Goal: Task Accomplishment & Management: Complete application form

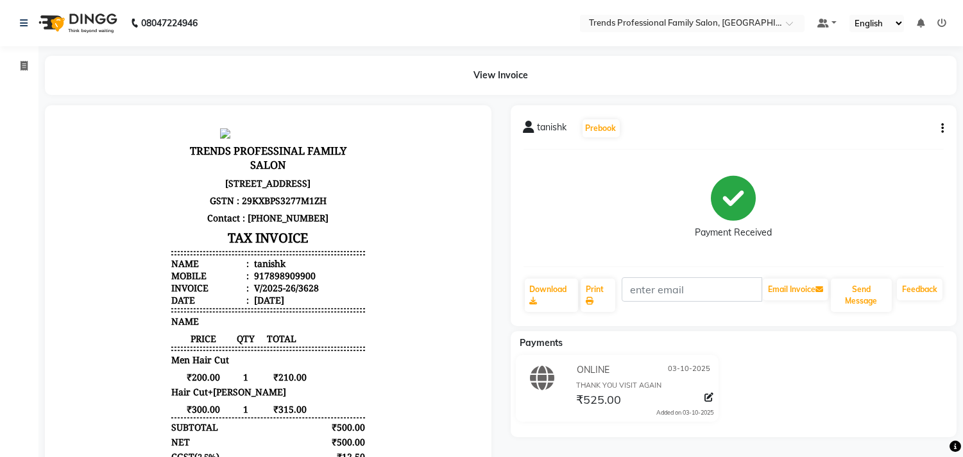
click at [39, 17] on img at bounding box center [77, 23] width 88 height 36
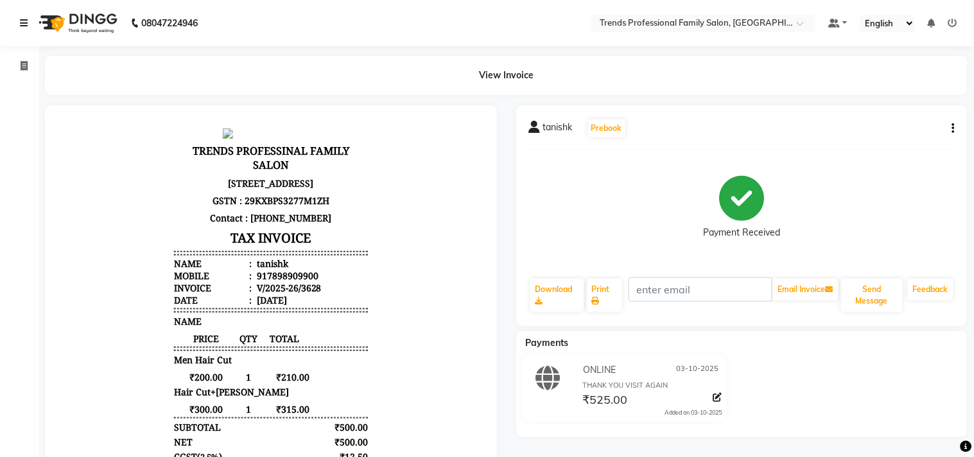
select select "7345"
select select "service"
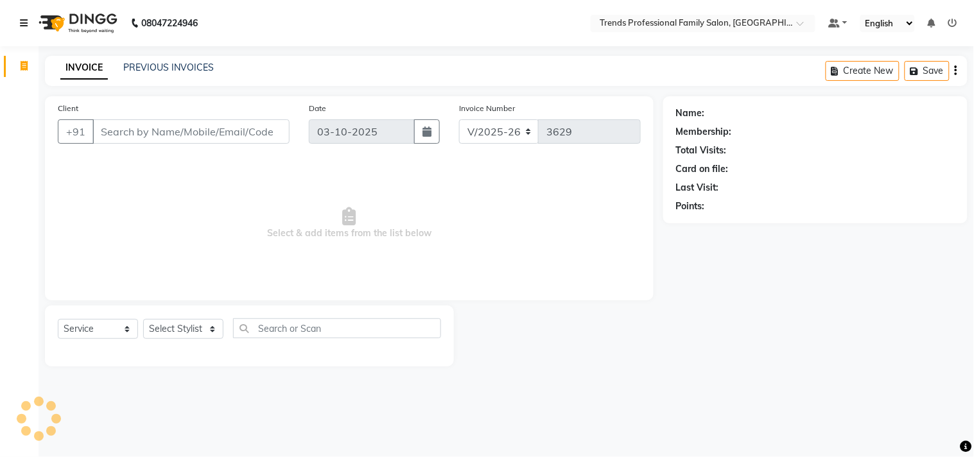
click at [29, 19] on link at bounding box center [26, 23] width 13 height 36
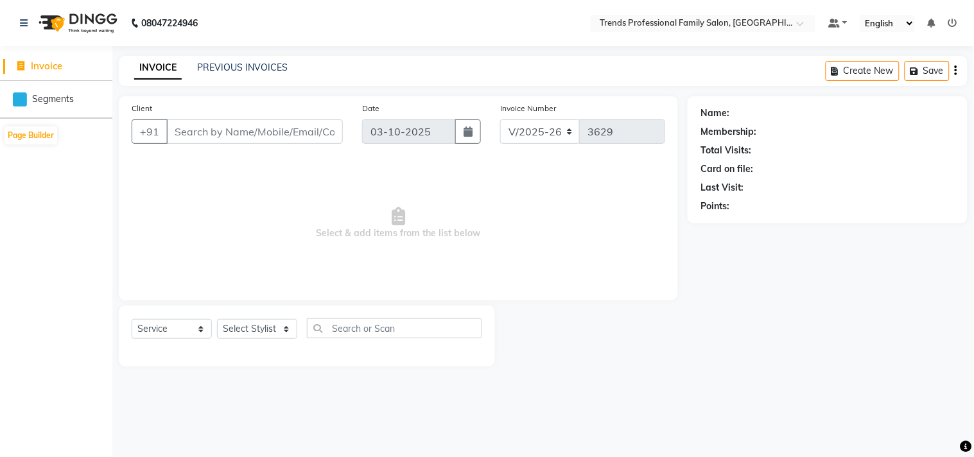
click at [15, 62] on li "Invoice" at bounding box center [56, 67] width 112 height 28
click at [18, 66] on icon at bounding box center [21, 66] width 7 height 10
click at [51, 67] on span "Invoice" at bounding box center [46, 66] width 31 height 12
click at [196, 110] on div "Client +91" at bounding box center [237, 127] width 230 height 53
click at [197, 141] on input "Client" at bounding box center [254, 131] width 176 height 24
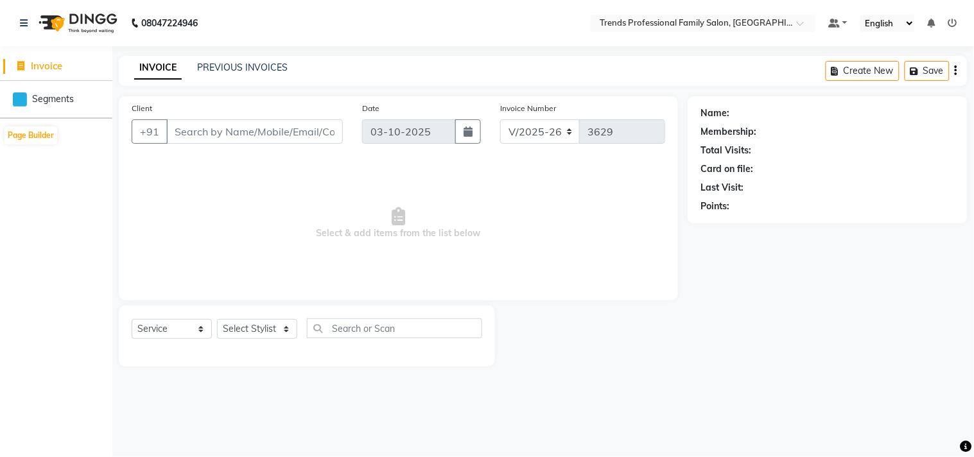
click at [12, 13] on div "08047224946" at bounding box center [108, 23] width 197 height 36
click at [26, 21] on icon at bounding box center [24, 23] width 8 height 9
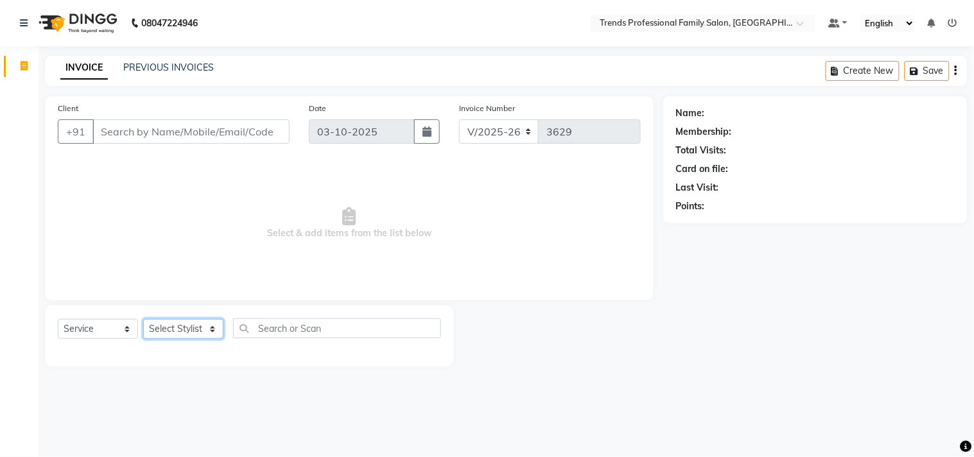
drag, startPoint x: 174, startPoint y: 331, endPoint x: 176, endPoint y: 321, distance: 10.4
click at [174, 331] on select "Select Stylist AVANTHIKA [PERSON_NAME] [PERSON_NAME] [PERSON_NAME] RUSTHAM [PER…" at bounding box center [183, 329] width 80 height 20
select select "84239"
click at [143, 320] on select "Select Stylist AVANTHIKA [PERSON_NAME] [PERSON_NAME] [PERSON_NAME] RUSTHAM [PER…" at bounding box center [183, 329] width 80 height 20
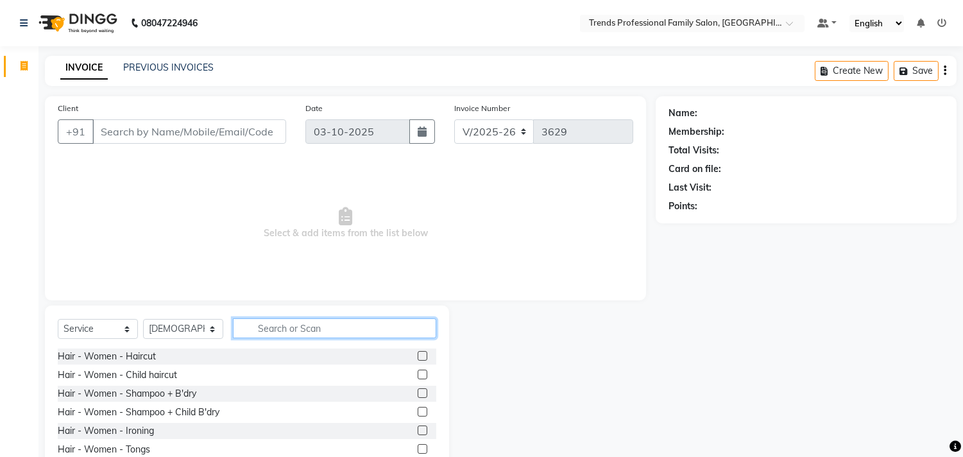
click at [274, 330] on input "text" at bounding box center [334, 328] width 203 height 20
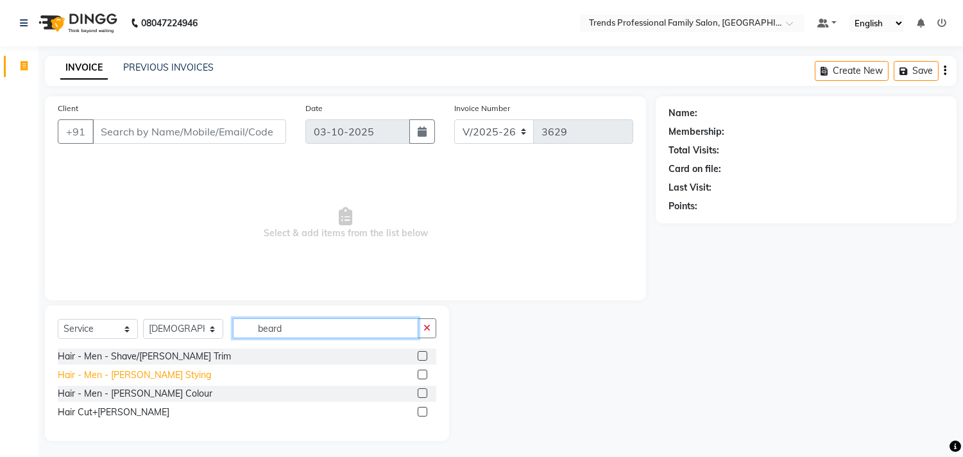
type input "beard"
click at [144, 369] on div "Hair - Men - [PERSON_NAME] Stying" at bounding box center [134, 374] width 153 height 13
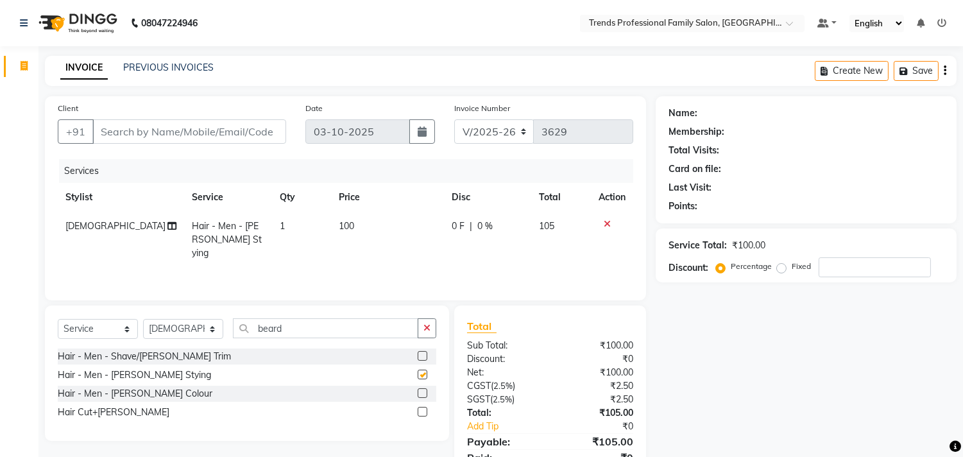
checkbox input "false"
drag, startPoint x: 311, startPoint y: 338, endPoint x: 221, endPoint y: 330, distance: 90.2
click at [234, 331] on input "beard" at bounding box center [325, 328] width 185 height 20
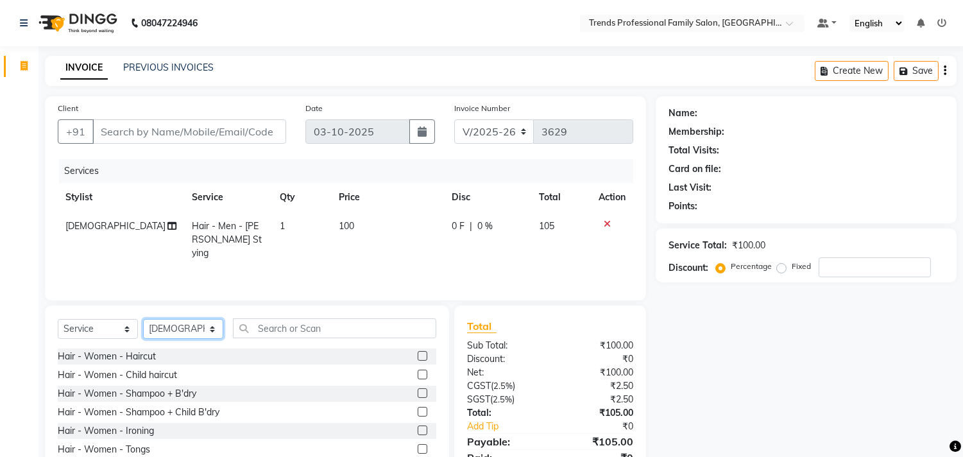
click at [165, 319] on select "Select Stylist AVANTHIKA [PERSON_NAME] [PERSON_NAME] [PERSON_NAME] RUSTHAM [PER…" at bounding box center [183, 329] width 80 height 20
select select "63521"
click at [143, 320] on select "Select Stylist AVANTHIKA [PERSON_NAME] [PERSON_NAME] [PERSON_NAME] RUSTHAM [PER…" at bounding box center [183, 329] width 80 height 20
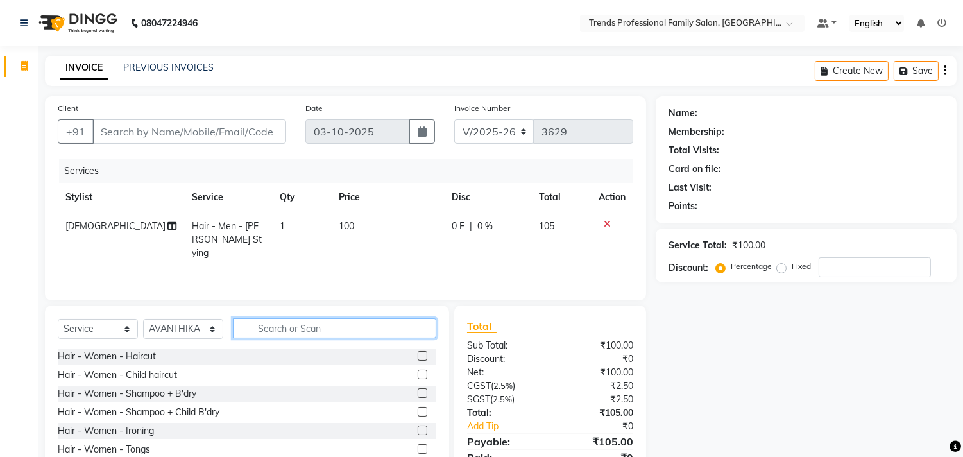
click at [297, 332] on input "text" at bounding box center [334, 328] width 203 height 20
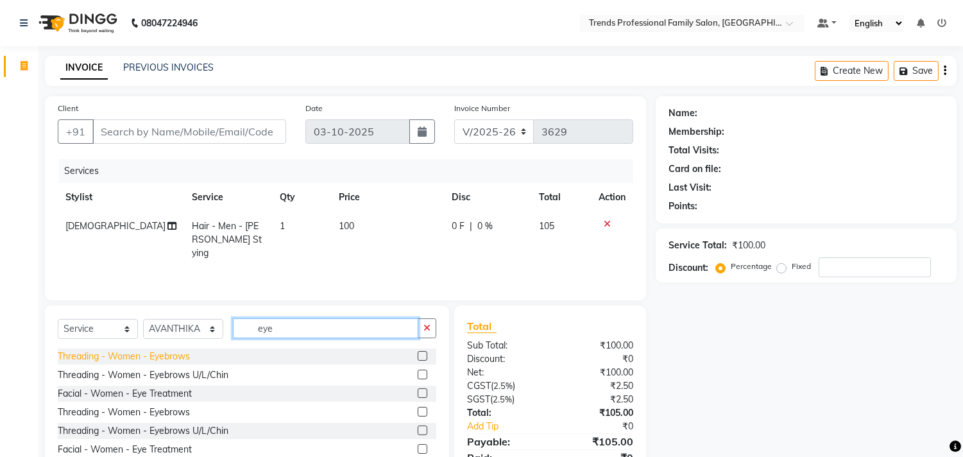
type input "eye"
click at [182, 352] on div "Threading - Women - Eyebrows" at bounding box center [124, 356] width 132 height 13
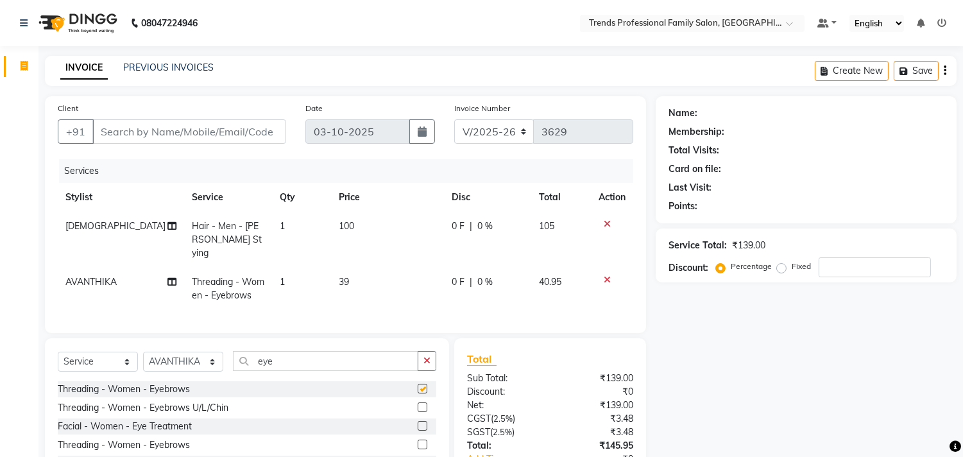
checkbox input "false"
drag, startPoint x: 284, startPoint y: 355, endPoint x: 189, endPoint y: 355, distance: 95.0
click at [189, 355] on div "Select Service Product Membership Package Voucher Prepaid Gift Card Select Styl…" at bounding box center [247, 366] width 379 height 30
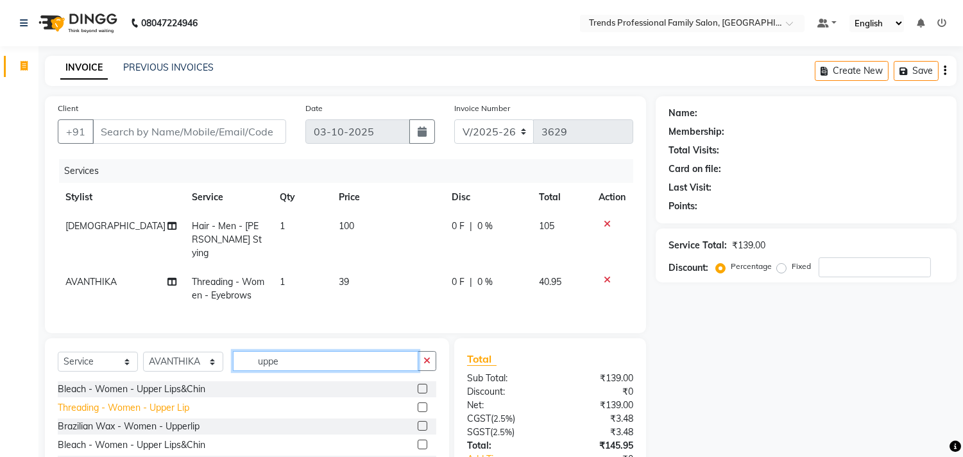
type input "uppe"
click at [160, 408] on div "Threading - Women - Upper Lip" at bounding box center [124, 407] width 132 height 13
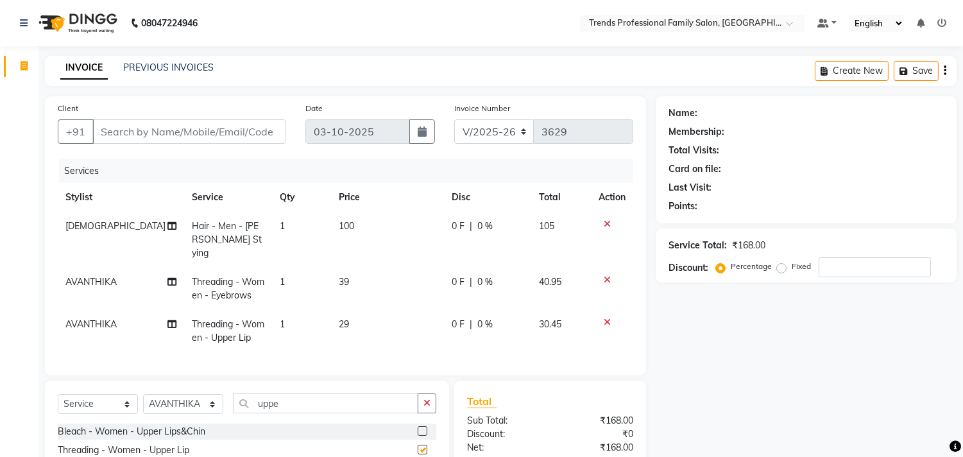
checkbox input "false"
drag, startPoint x: 279, startPoint y: 403, endPoint x: 229, endPoint y: 404, distance: 50.1
click at [229, 404] on div "Select Service Product Membership Package Voucher Prepaid Gift Card Select Styl…" at bounding box center [247, 408] width 379 height 30
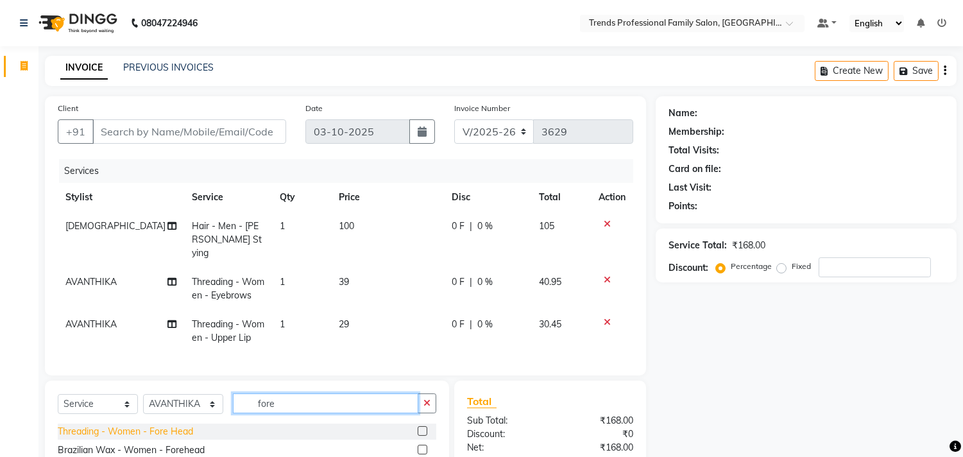
type input "fore"
click at [168, 426] on div "Threading - Women - Fore Head" at bounding box center [125, 431] width 135 height 13
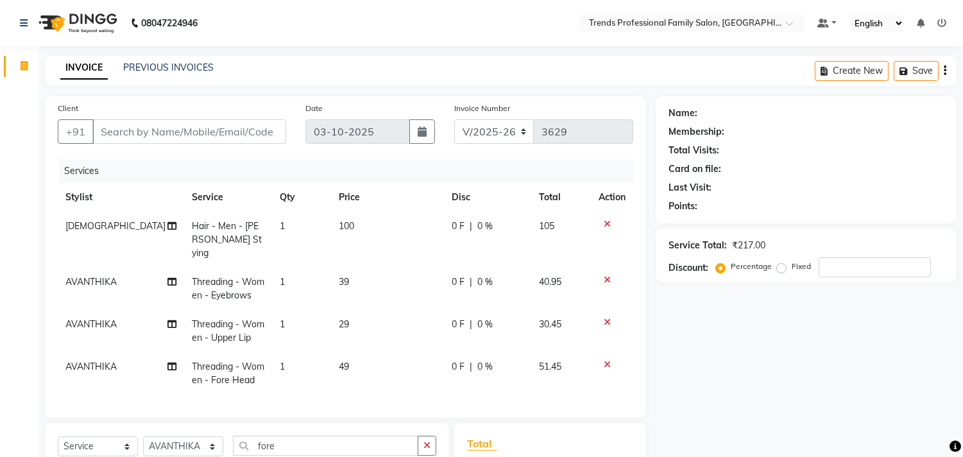
checkbox input "false"
click at [222, 112] on div "Client +91" at bounding box center [172, 127] width 248 height 53
click at [222, 136] on input "Client" at bounding box center [189, 131] width 194 height 24
click at [219, 133] on input "Client" at bounding box center [189, 131] width 194 height 24
type input "9"
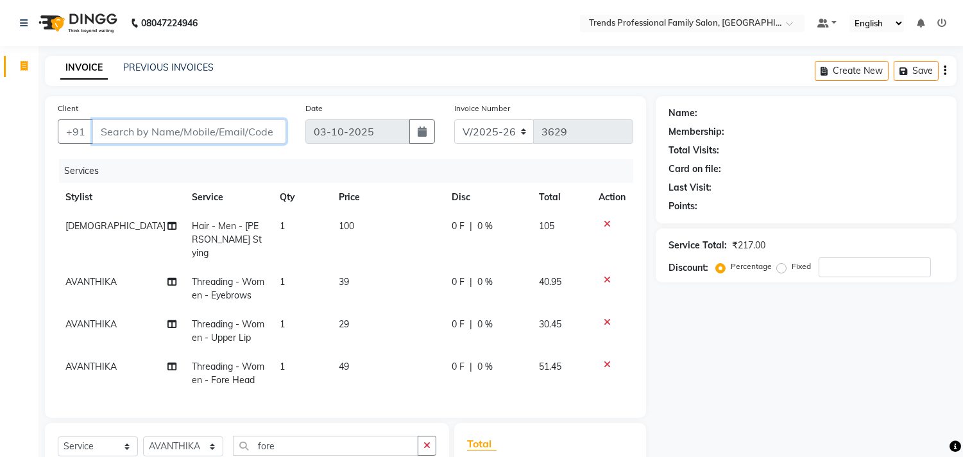
type input "0"
click at [107, 131] on input "936888898" at bounding box center [156, 131] width 128 height 24
type input "9136888898"
click at [260, 127] on span "Add Client" at bounding box center [253, 131] width 51 height 13
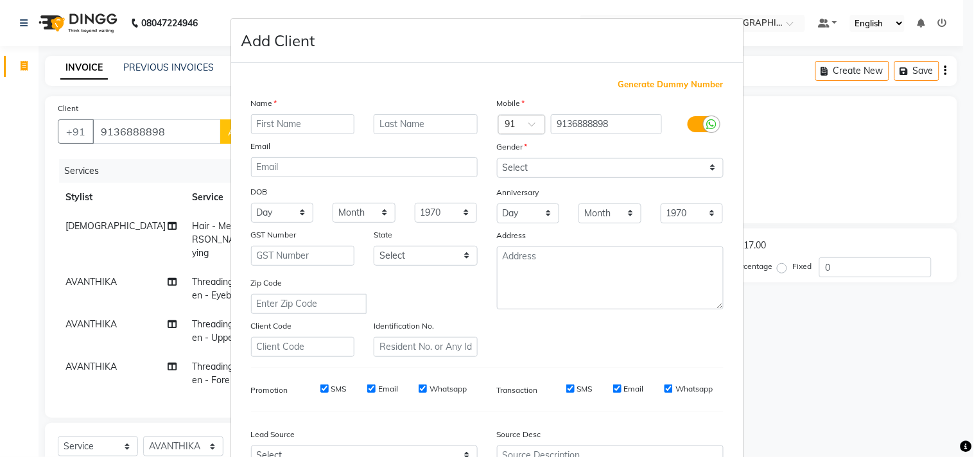
click at [260, 126] on input "text" at bounding box center [303, 124] width 104 height 20
type input "manish kumar"
click at [497, 176] on select "Select [DEMOGRAPHIC_DATA] [DEMOGRAPHIC_DATA] Other Prefer Not To Say" at bounding box center [610, 168] width 227 height 20
select select "[DEMOGRAPHIC_DATA]"
click at [497, 158] on select "Select [DEMOGRAPHIC_DATA] [DEMOGRAPHIC_DATA] Other Prefer Not To Say" at bounding box center [610, 168] width 227 height 20
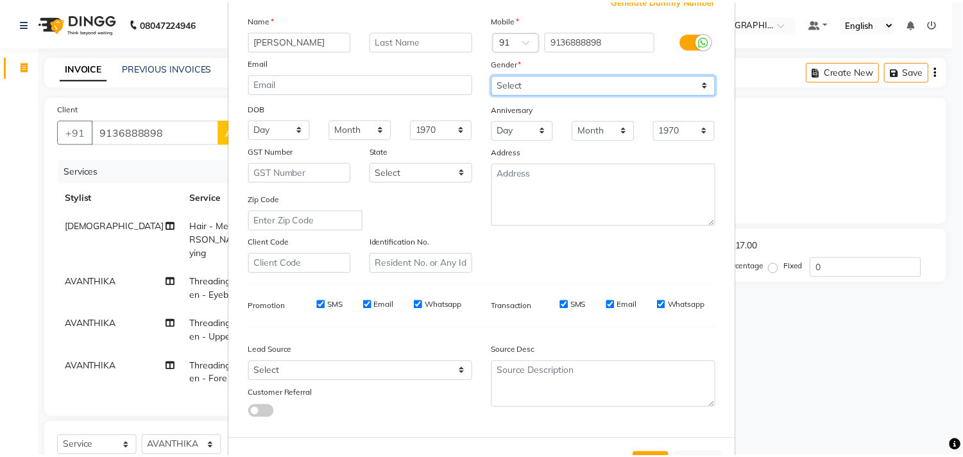
scroll to position [136, 0]
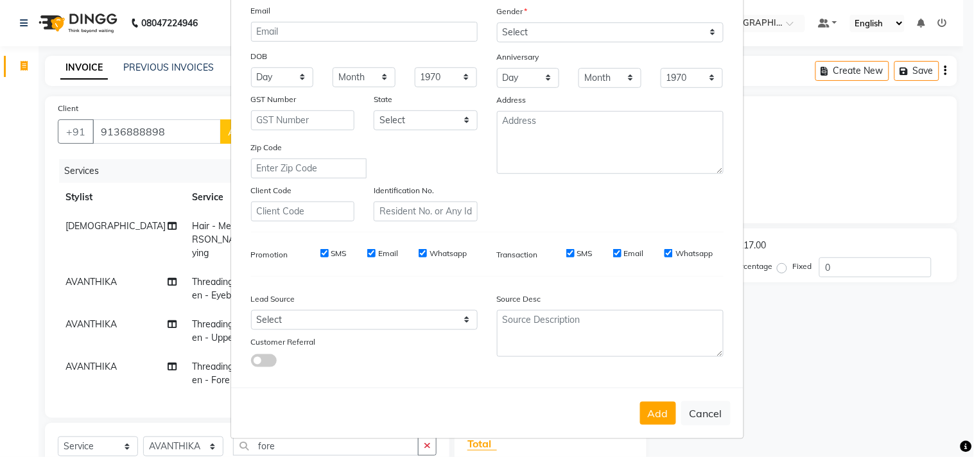
click at [664, 419] on button "Add" at bounding box center [658, 413] width 36 height 23
select select
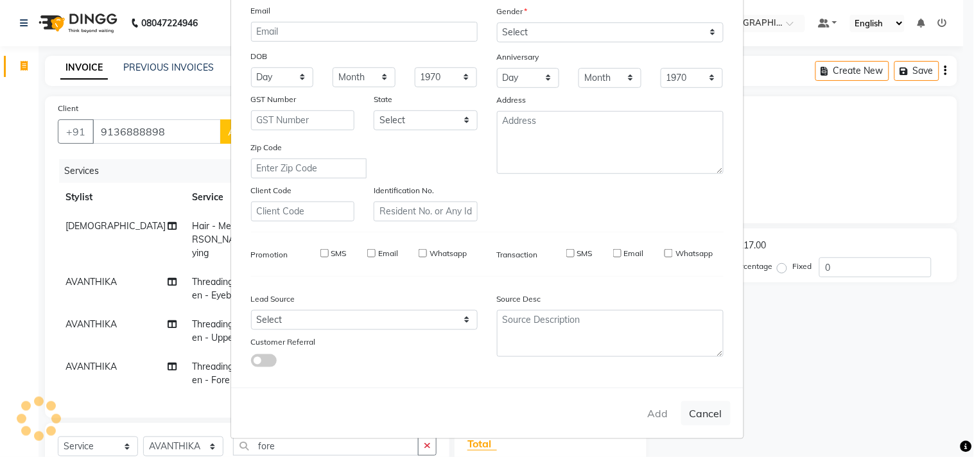
select select
checkbox input "false"
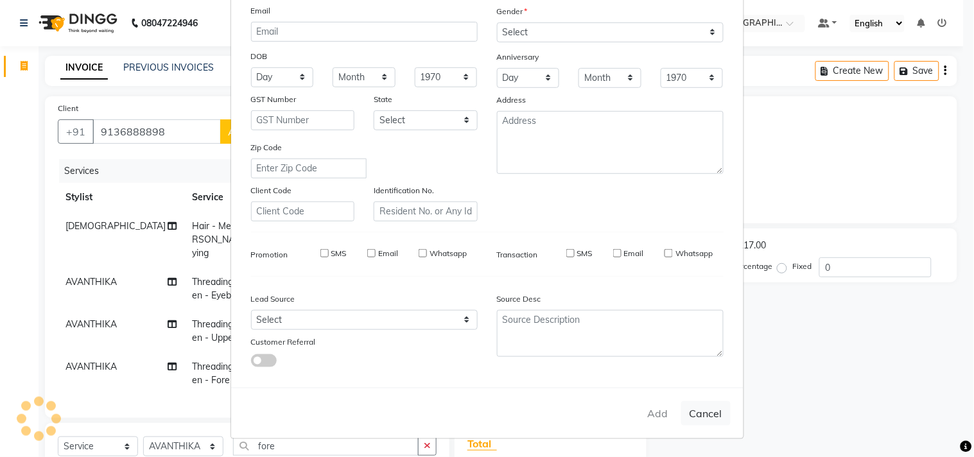
checkbox input "false"
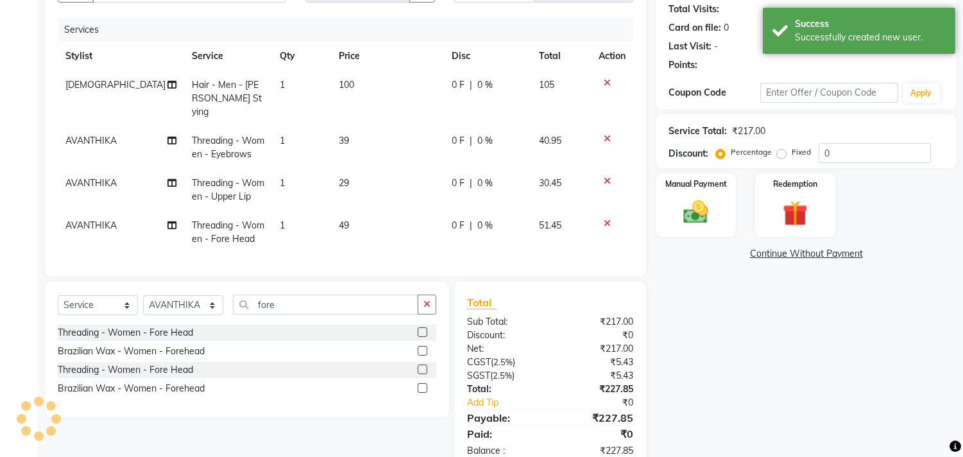
scroll to position [171, 0]
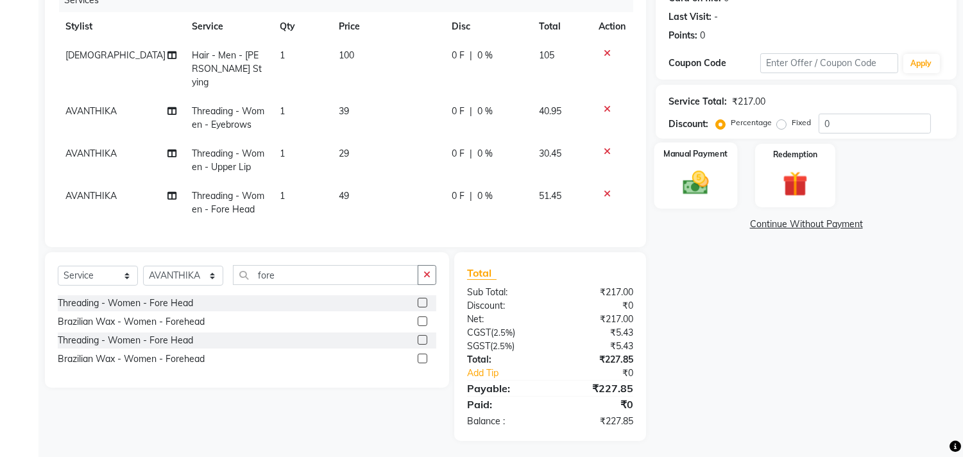
click at [713, 188] on img at bounding box center [696, 183] width 42 height 30
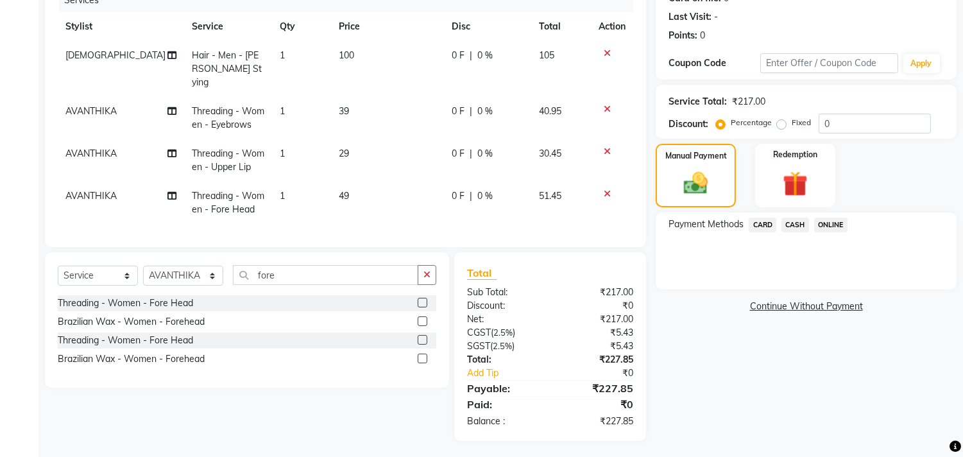
click at [832, 218] on span "ONLINE" at bounding box center [830, 225] width 33 height 15
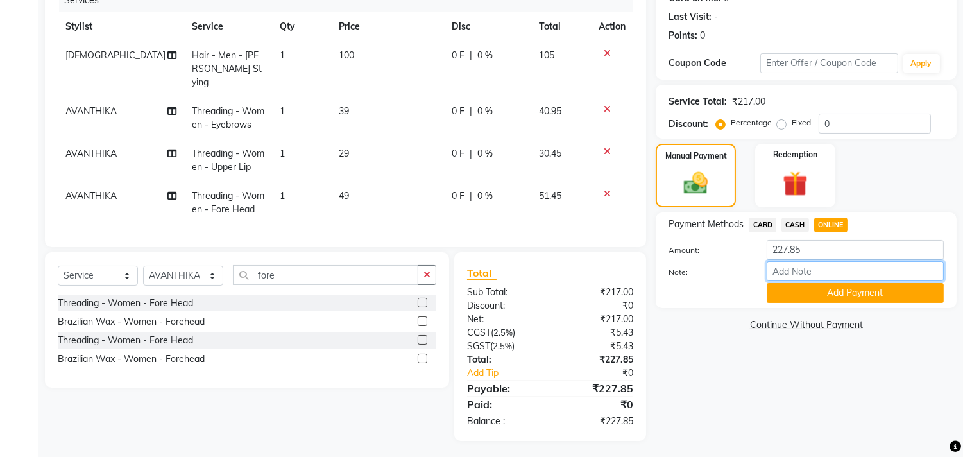
click at [822, 271] on input "Note:" at bounding box center [855, 271] width 177 height 20
type input "THANK YOU VISIT AGAIN"
click at [755, 222] on span "CARD" at bounding box center [763, 225] width 28 height 15
click at [804, 281] on div "Note:" at bounding box center [806, 272] width 295 height 22
click at [805, 278] on input "Note:" at bounding box center [855, 271] width 177 height 20
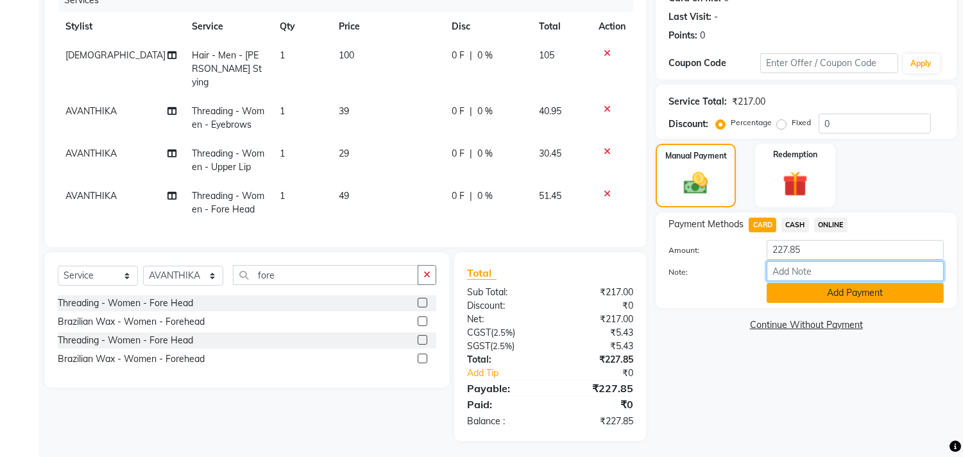
type input "THANK YOU VISIT AGAIN"
click at [833, 290] on button "Add Payment" at bounding box center [855, 293] width 177 height 20
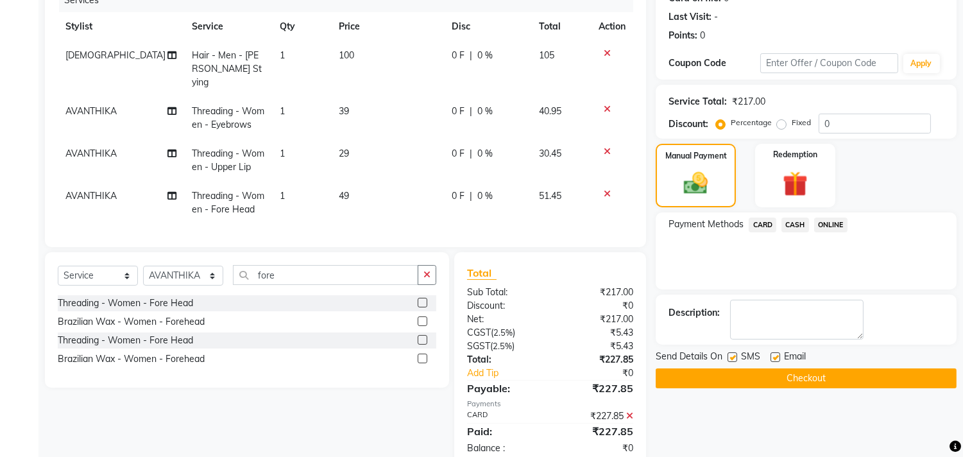
click at [777, 352] on label at bounding box center [776, 357] width 10 height 10
click at [777, 354] on input "checkbox" at bounding box center [775, 358] width 8 height 8
checkbox input "false"
click at [773, 373] on button "Checkout" at bounding box center [806, 378] width 301 height 20
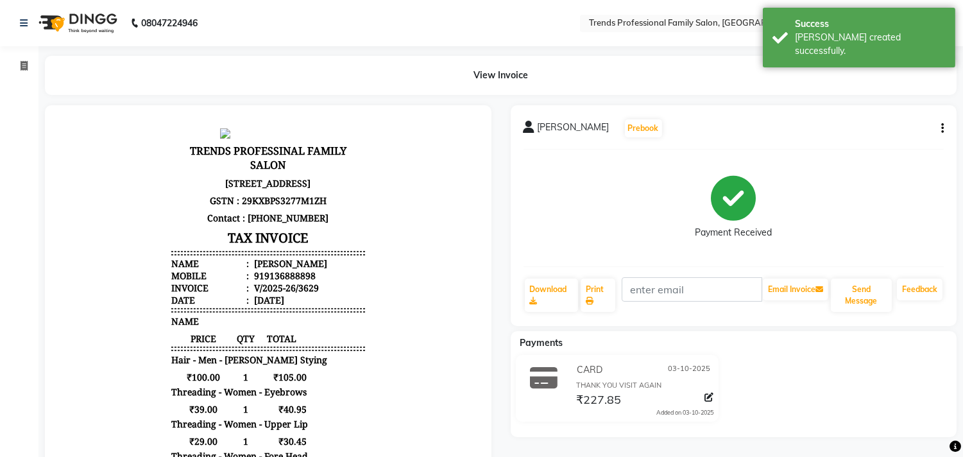
select select "service"
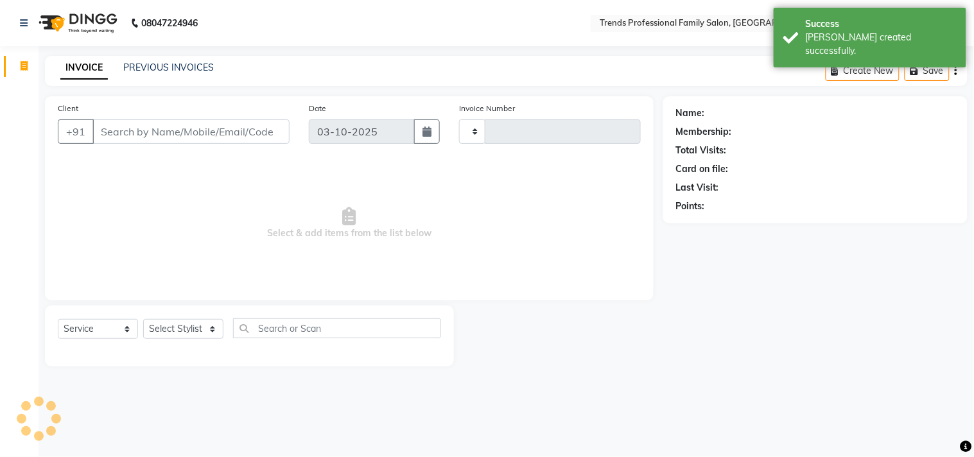
type input "3630"
select select "7345"
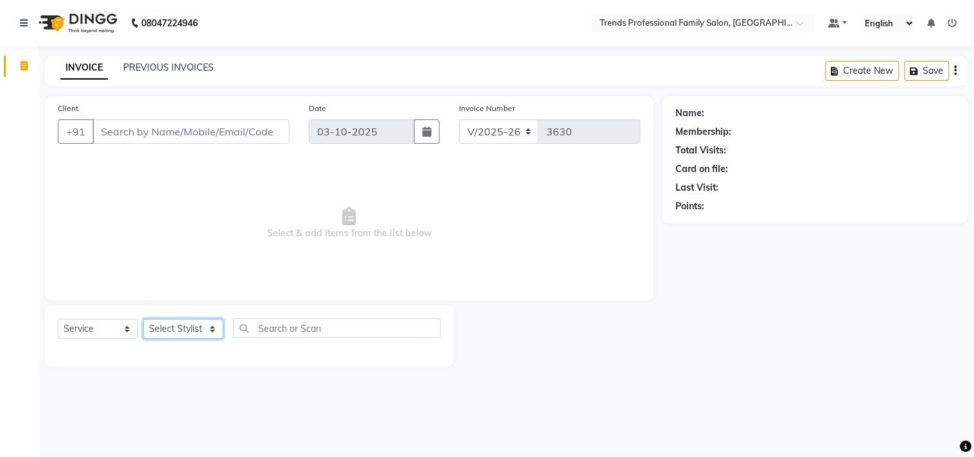
click at [190, 322] on select "Select Stylist AVANTHIKA [PERSON_NAME] [PERSON_NAME] [PERSON_NAME] RUSTHAM [PER…" at bounding box center [183, 329] width 80 height 20
select select "63524"
click at [143, 320] on select "Select Stylist AVANTHIKA [PERSON_NAME] [PERSON_NAME] [PERSON_NAME] RUSTHAM [PER…" at bounding box center [183, 329] width 80 height 20
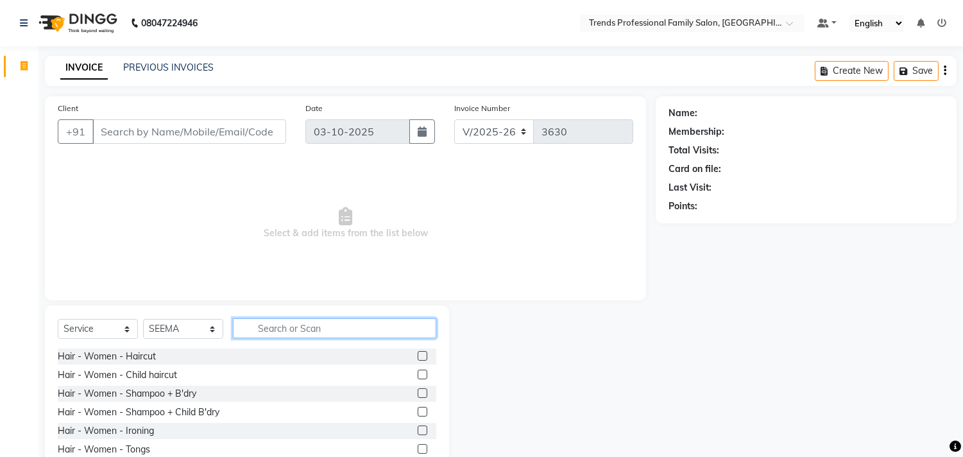
click at [251, 328] on input "text" at bounding box center [334, 328] width 203 height 20
type input "clean"
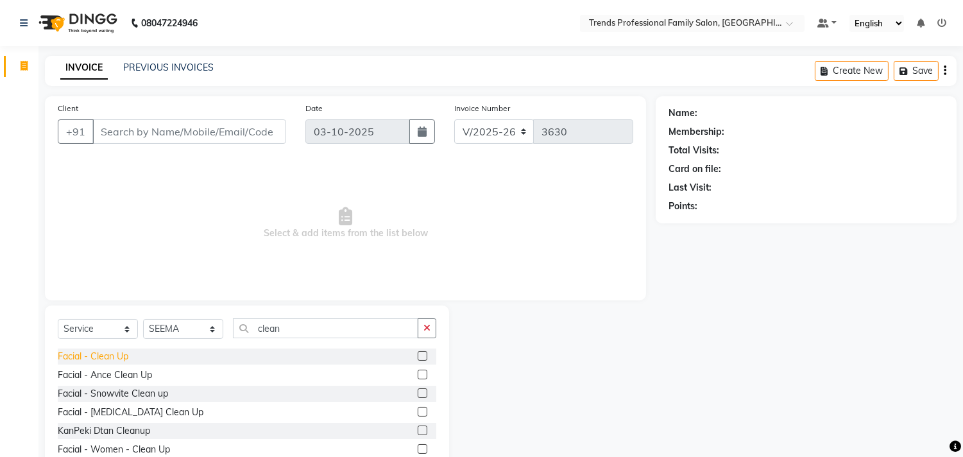
click at [97, 351] on div "Facial - Clean Up" at bounding box center [93, 356] width 71 height 13
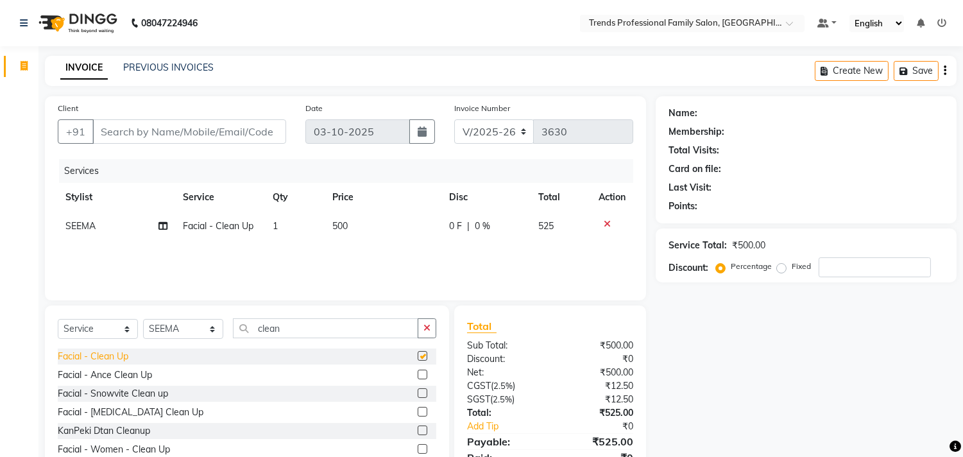
checkbox input "false"
click at [163, 329] on select "Select Stylist AVANTHIKA [PERSON_NAME] [PERSON_NAME] [PERSON_NAME] RUSTHAM [PER…" at bounding box center [183, 329] width 80 height 20
select select "63519"
click at [143, 320] on select "Select Stylist AVANTHIKA [PERSON_NAME] [PERSON_NAME] [PERSON_NAME] RUSTHAM [PER…" at bounding box center [183, 329] width 80 height 20
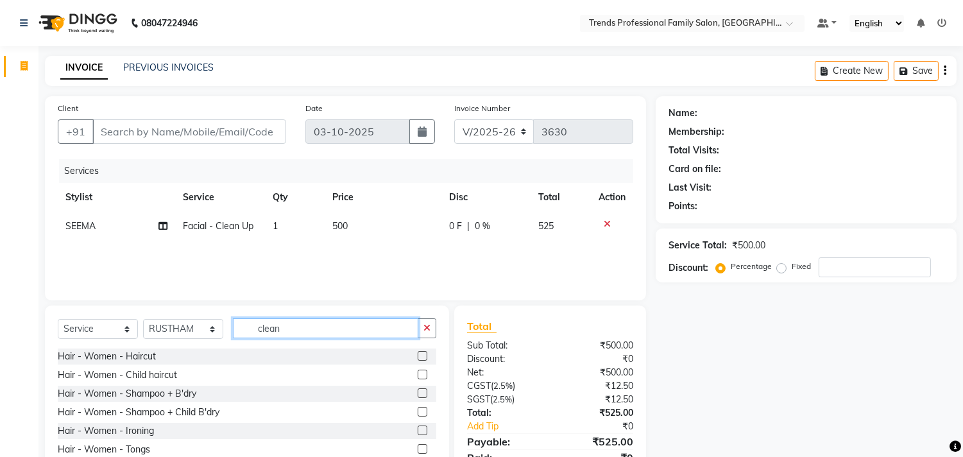
click at [289, 331] on input "clean" at bounding box center [325, 328] width 185 height 20
type input "c"
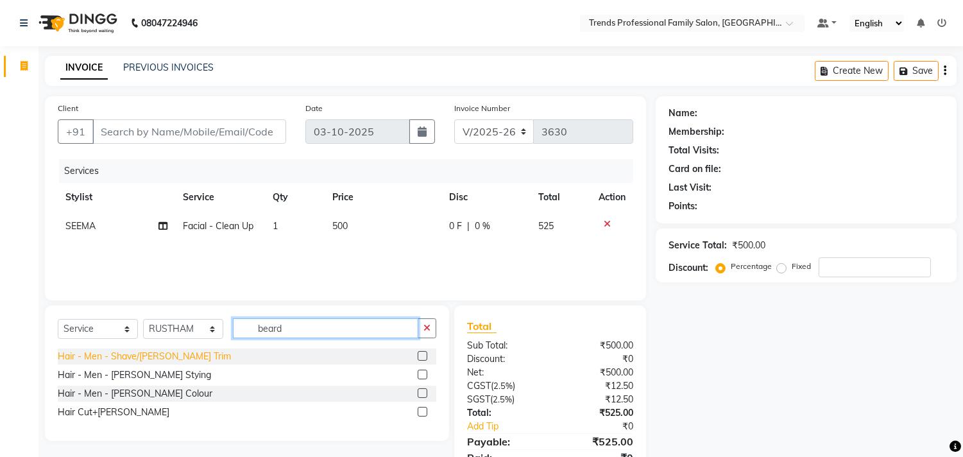
type input "beard"
click at [140, 356] on div "Hair - Men - Shave/[PERSON_NAME] Trim" at bounding box center [144, 356] width 173 height 13
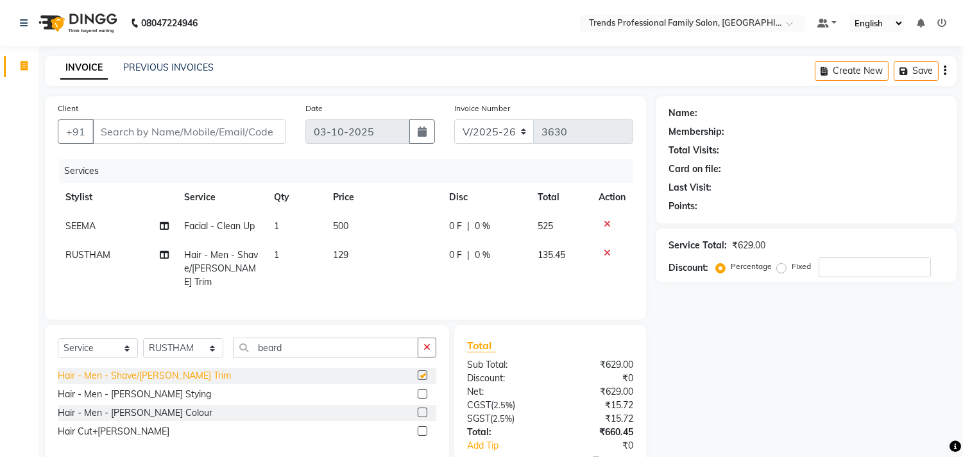
checkbox input "false"
click at [121, 388] on div "Hair - Men - [PERSON_NAME] Stying" at bounding box center [134, 394] width 153 height 13
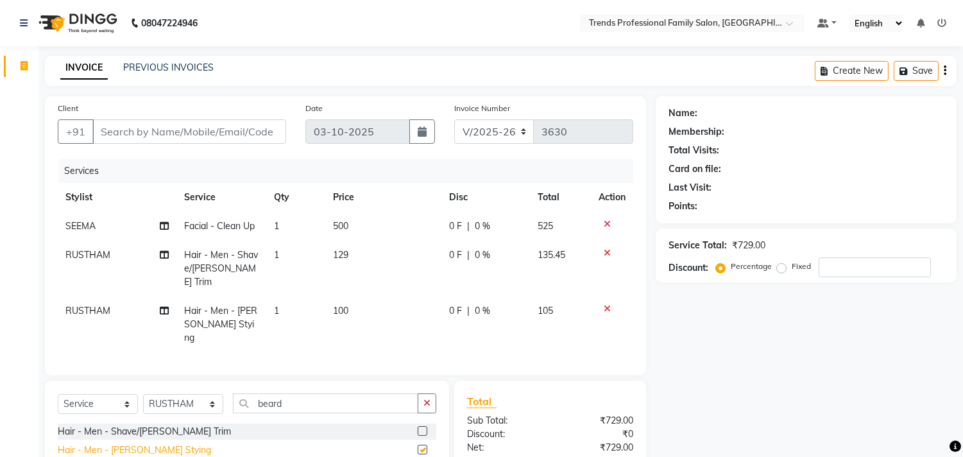
checkbox input "false"
click at [607, 248] on icon at bounding box center [607, 252] width 7 height 9
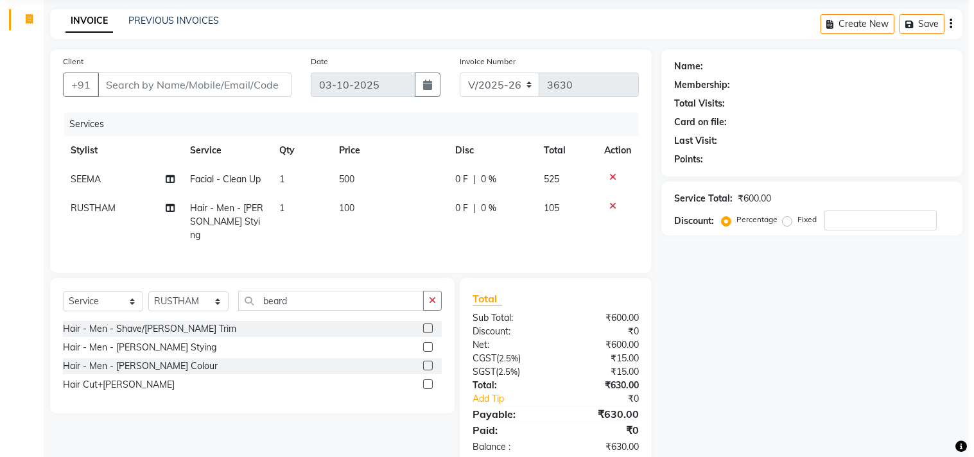
scroll to position [73, 0]
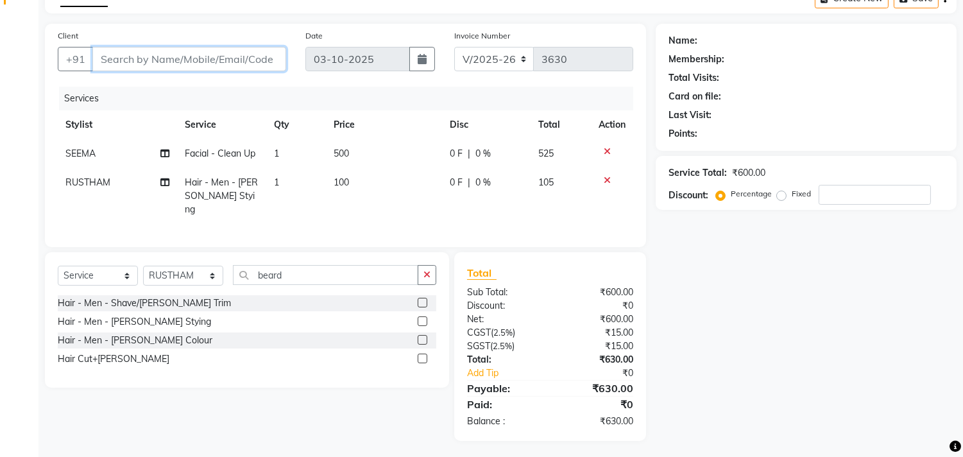
click at [234, 58] on input "Client" at bounding box center [189, 59] width 194 height 24
type input "8"
type input "0"
type input "8903105987"
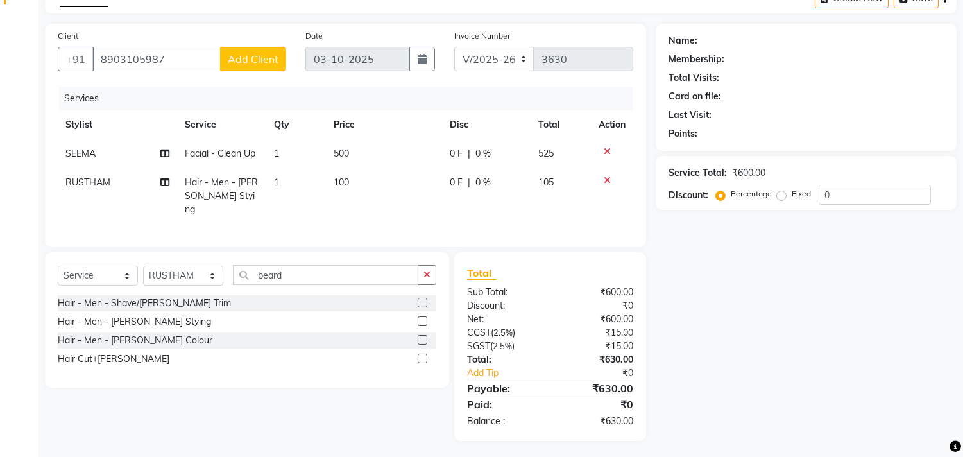
click at [239, 59] on span "Add Client" at bounding box center [253, 59] width 51 height 13
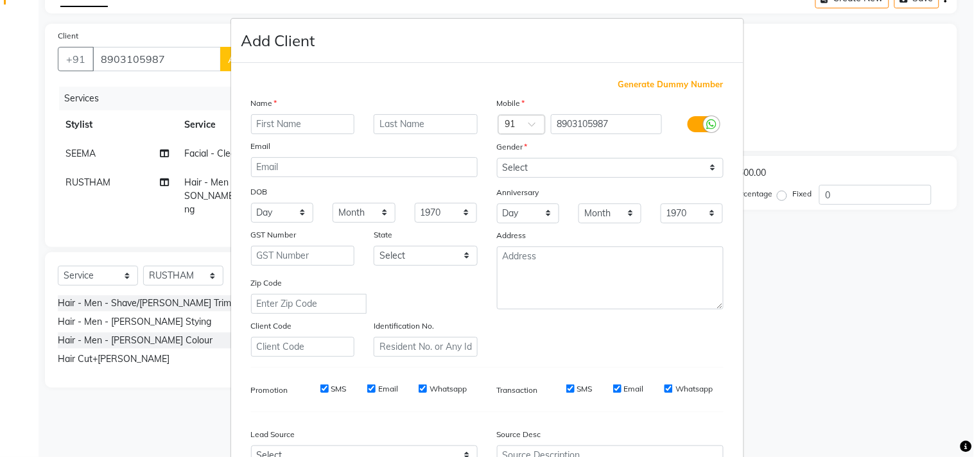
click at [267, 125] on input "text" at bounding box center [303, 124] width 104 height 20
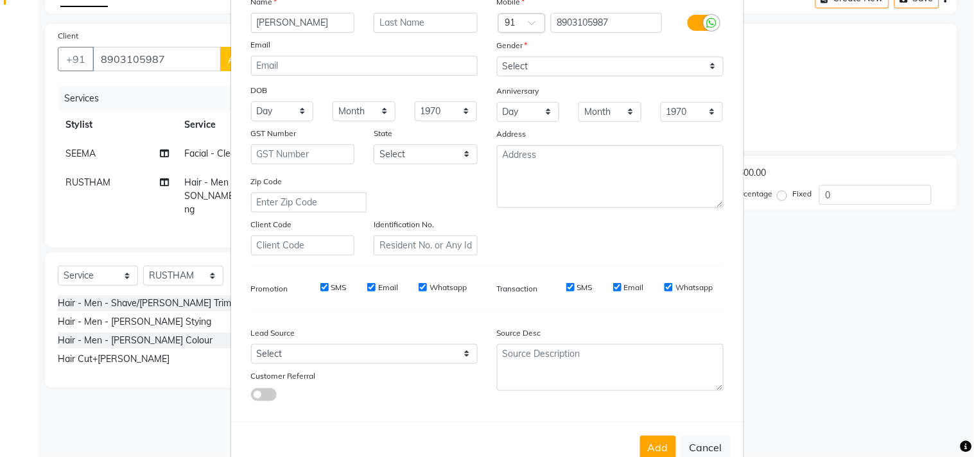
scroll to position [136, 0]
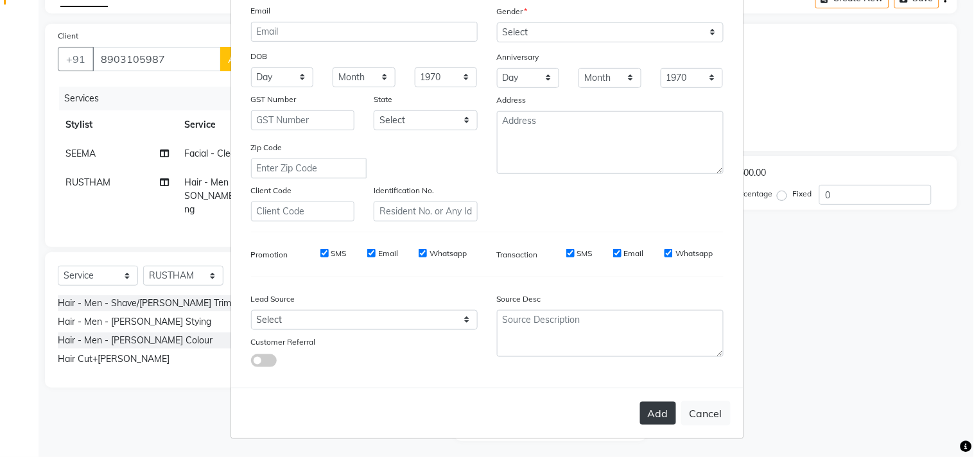
type input "anthony"
click at [646, 412] on button "Add" at bounding box center [658, 413] width 36 height 23
click at [653, 409] on button "Add" at bounding box center [658, 413] width 36 height 23
click at [661, 408] on button "Add" at bounding box center [658, 413] width 36 height 23
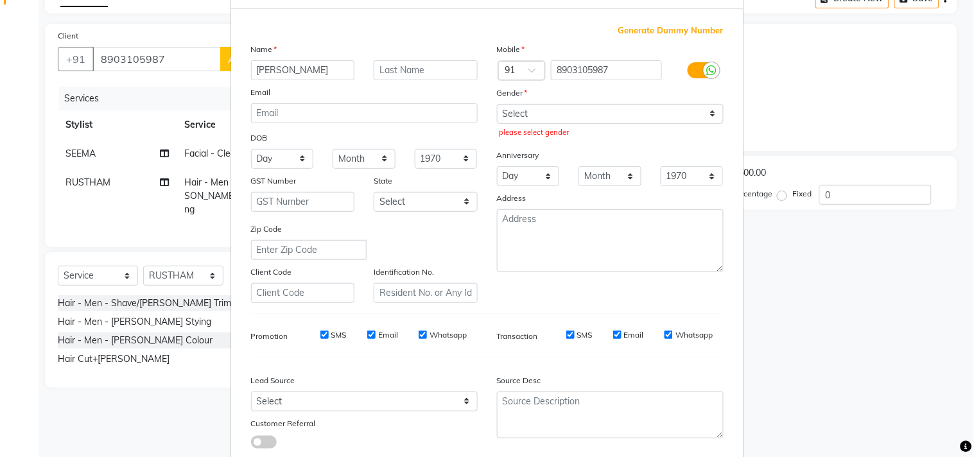
scroll to position [0, 0]
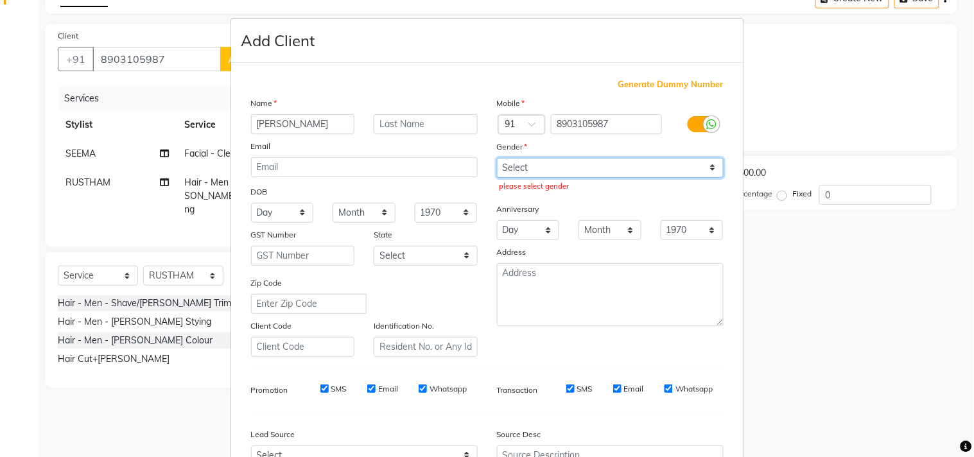
click at [634, 163] on select "Select [DEMOGRAPHIC_DATA] [DEMOGRAPHIC_DATA] Other Prefer Not To Say" at bounding box center [610, 168] width 227 height 20
select select "[DEMOGRAPHIC_DATA]"
click at [497, 158] on select "Select [DEMOGRAPHIC_DATA] [DEMOGRAPHIC_DATA] Other Prefer Not To Say" at bounding box center [610, 168] width 227 height 20
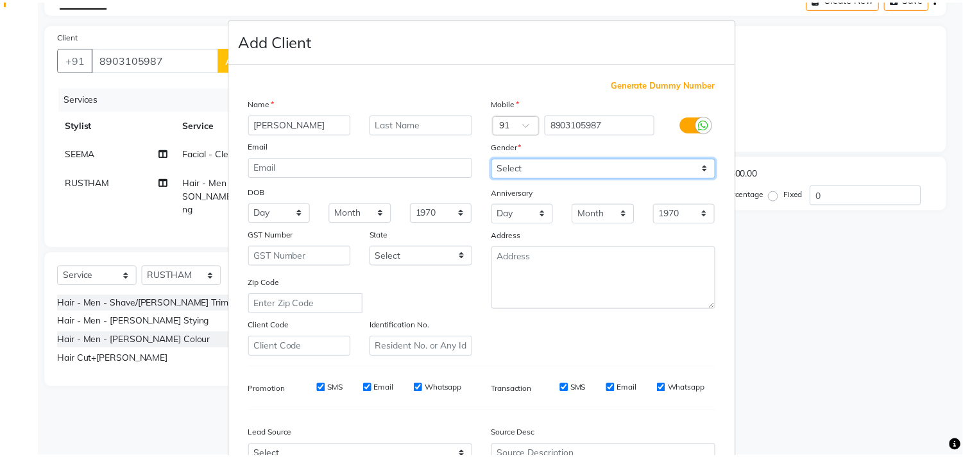
scroll to position [136, 0]
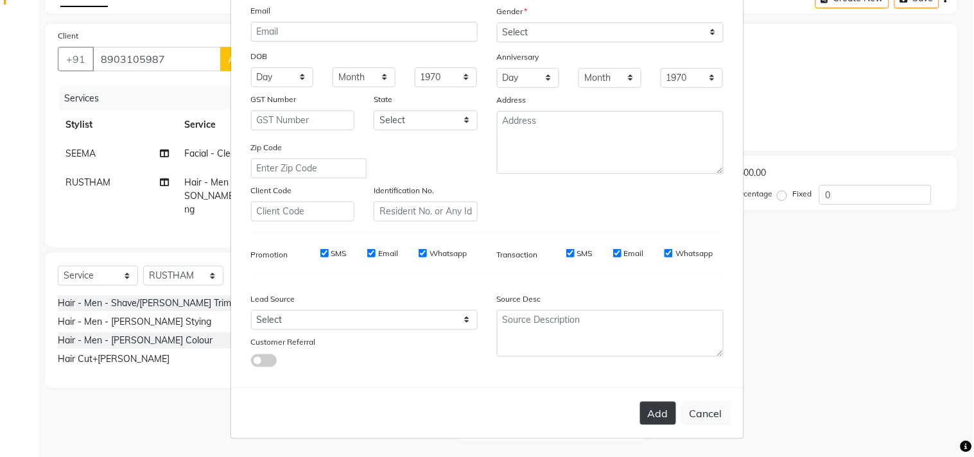
click at [653, 405] on button "Add" at bounding box center [658, 413] width 36 height 23
select select
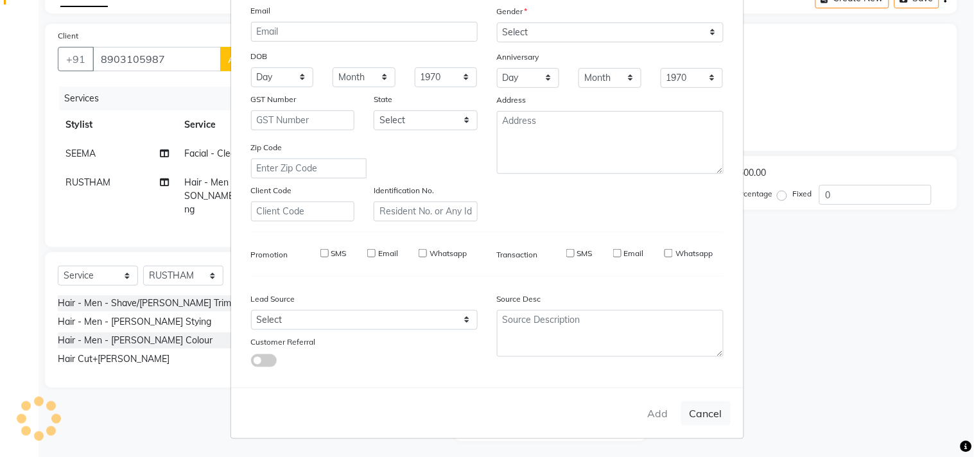
select select
checkbox input "false"
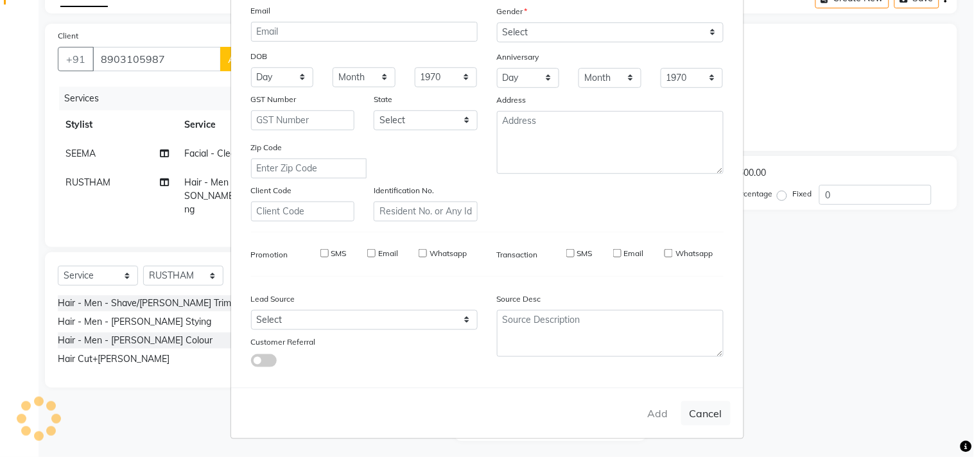
checkbox input "false"
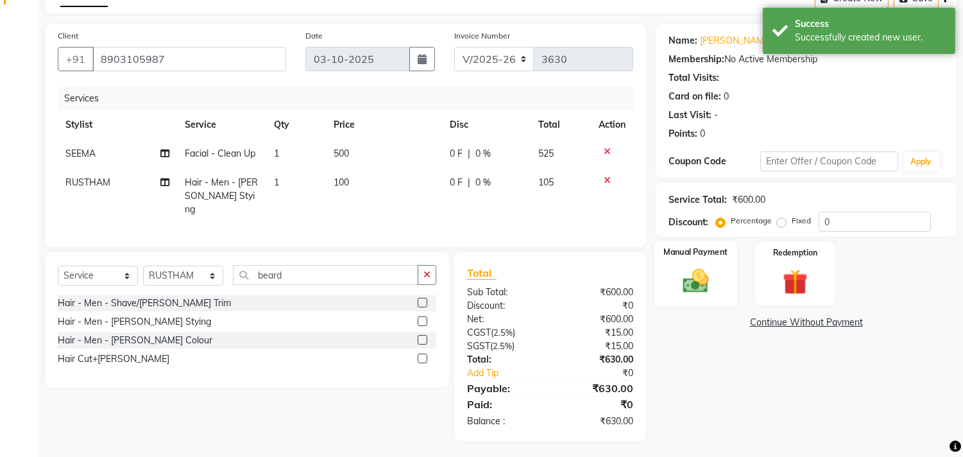
click at [709, 282] on img at bounding box center [696, 281] width 42 height 30
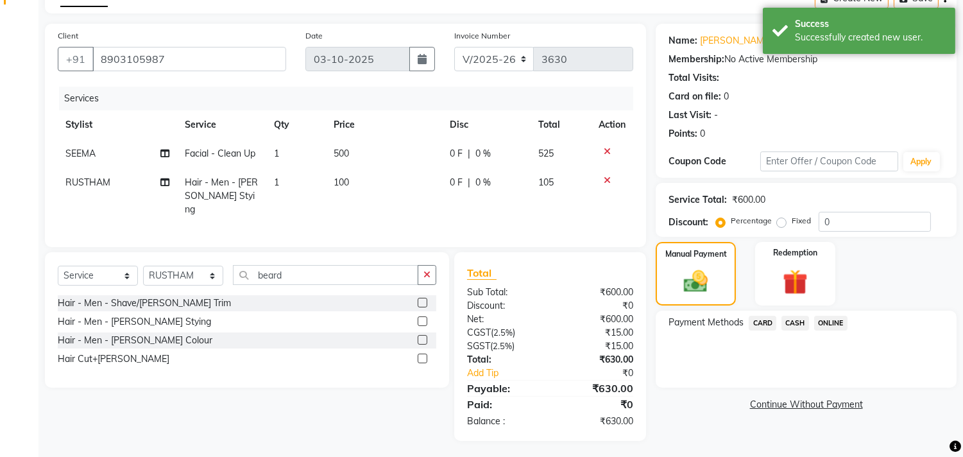
click at [834, 320] on span "ONLINE" at bounding box center [830, 323] width 33 height 15
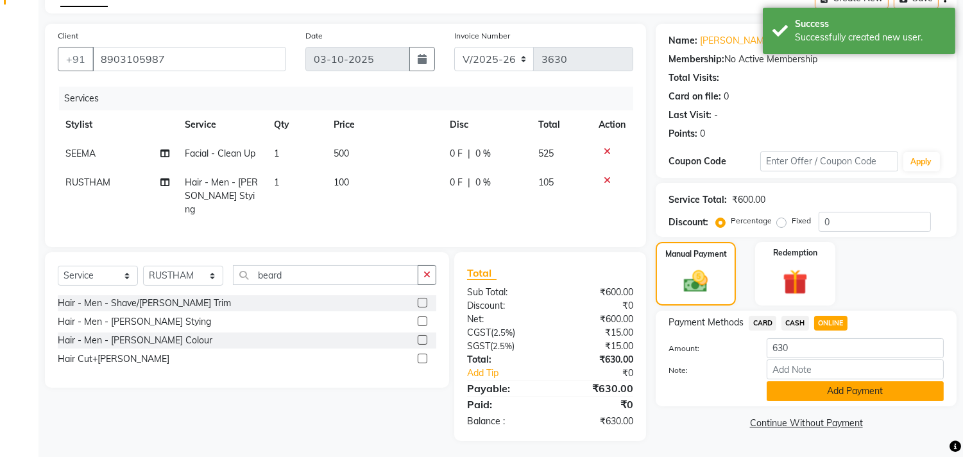
click at [860, 391] on button "Add Payment" at bounding box center [855, 391] width 177 height 20
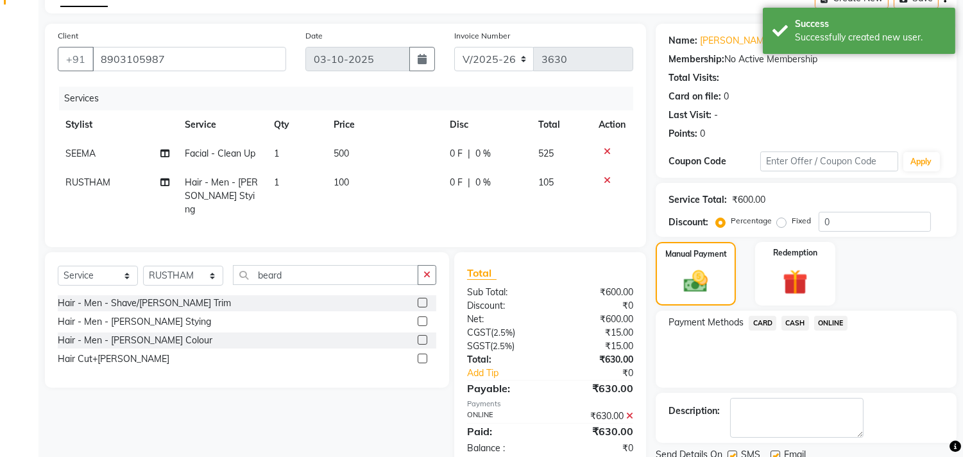
scroll to position [120, 0]
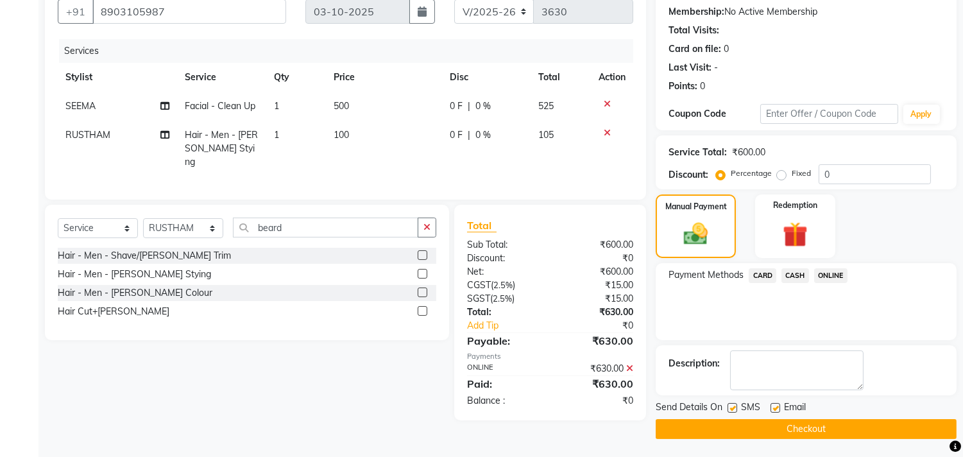
click at [777, 404] on label at bounding box center [776, 408] width 10 height 10
click at [777, 404] on input "checkbox" at bounding box center [775, 408] width 8 height 8
checkbox input "false"
click at [793, 420] on button "Checkout" at bounding box center [806, 429] width 301 height 20
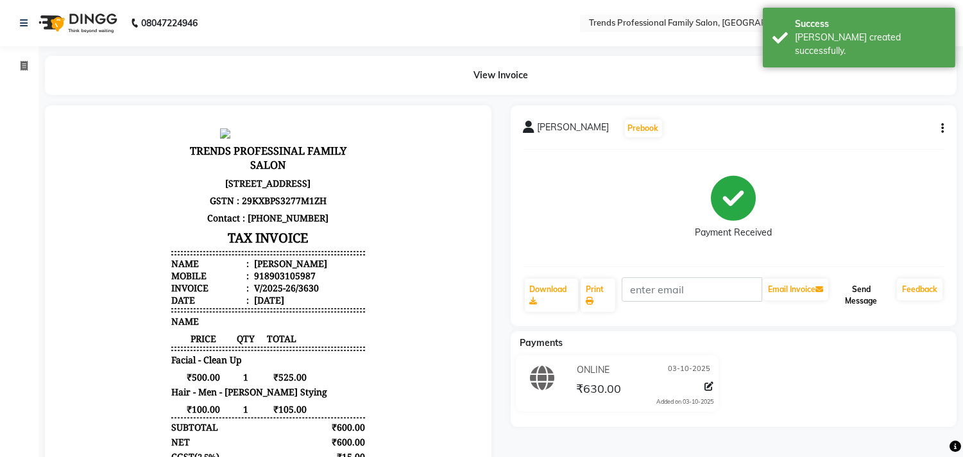
click at [863, 287] on button "Send Message" at bounding box center [861, 295] width 61 height 33
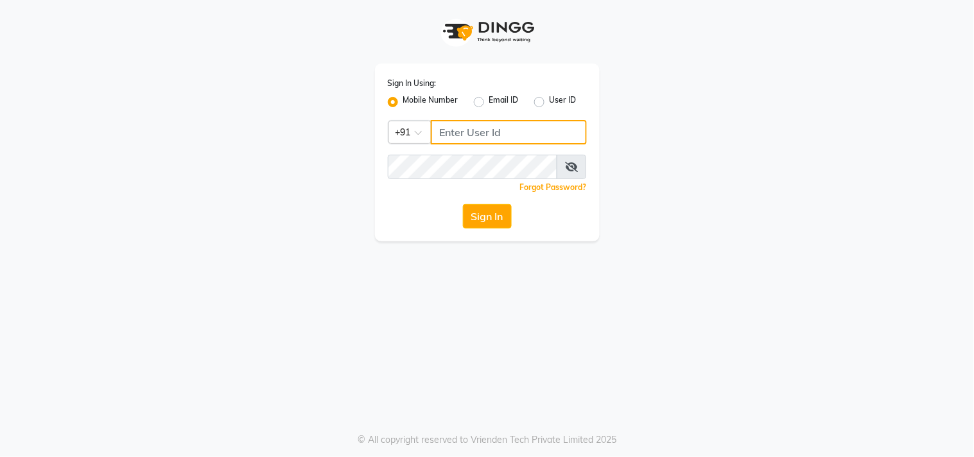
click at [496, 141] on input "Username" at bounding box center [509, 132] width 156 height 24
drag, startPoint x: 508, startPoint y: 125, endPoint x: 419, endPoint y: 125, distance: 88.6
click at [419, 125] on div "Country Code × [PHONE_NUMBER]" at bounding box center [487, 132] width 199 height 24
type input "9606996635"
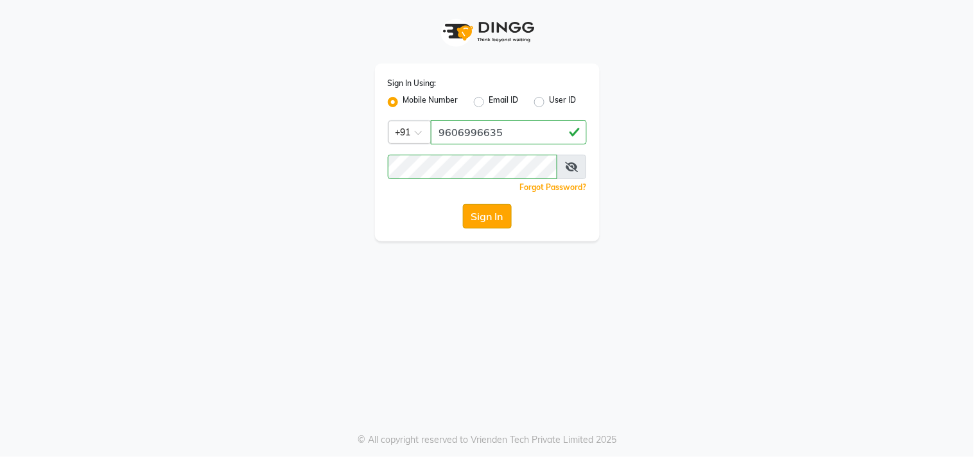
click at [499, 214] on button "Sign In" at bounding box center [487, 216] width 49 height 24
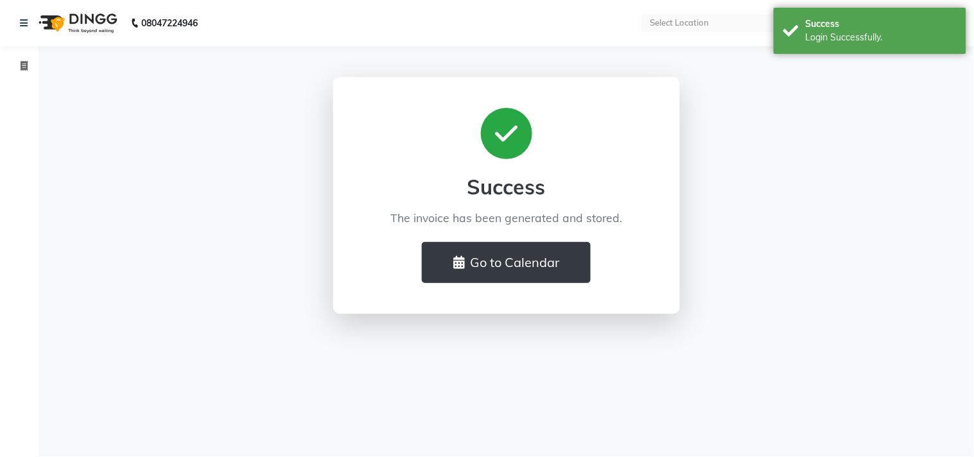
select select "en"
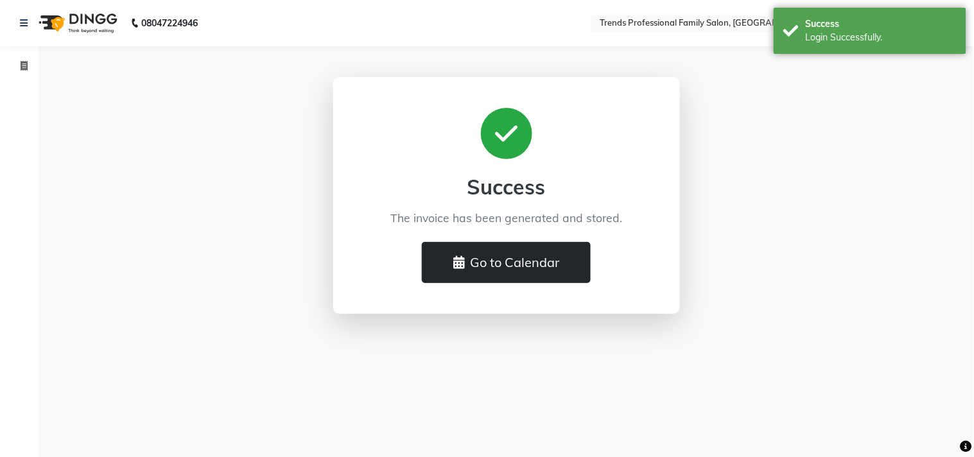
click at [509, 268] on button "Go to Calendar" at bounding box center [506, 262] width 169 height 41
select select "service"
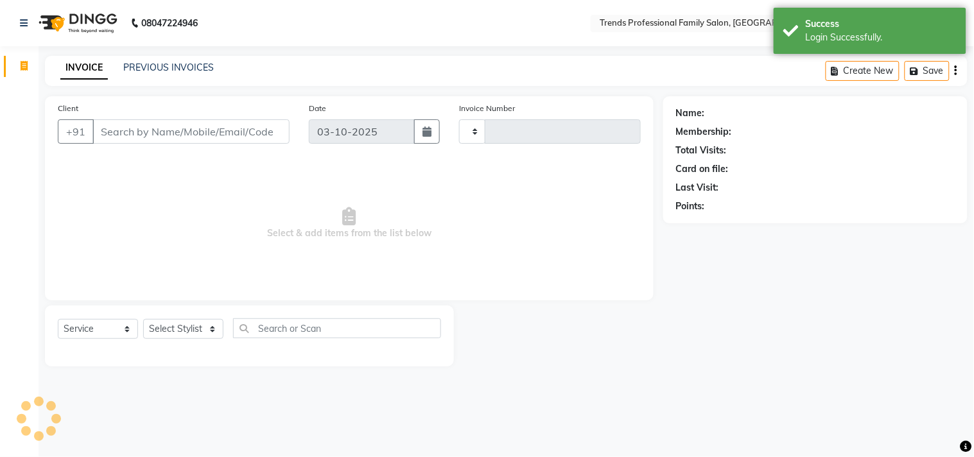
type input "3631"
select select "7345"
click at [241, 141] on input "Client" at bounding box center [190, 131] width 197 height 24
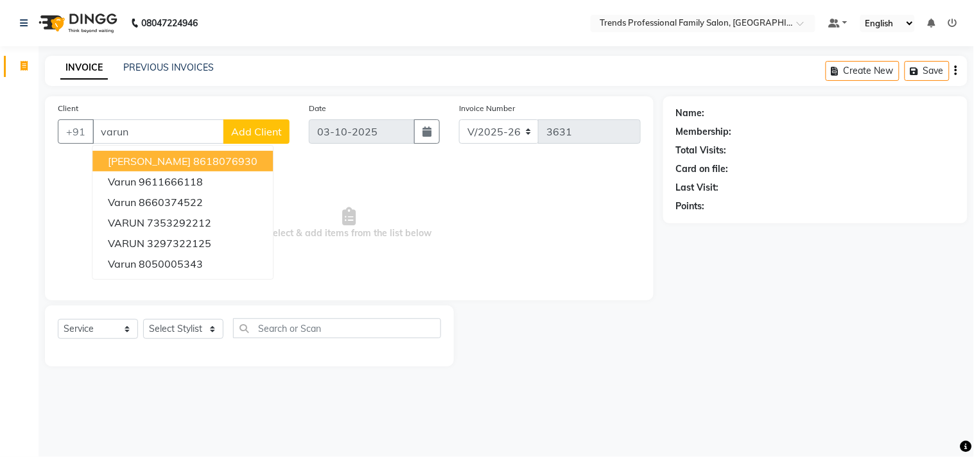
click at [189, 151] on button "[PERSON_NAME] 8618076930" at bounding box center [182, 161] width 180 height 21
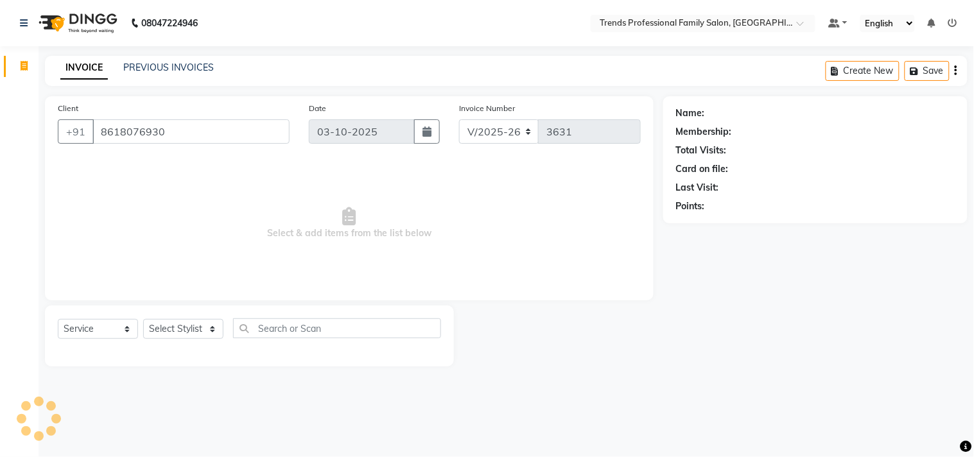
type input "8618076930"
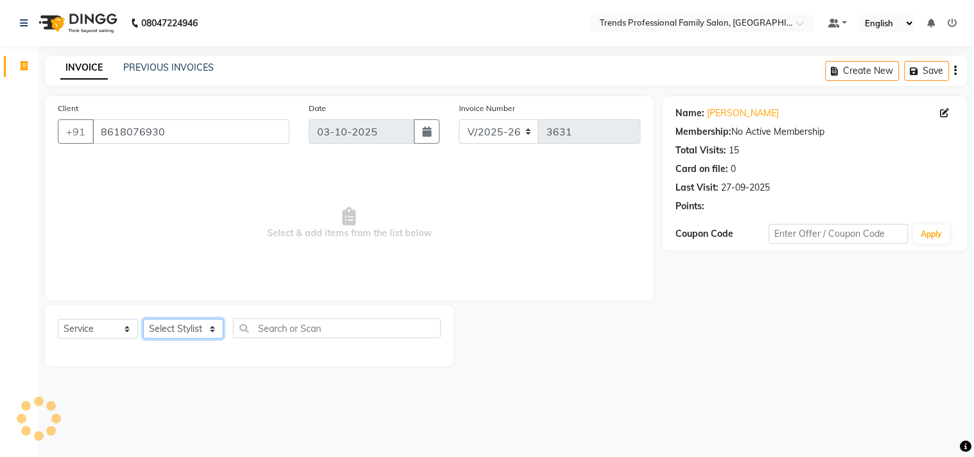
click at [191, 328] on select "Select Stylist AVANTHIKA [PERSON_NAME] [PERSON_NAME] [PERSON_NAME] RUSTHAM [PER…" at bounding box center [183, 329] width 80 height 20
select select "63521"
click at [143, 320] on select "Select Stylist AVANTHIKA [PERSON_NAME] [PERSON_NAME] [PERSON_NAME] RUSTHAM [PER…" at bounding box center [183, 329] width 80 height 20
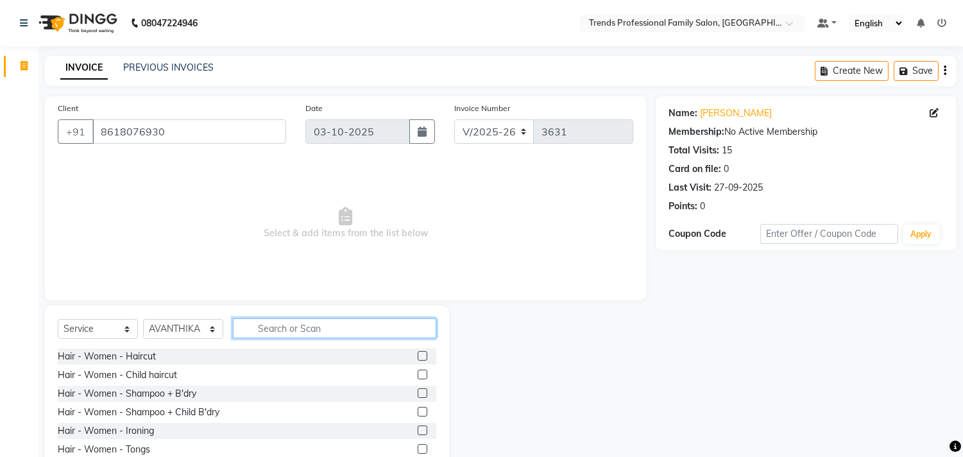
click at [255, 332] on input "text" at bounding box center [334, 328] width 203 height 20
type input "kanpeki"
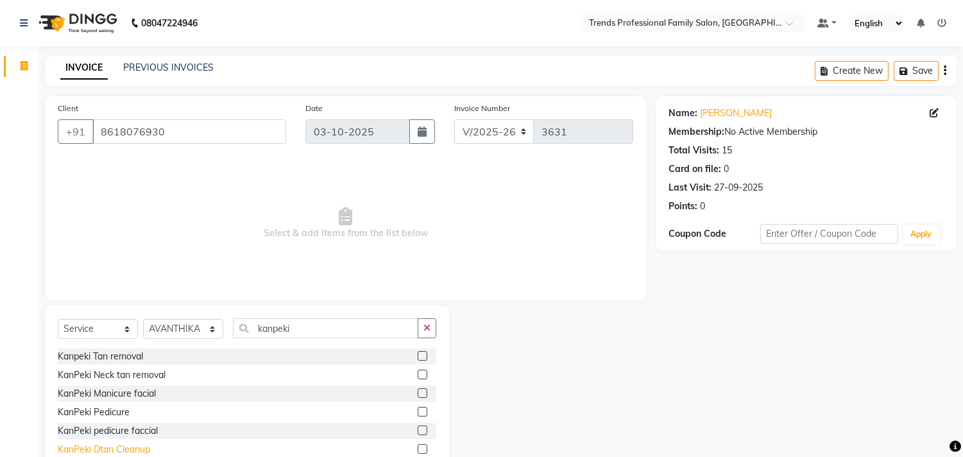
click at [142, 445] on div "KanPeki Dtan Cleanup" at bounding box center [104, 449] width 92 height 13
checkbox input "false"
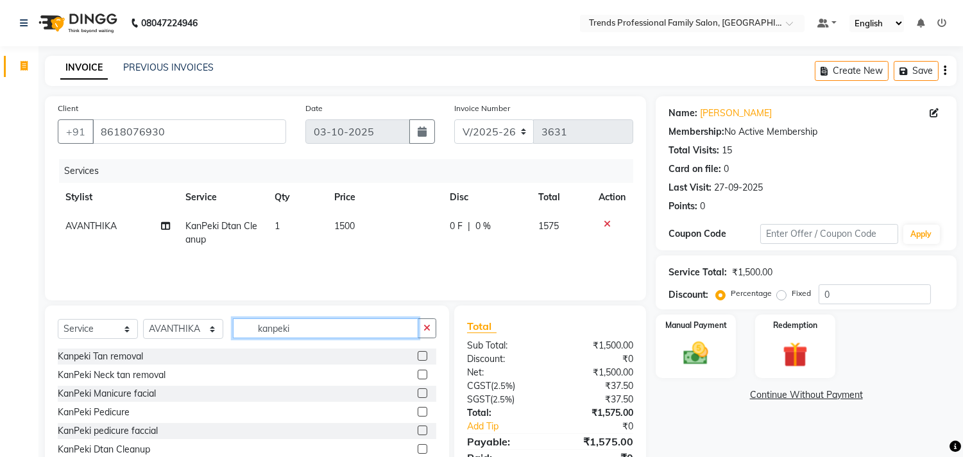
drag, startPoint x: 313, startPoint y: 328, endPoint x: 240, endPoint y: 328, distance: 73.2
click at [240, 328] on input "kanpeki" at bounding box center [325, 328] width 185 height 20
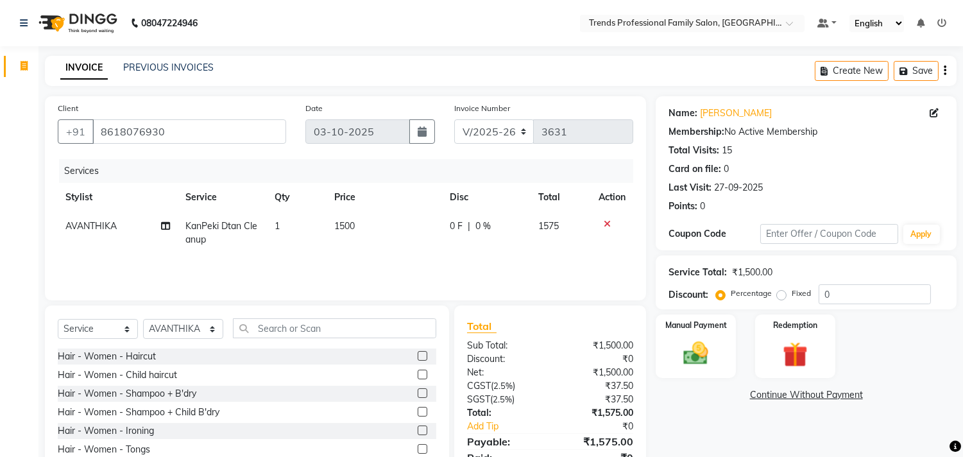
click at [485, 216] on td "0 F | 0 %" at bounding box center [486, 233] width 89 height 42
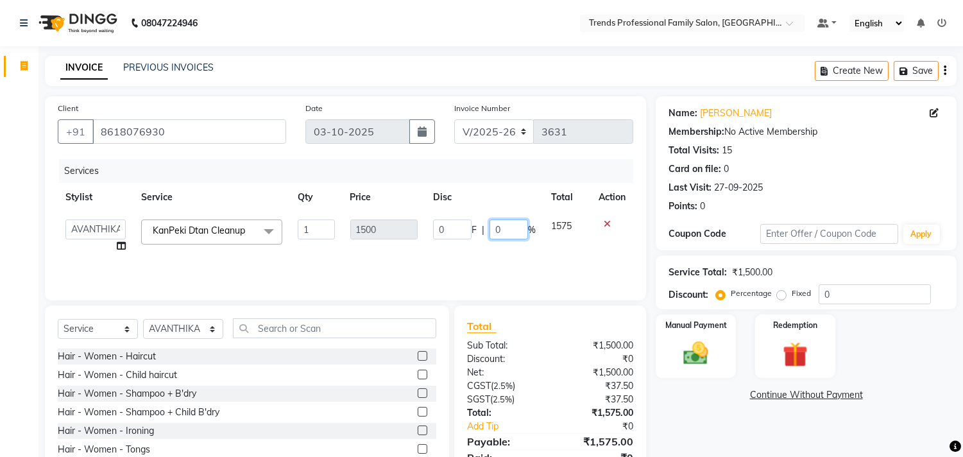
drag, startPoint x: 495, startPoint y: 223, endPoint x: 512, endPoint y: 232, distance: 18.7
click at [512, 232] on input "0" at bounding box center [509, 229] width 39 height 20
type input "20"
click at [663, 406] on div "Name: [PERSON_NAME] Membership: No Active Membership Total Visits: 15 Card on f…" at bounding box center [811, 295] width 311 height 399
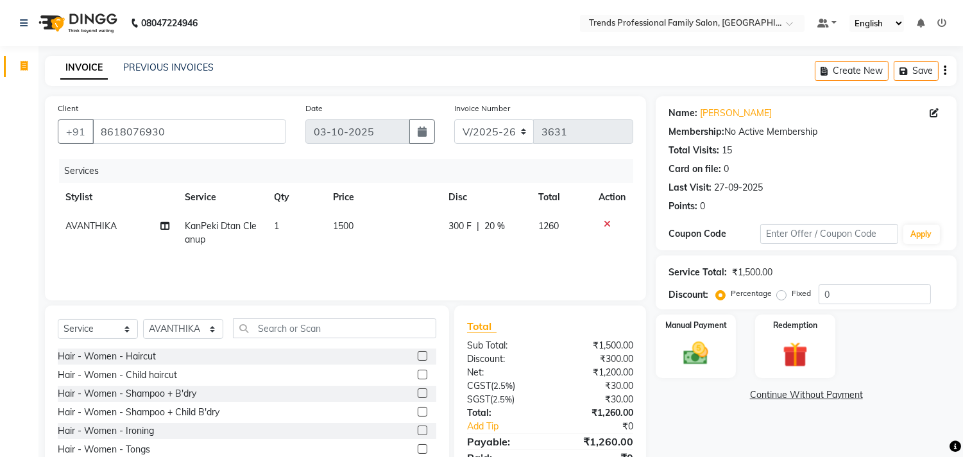
scroll to position [56, 0]
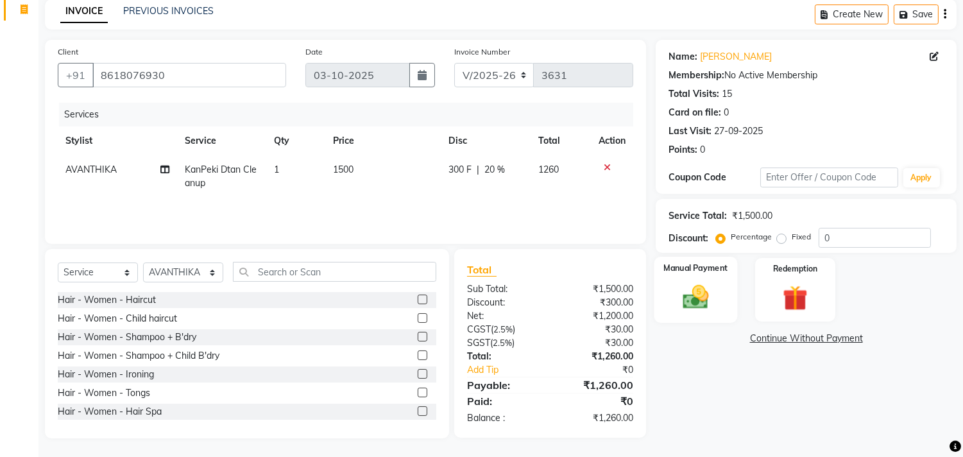
click at [687, 300] on img at bounding box center [696, 297] width 42 height 30
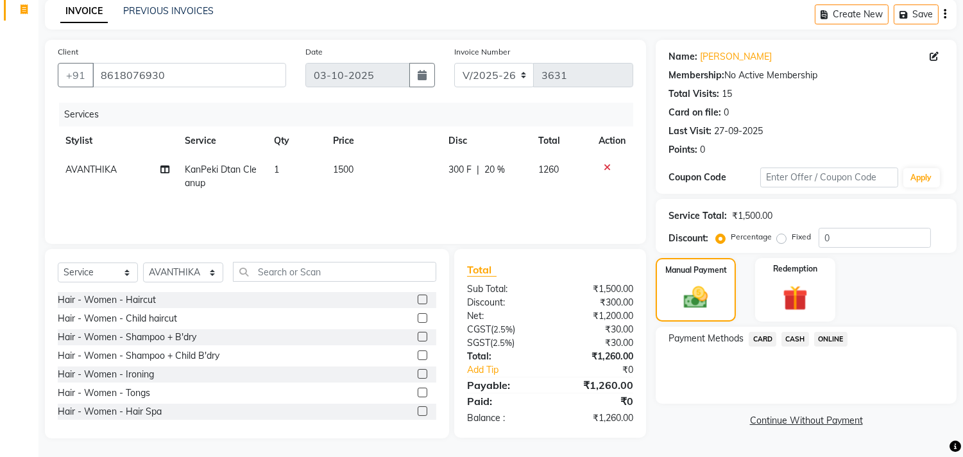
click at [832, 336] on span "ONLINE" at bounding box center [830, 339] width 33 height 15
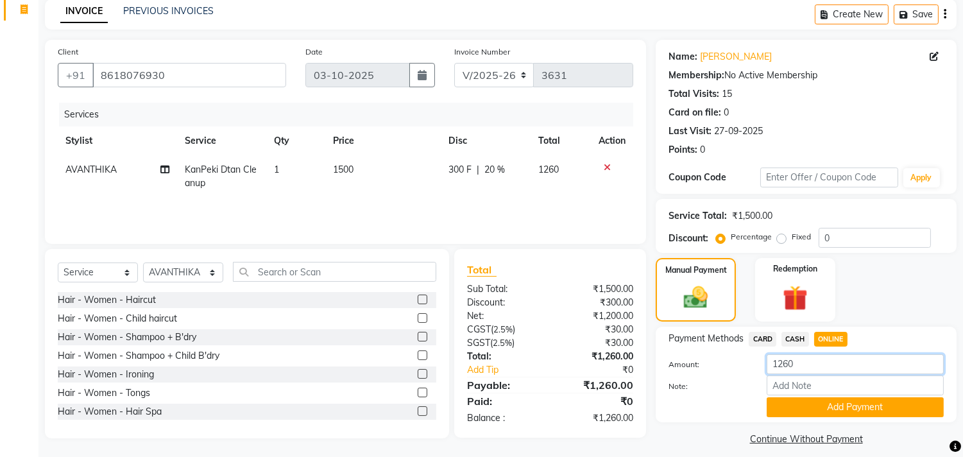
drag, startPoint x: 800, startPoint y: 365, endPoint x: 711, endPoint y: 351, distance: 90.2
click at [711, 351] on div "Payment Methods CARD CASH ONLINE Amount: 1260 Note: Add Payment" at bounding box center [806, 374] width 275 height 85
type input "260"
click at [807, 380] on input "Note:" at bounding box center [855, 385] width 177 height 20
type input "THANK YOU VISIT AGAIN"
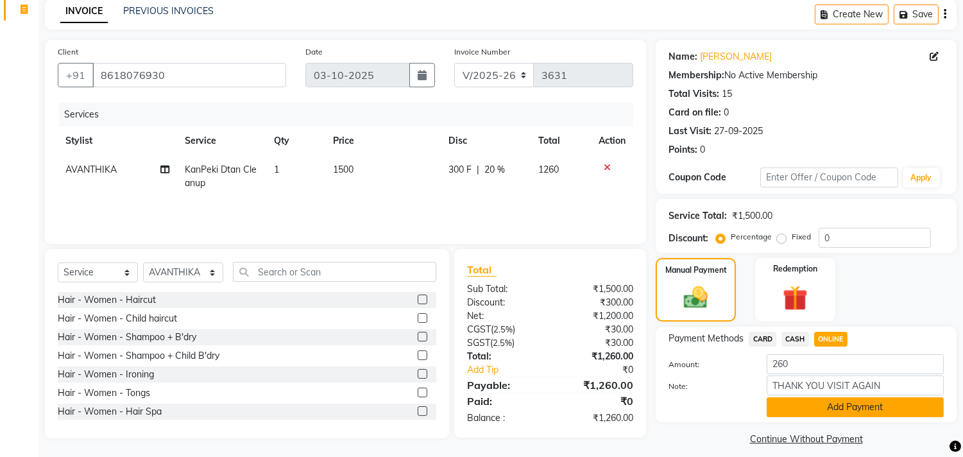
click at [811, 406] on button "Add Payment" at bounding box center [855, 407] width 177 height 20
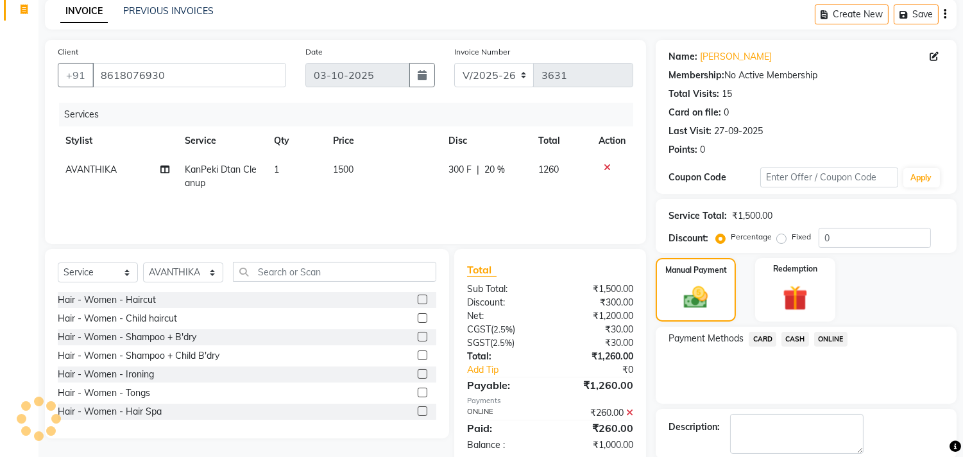
click at [799, 335] on span "CASH" at bounding box center [796, 339] width 28 height 15
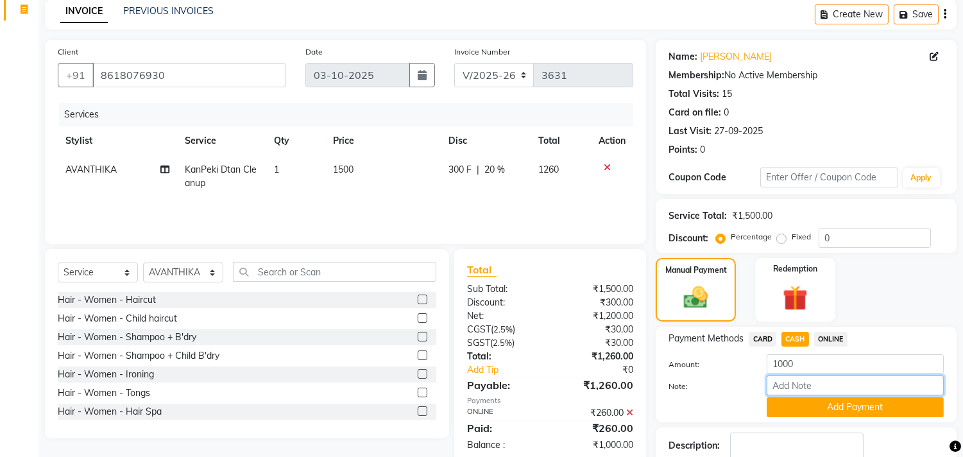
click at [787, 386] on input "Note:" at bounding box center [855, 385] width 177 height 20
type input "THANK YOU VISIT AGAIN"
click at [861, 409] on button "Add Payment" at bounding box center [855, 407] width 177 height 20
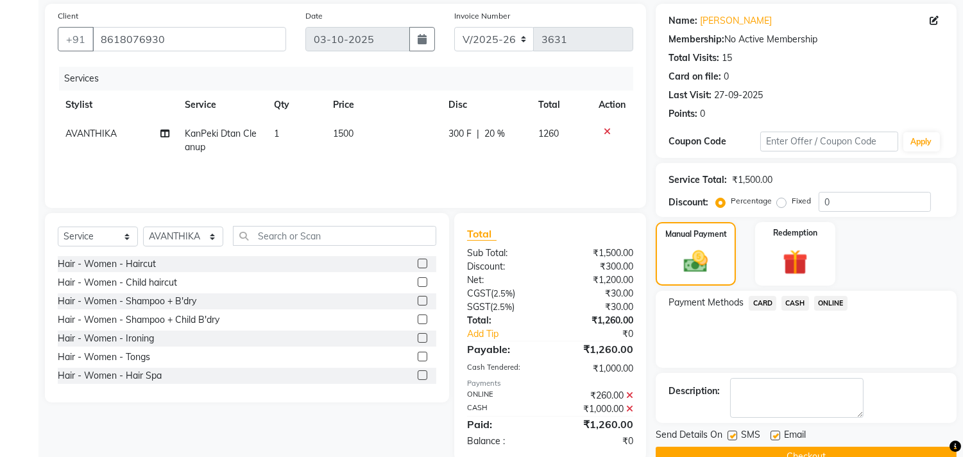
scroll to position [120, 0]
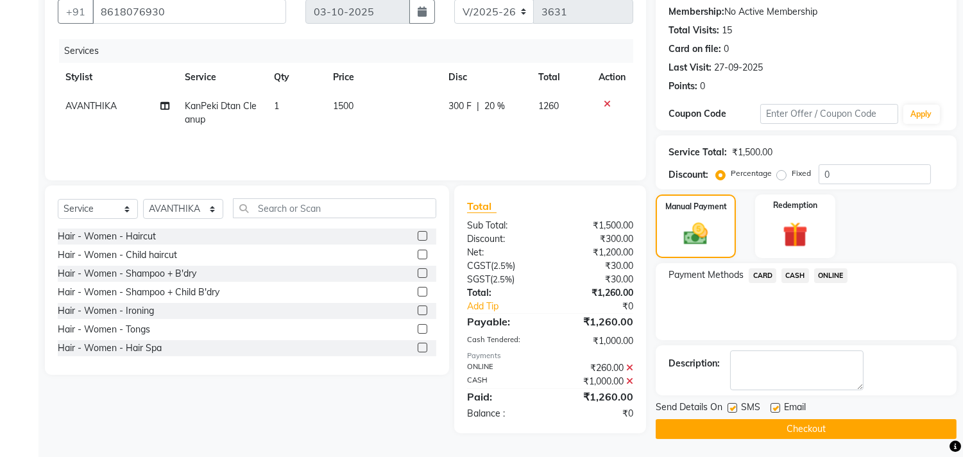
click at [777, 403] on label at bounding box center [776, 408] width 10 height 10
click at [777, 404] on input "checkbox" at bounding box center [775, 408] width 8 height 8
checkbox input "false"
click at [779, 427] on button "Checkout" at bounding box center [806, 429] width 301 height 20
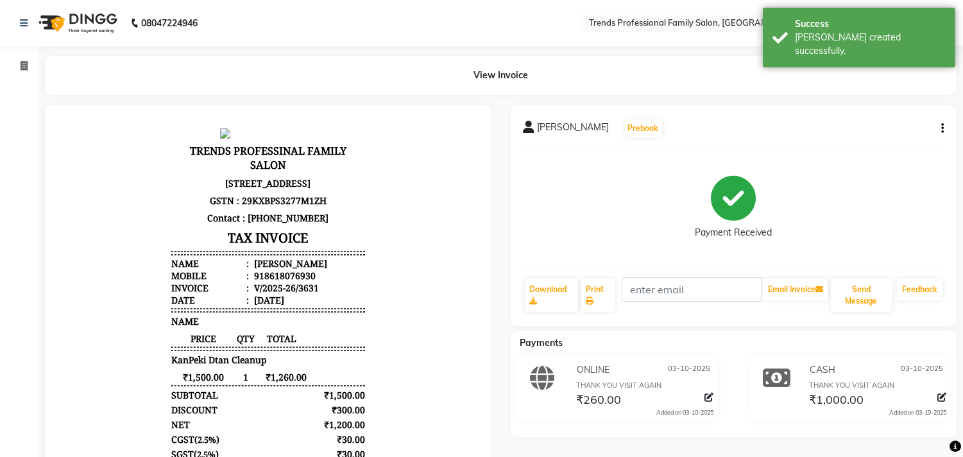
select select "service"
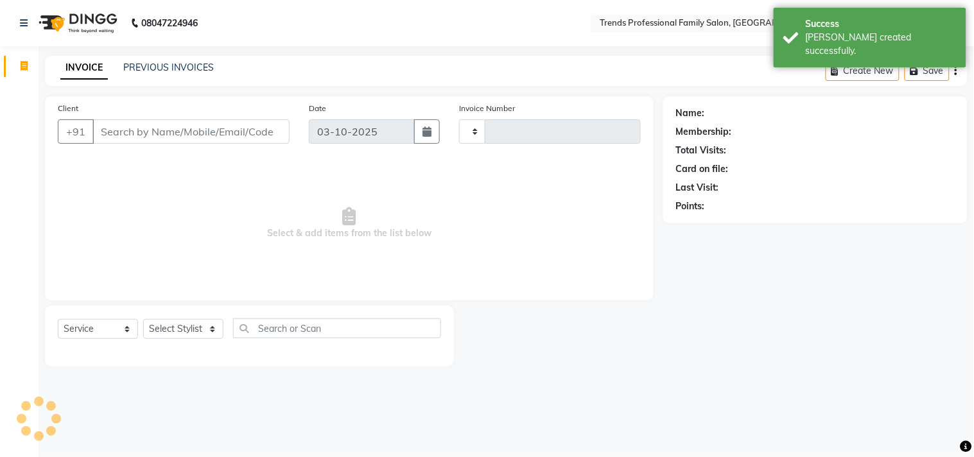
type input "3632"
select select "7345"
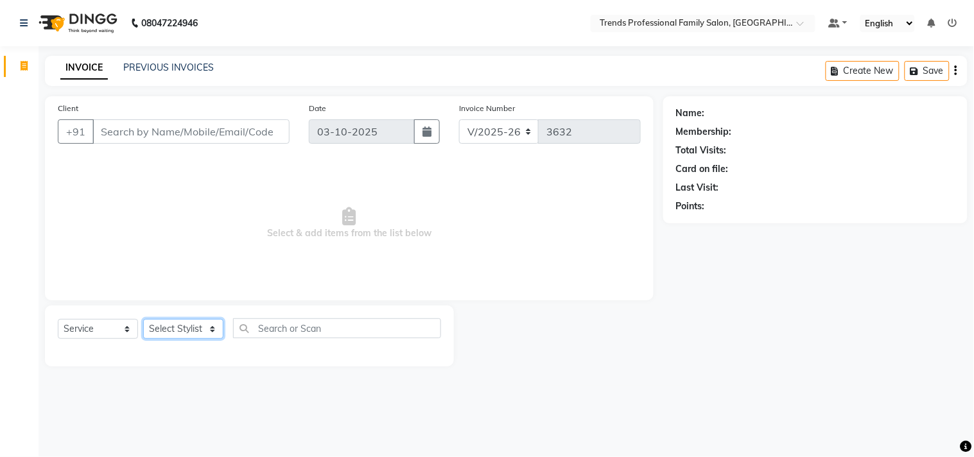
click at [182, 329] on select "Select Stylist AVANTHIKA [PERSON_NAME] [PERSON_NAME] [PERSON_NAME] RUSTHAM [PER…" at bounding box center [183, 329] width 80 height 20
select select "92540"
click at [143, 320] on select "Select Stylist AVANTHIKA [PERSON_NAME] [PERSON_NAME] [PERSON_NAME] RUSTHAM [PER…" at bounding box center [183, 329] width 80 height 20
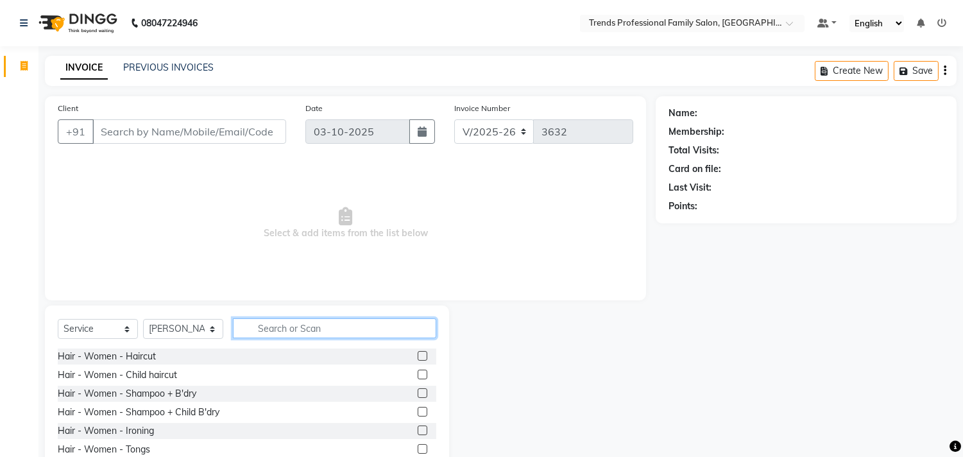
click at [298, 326] on input "text" at bounding box center [334, 328] width 203 height 20
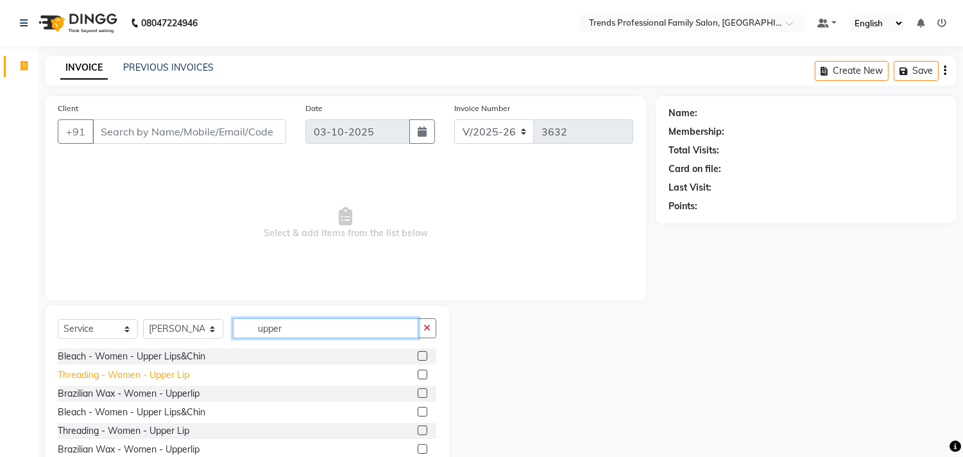
type input "upper"
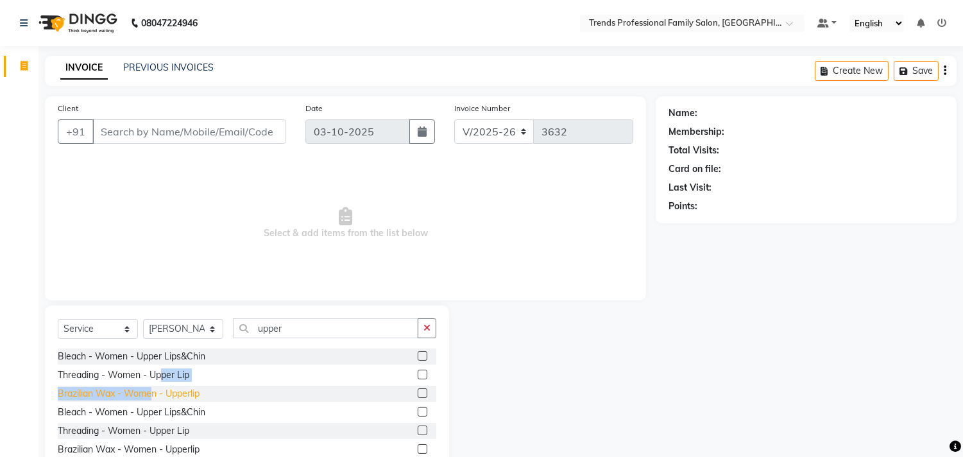
drag, startPoint x: 162, startPoint y: 370, endPoint x: 155, endPoint y: 396, distance: 26.8
click at [155, 396] on div "Bleach - Women - Upper Lips&Chin Threading - Women - Upper Lip Brazilian Wax - …" at bounding box center [247, 404] width 379 height 112
click at [158, 377] on div "Threading - Women - Upper Lip" at bounding box center [124, 374] width 132 height 13
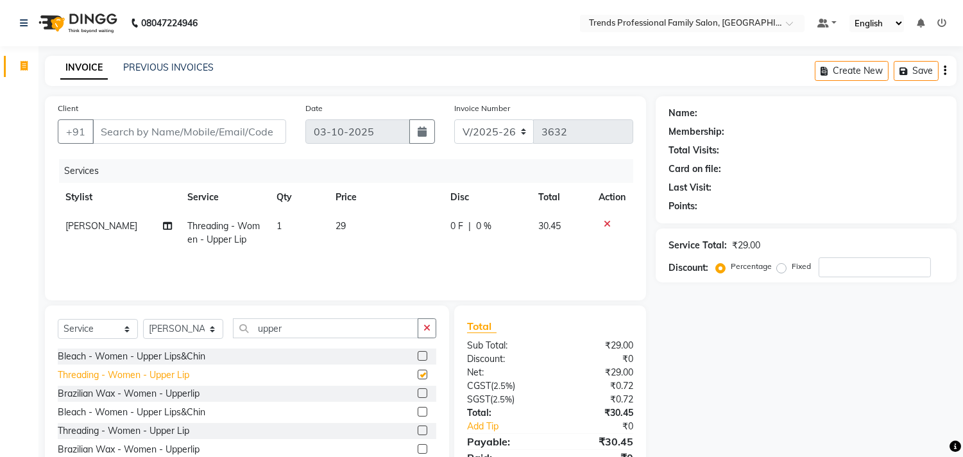
checkbox input "false"
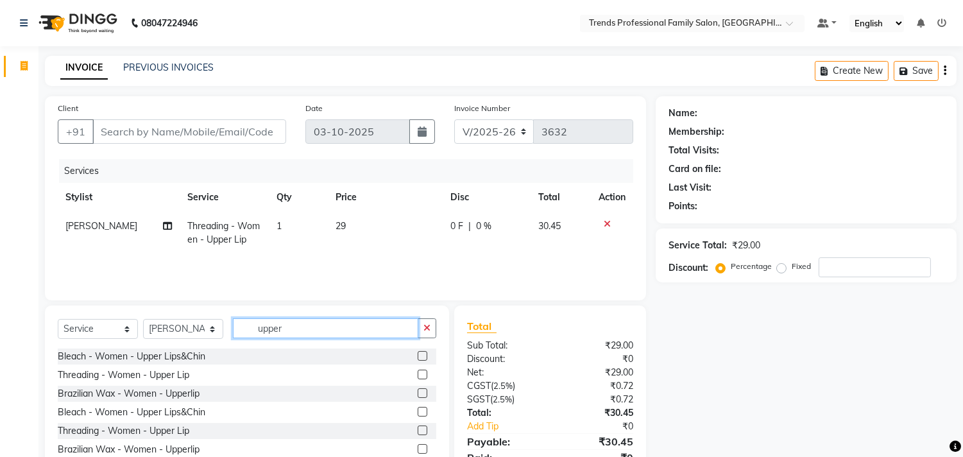
click at [266, 329] on input "upper" at bounding box center [325, 328] width 185 height 20
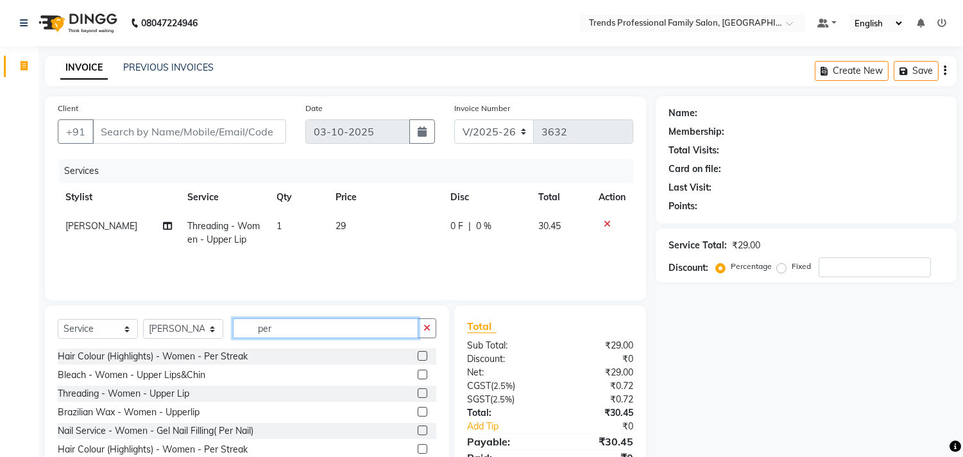
click at [277, 334] on input "per" at bounding box center [325, 328] width 185 height 20
type input "p"
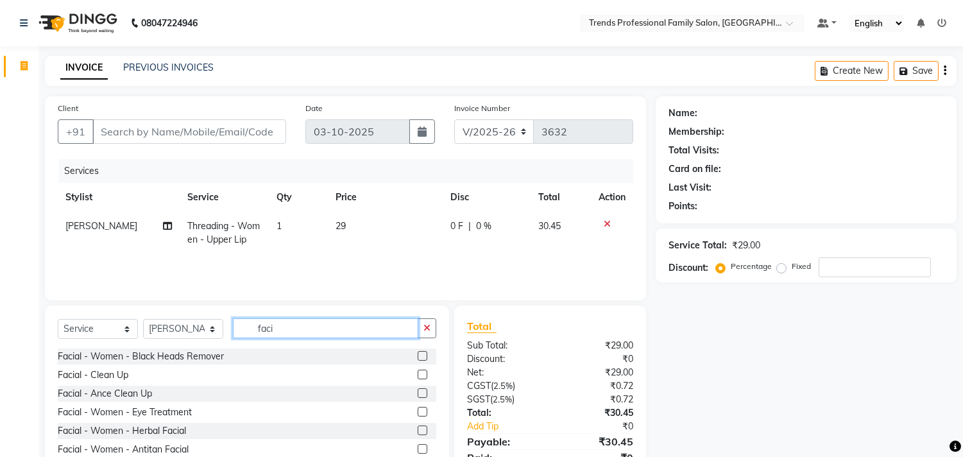
click at [277, 334] on input "faci" at bounding box center [325, 328] width 185 height 20
type input "f"
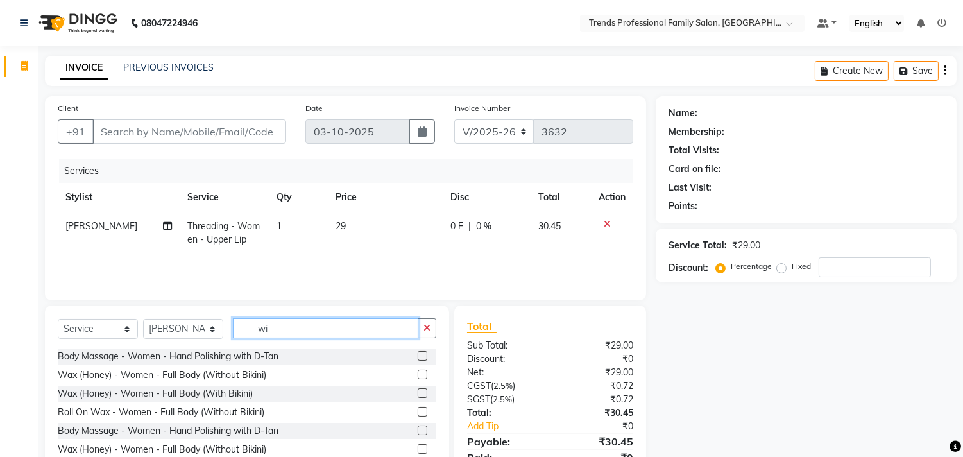
type input "w"
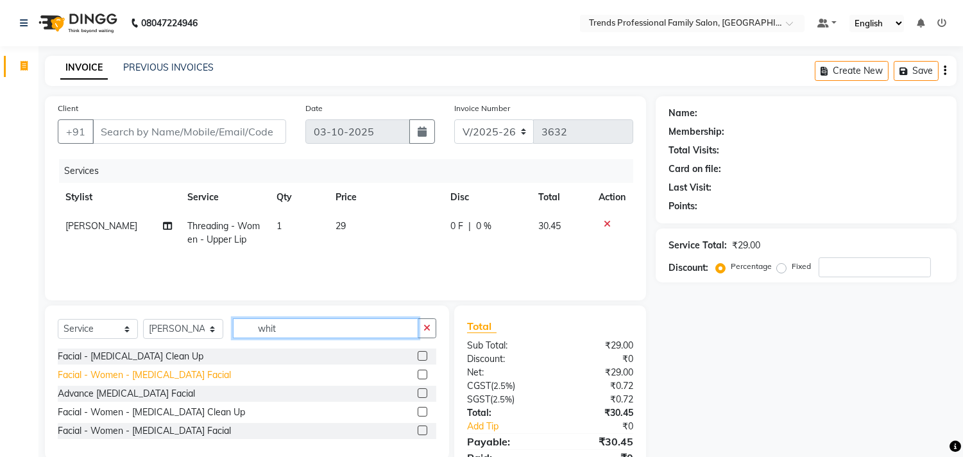
type input "whit"
click at [74, 375] on div "Facial - Women - [MEDICAL_DATA] Facial" at bounding box center [144, 374] width 173 height 13
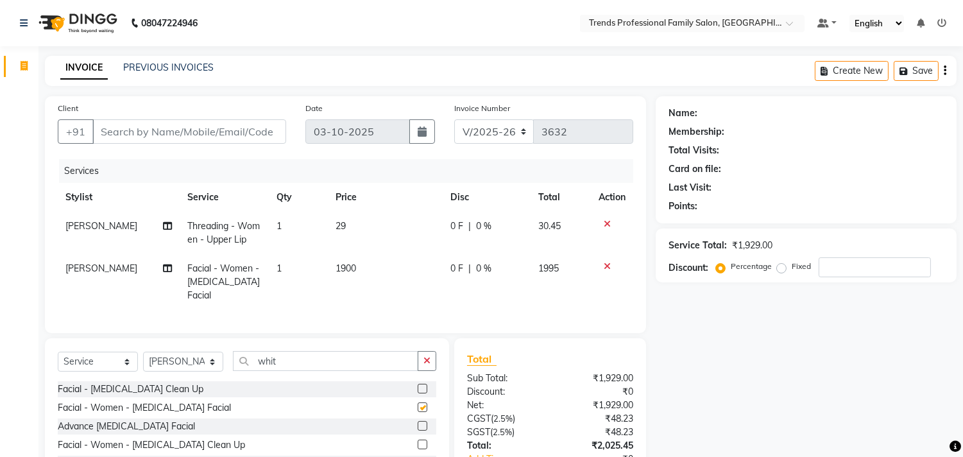
checkbox input "false"
click at [430, 365] on button "button" at bounding box center [427, 361] width 19 height 20
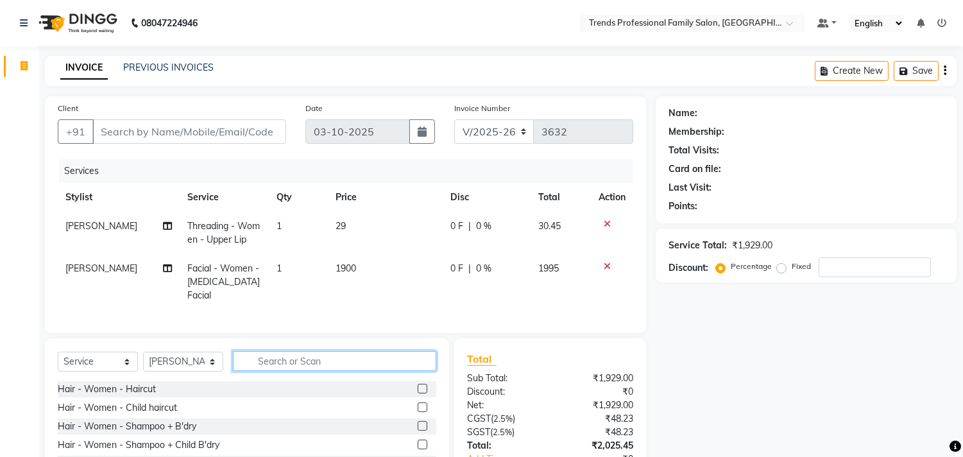
click at [268, 366] on input "text" at bounding box center [334, 361] width 203 height 20
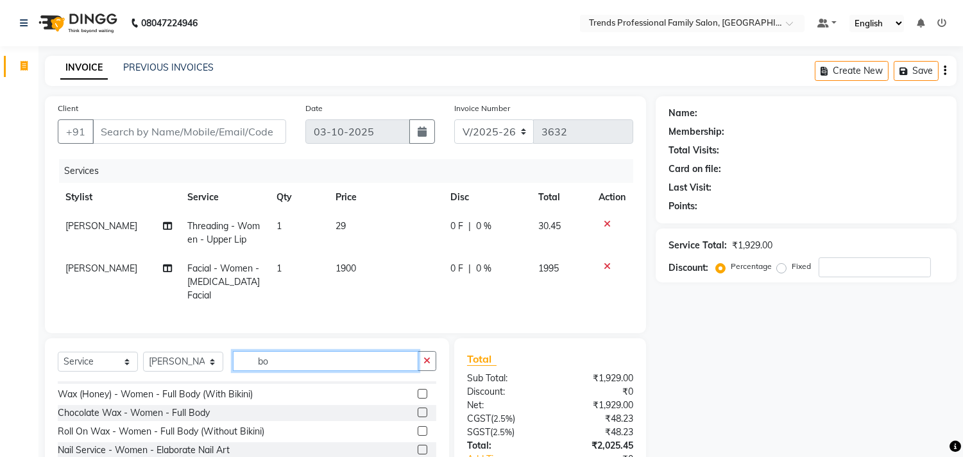
type input "b"
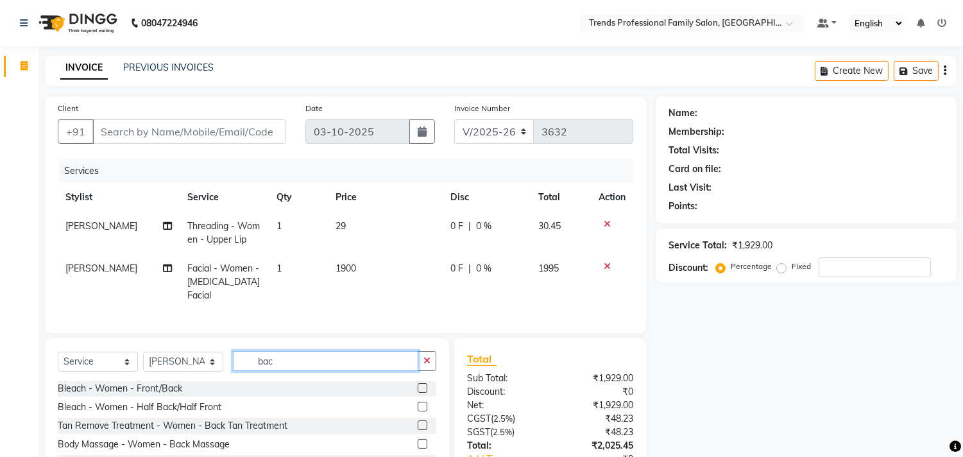
scroll to position [0, 0]
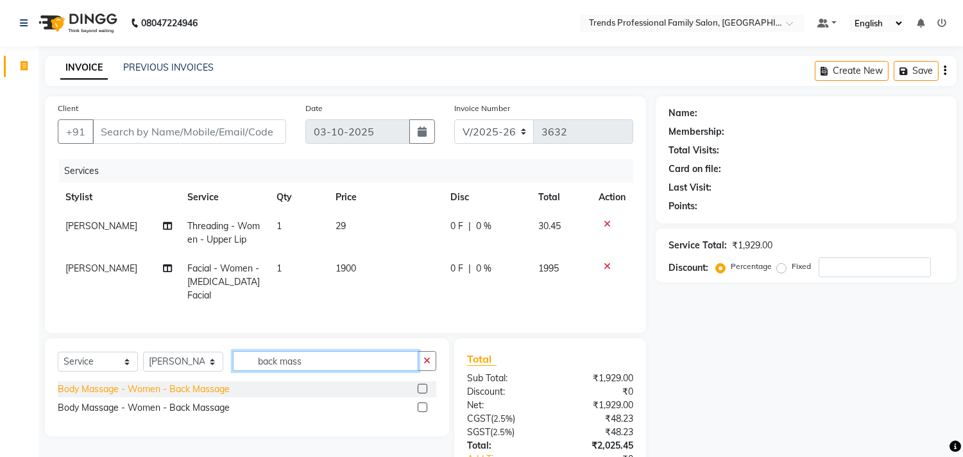
type input "back mass"
click at [114, 393] on div "Body Massage - Women - Back Massage" at bounding box center [144, 389] width 172 height 13
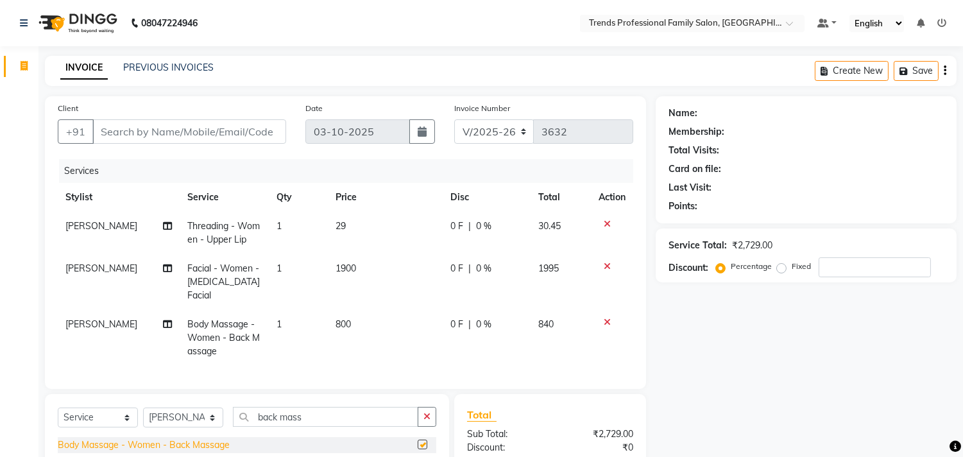
checkbox input "false"
click at [166, 320] on icon at bounding box center [168, 324] width 9 height 9
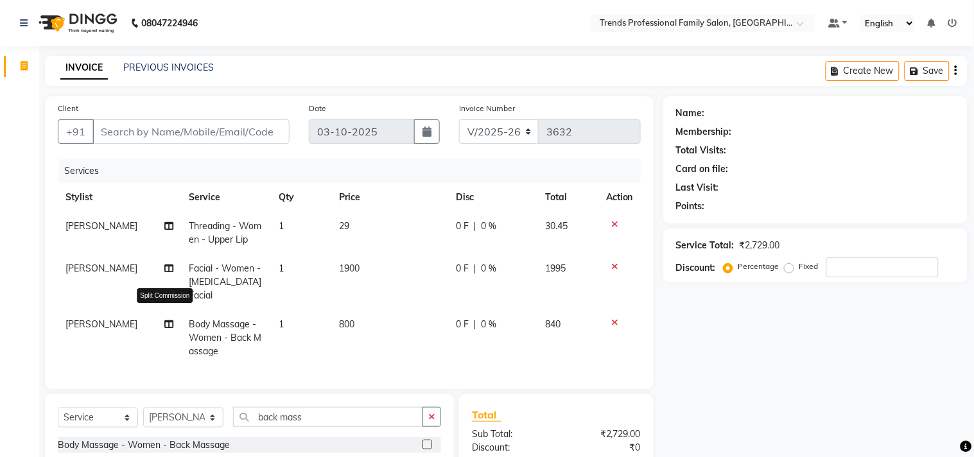
select select "92540"
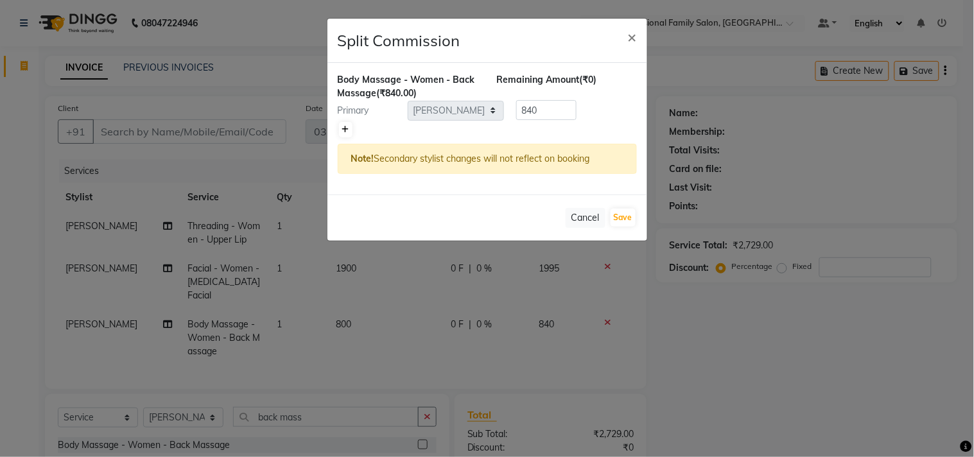
click at [340, 132] on link at bounding box center [345, 129] width 13 height 15
type input "420"
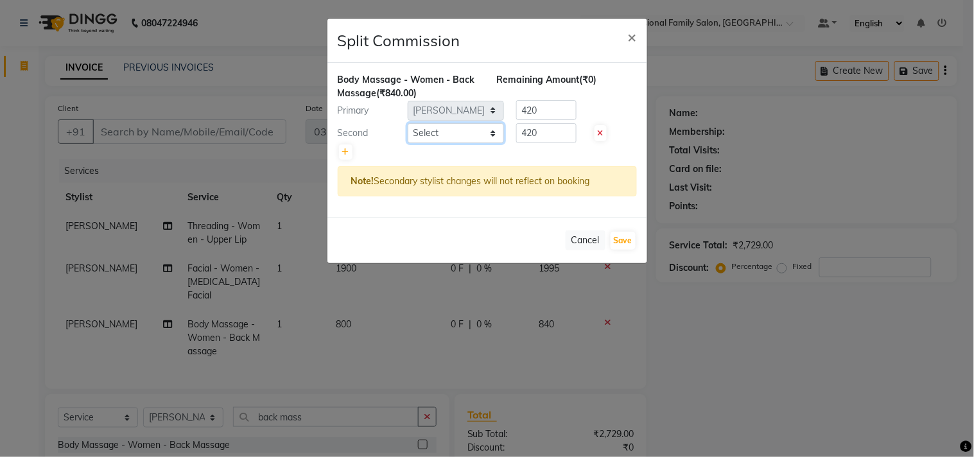
click at [484, 127] on select "Select AVANTHIKA [PERSON_NAME] [PERSON_NAME] [PERSON_NAME] RUSTHAM [PERSON_NAME…" at bounding box center [456, 133] width 96 height 20
select select "63524"
click at [408, 123] on select "Select AVANTHIKA [PERSON_NAME] [PERSON_NAME] [PERSON_NAME] RUSTHAM [PERSON_NAME…" at bounding box center [456, 133] width 96 height 20
click at [621, 240] on button "Save" at bounding box center [622, 241] width 25 height 18
select select "Select"
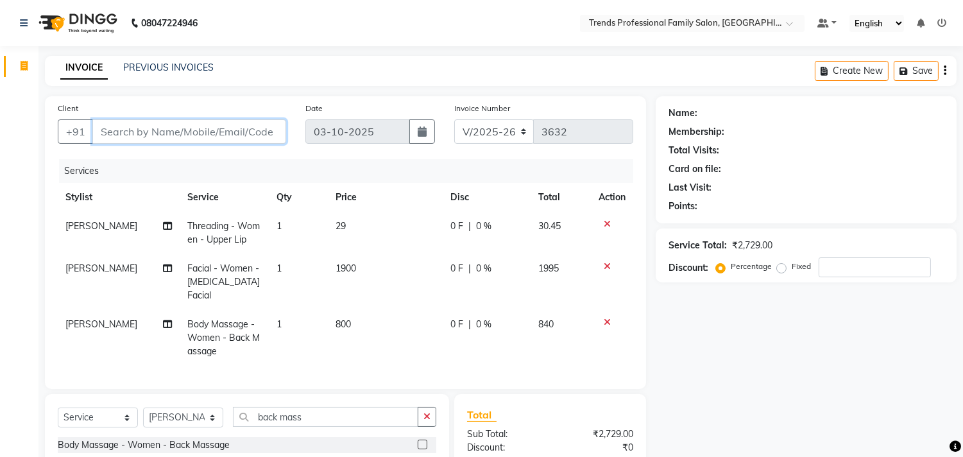
click at [101, 137] on input "Client" at bounding box center [189, 131] width 194 height 24
click at [105, 132] on input "Client" at bounding box center [189, 131] width 194 height 24
type input "8"
type input "0"
type input "8108969985"
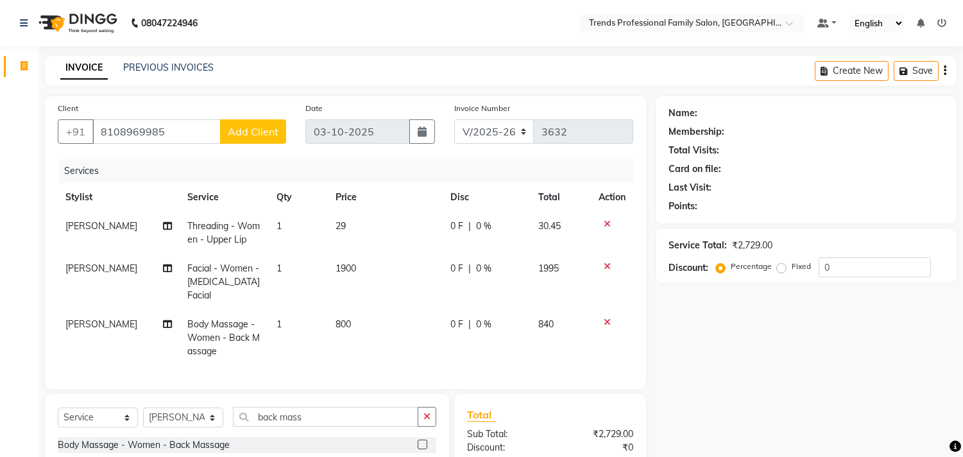
click at [238, 139] on button "Add Client" at bounding box center [253, 131] width 66 height 24
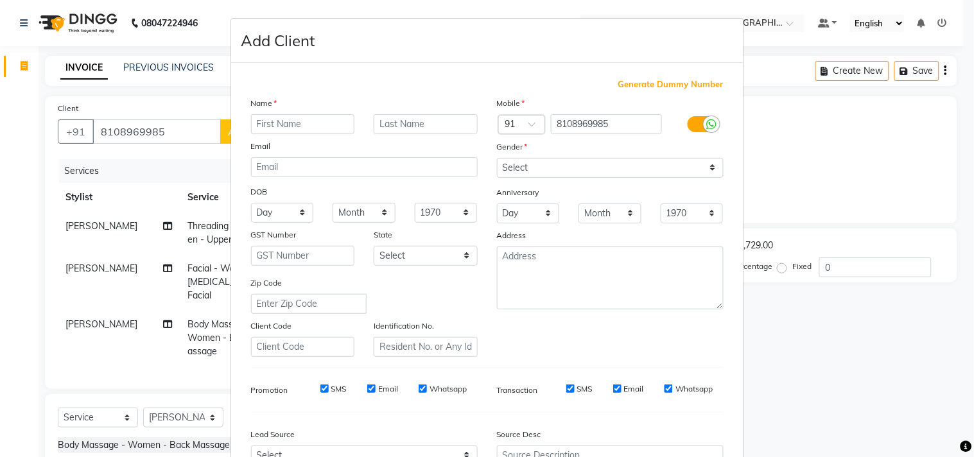
click at [266, 119] on input "text" at bounding box center [303, 124] width 104 height 20
type input "[PERSON_NAME]"
click at [512, 172] on select "Select [DEMOGRAPHIC_DATA] [DEMOGRAPHIC_DATA] Other Prefer Not To Say" at bounding box center [610, 168] width 227 height 20
select select "[DEMOGRAPHIC_DATA]"
click at [497, 158] on select "Select [DEMOGRAPHIC_DATA] [DEMOGRAPHIC_DATA] Other Prefer Not To Say" at bounding box center [610, 168] width 227 height 20
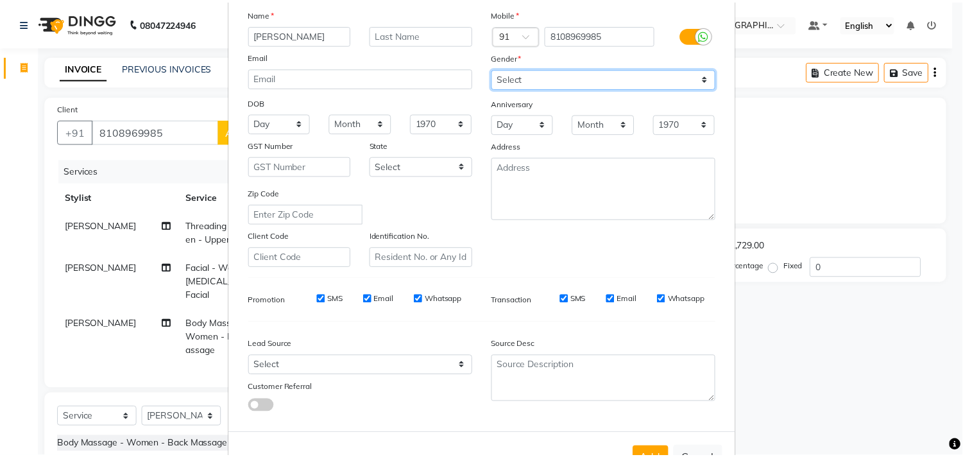
scroll to position [136, 0]
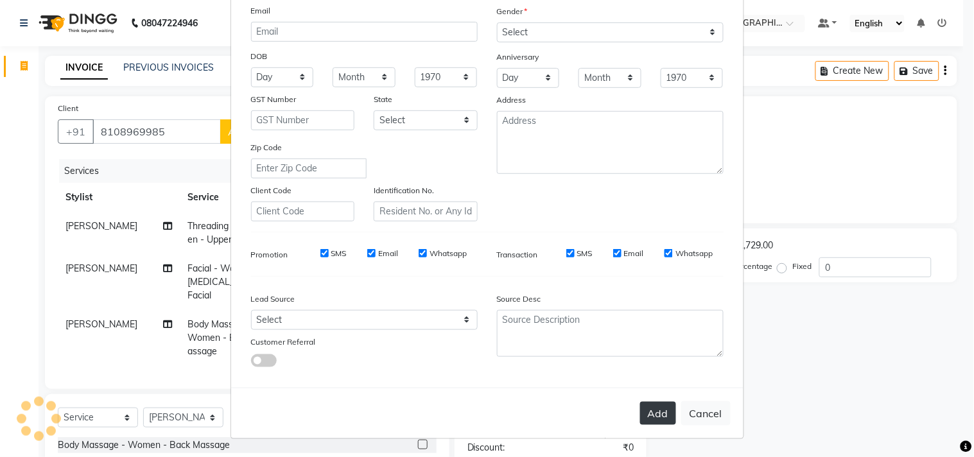
click at [649, 405] on button "Add" at bounding box center [658, 413] width 36 height 23
select select
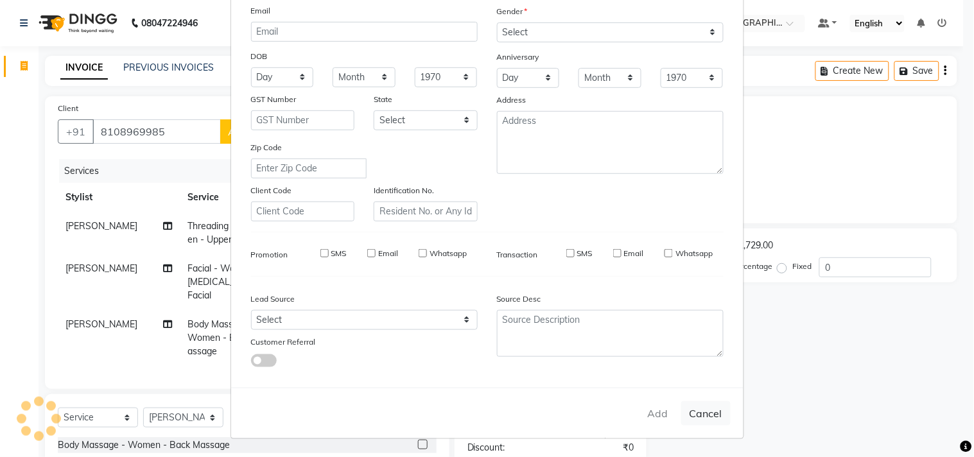
select select
checkbox input "false"
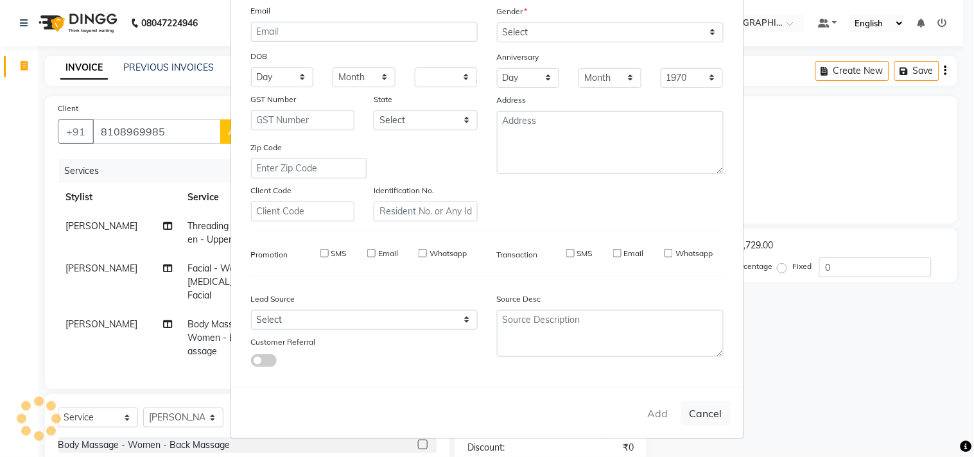
checkbox input "false"
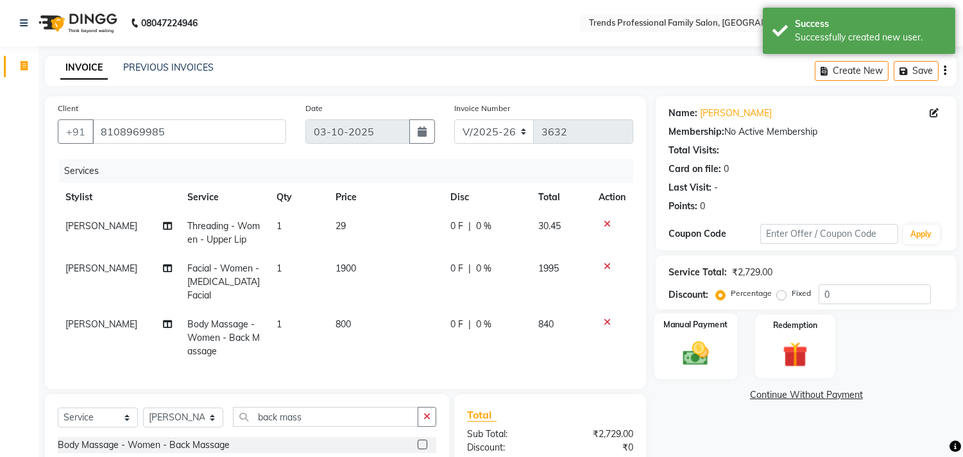
click at [671, 363] on div "Manual Payment" at bounding box center [696, 345] width 83 height 65
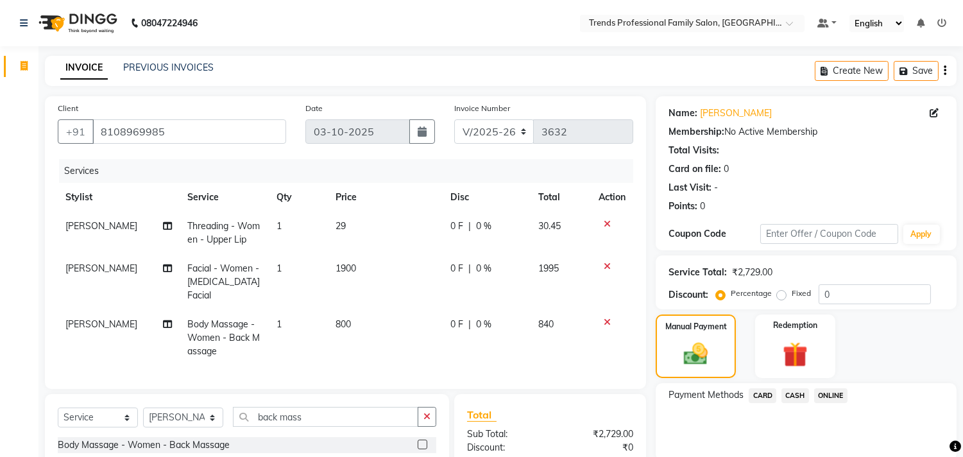
click at [605, 263] on icon at bounding box center [607, 266] width 7 height 9
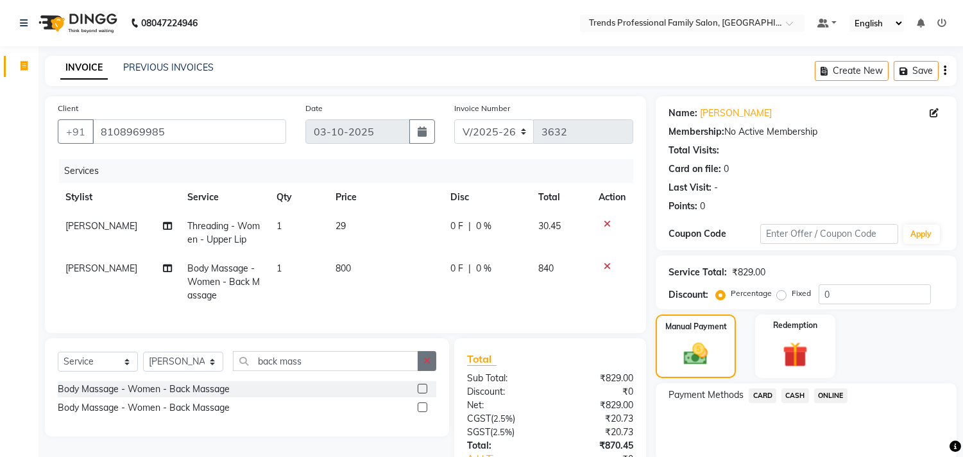
click at [429, 365] on icon "button" at bounding box center [427, 360] width 7 height 9
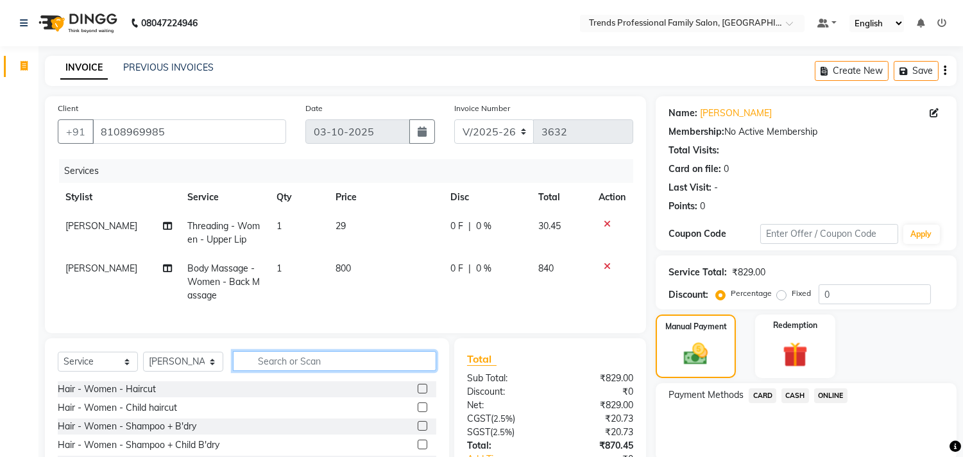
click at [429, 371] on input "text" at bounding box center [334, 361] width 203 height 20
click at [239, 371] on input "text" at bounding box center [334, 361] width 203 height 20
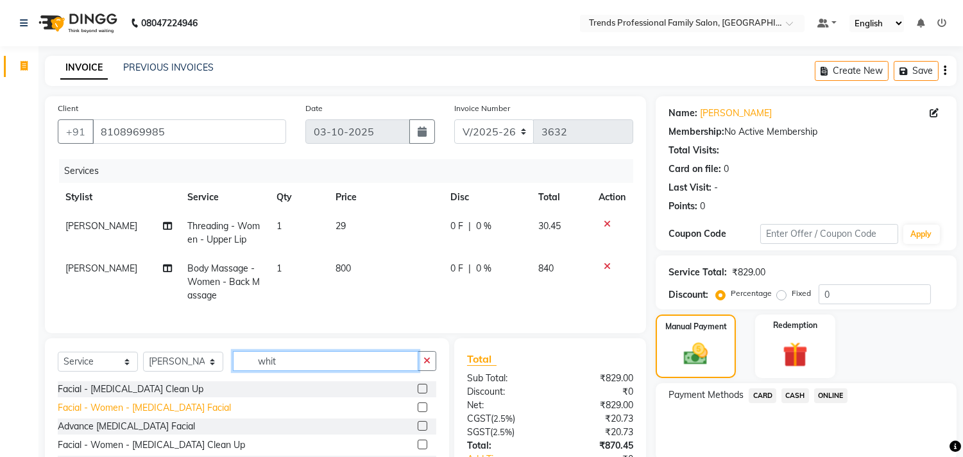
type input "whit"
click at [160, 415] on div "Facial - Women - [MEDICAL_DATA] Facial" at bounding box center [144, 407] width 173 height 13
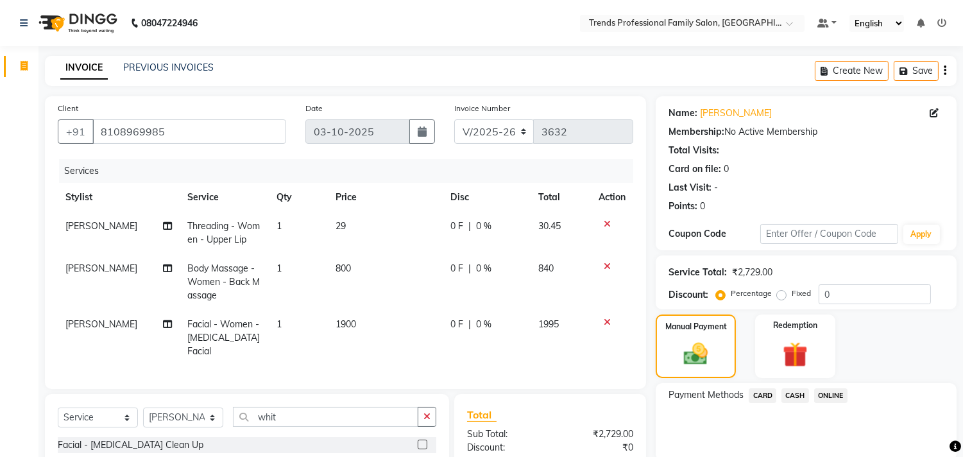
checkbox input "false"
click at [332, 318] on td "1900" at bounding box center [385, 338] width 115 height 56
select select "92540"
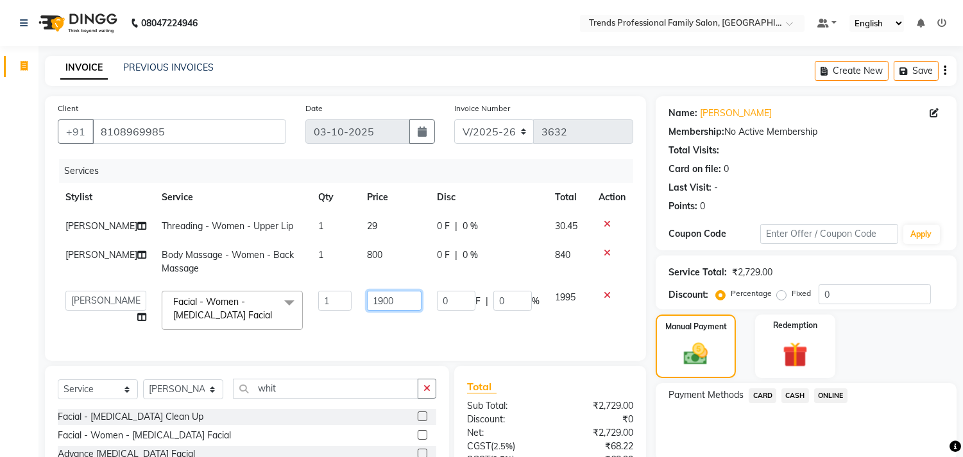
click at [385, 304] on input "1900" at bounding box center [394, 301] width 55 height 20
type input "1"
type input "1600"
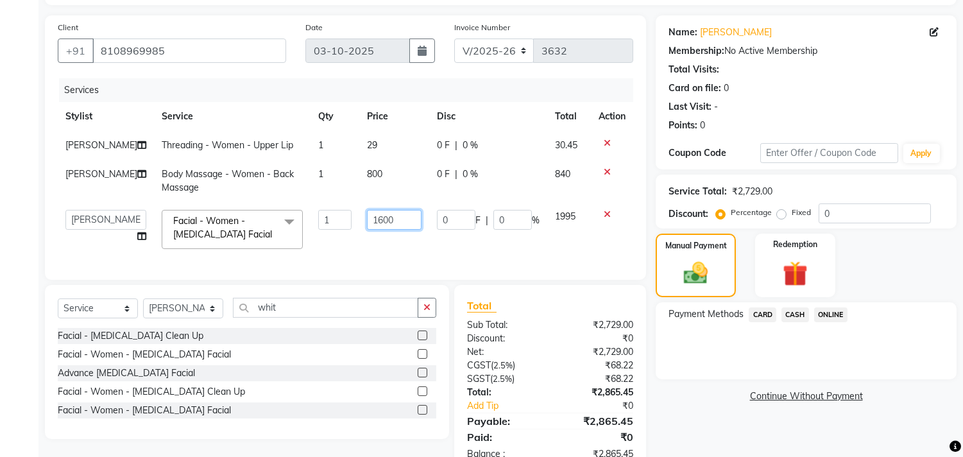
scroll to position [127, 0]
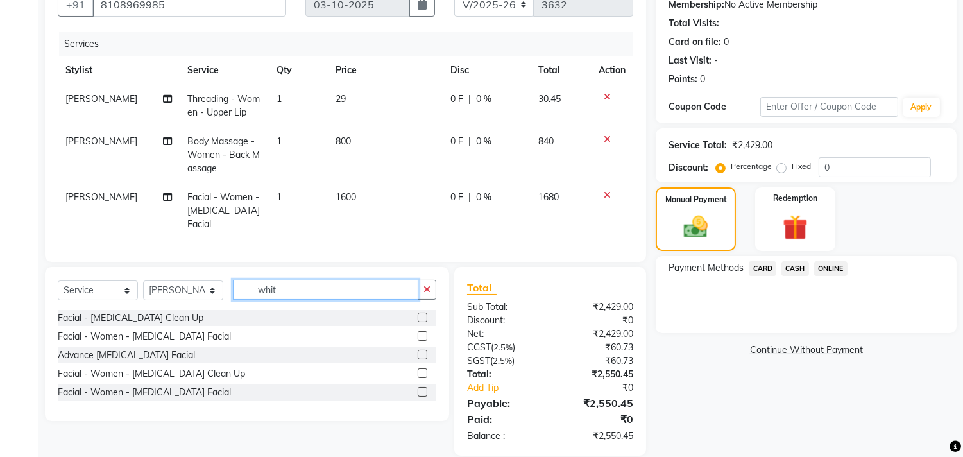
click at [342, 280] on input "whit" at bounding box center [325, 290] width 185 height 20
click at [828, 265] on span "ONLINE" at bounding box center [830, 268] width 33 height 15
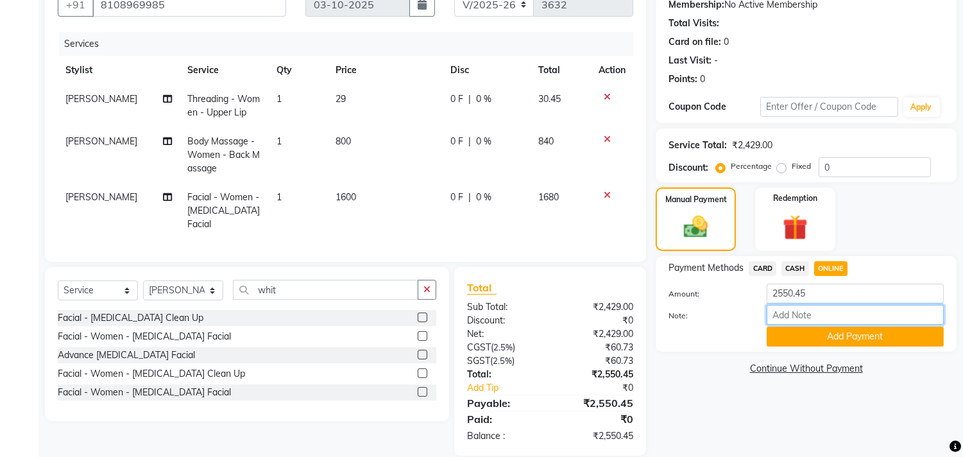
click at [826, 311] on input "Note:" at bounding box center [855, 315] width 177 height 20
type input "THANK YOU VISIT AGAIN"
click at [883, 334] on button "Add Payment" at bounding box center [855, 337] width 177 height 20
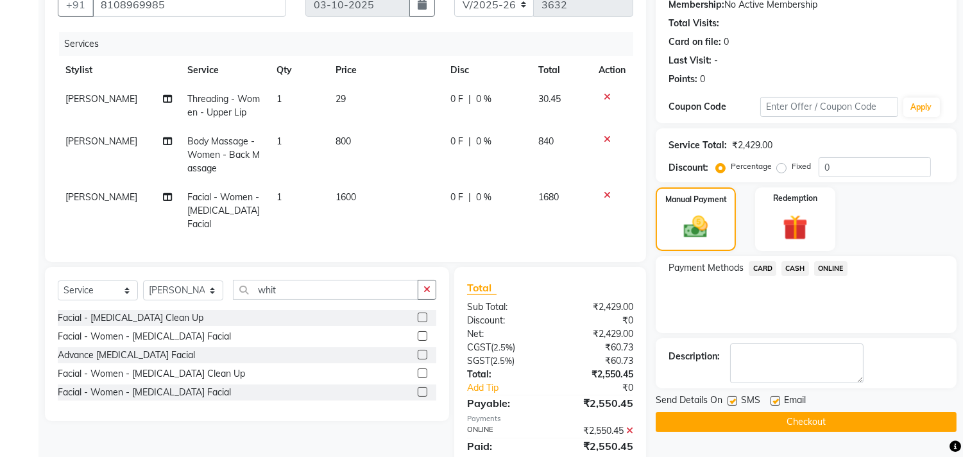
click at [777, 401] on label at bounding box center [776, 401] width 10 height 10
click at [777, 401] on input "checkbox" at bounding box center [775, 401] width 8 height 8
checkbox input "false"
click at [764, 415] on button "Checkout" at bounding box center [806, 422] width 301 height 20
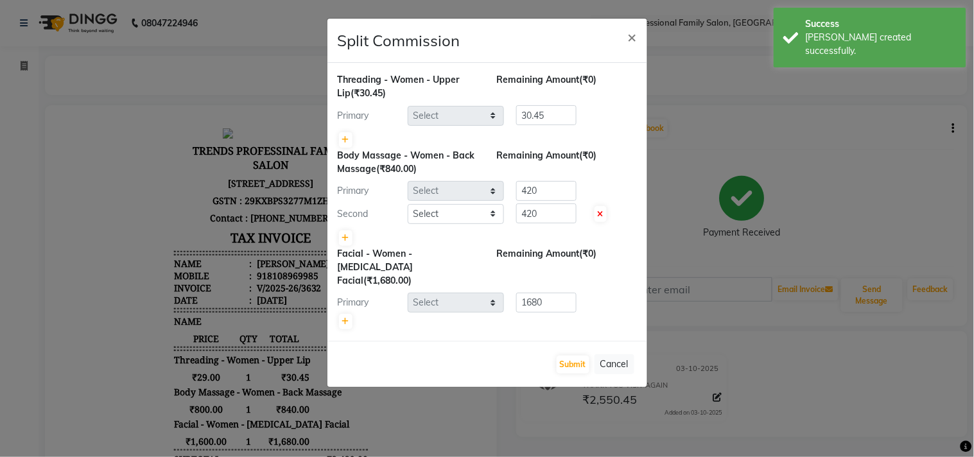
select select "92540"
select select "63524"
select select "92540"
click at [633, 39] on span "×" at bounding box center [632, 36] width 9 height 19
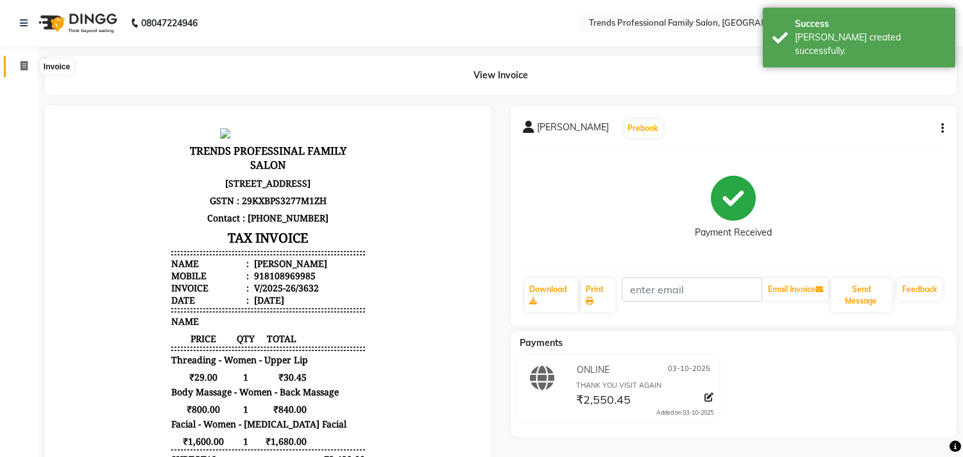
click at [22, 66] on icon at bounding box center [24, 66] width 7 height 10
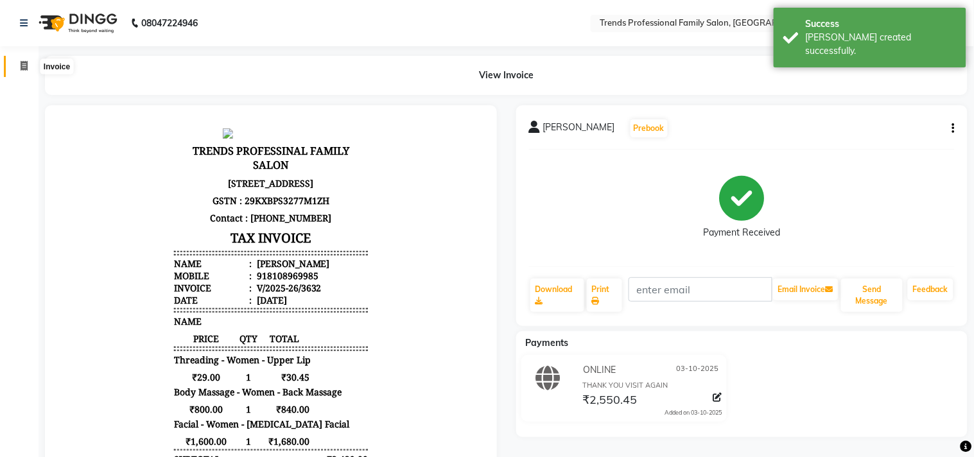
select select "service"
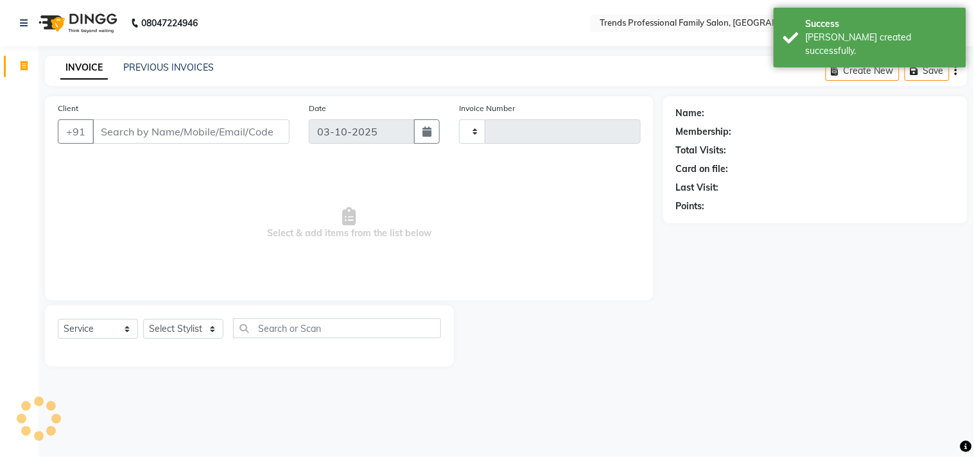
type input "3633"
select select "7345"
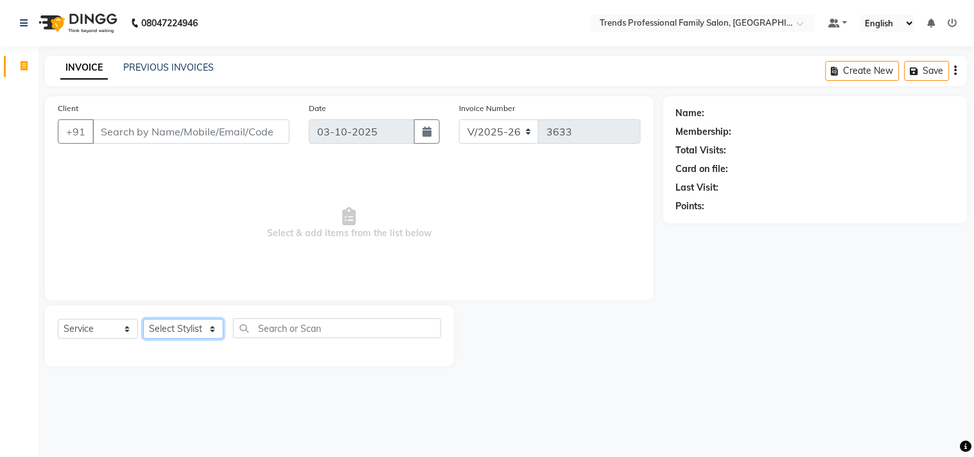
click at [184, 334] on select "Select Stylist AVANTHIKA [PERSON_NAME] [PERSON_NAME] [PERSON_NAME] RUSTHAM [PER…" at bounding box center [183, 329] width 80 height 20
select select "63524"
click at [143, 320] on select "Select Stylist AVANTHIKA [PERSON_NAME] [PERSON_NAME] [PERSON_NAME] RUSTHAM [PER…" at bounding box center [183, 329] width 80 height 20
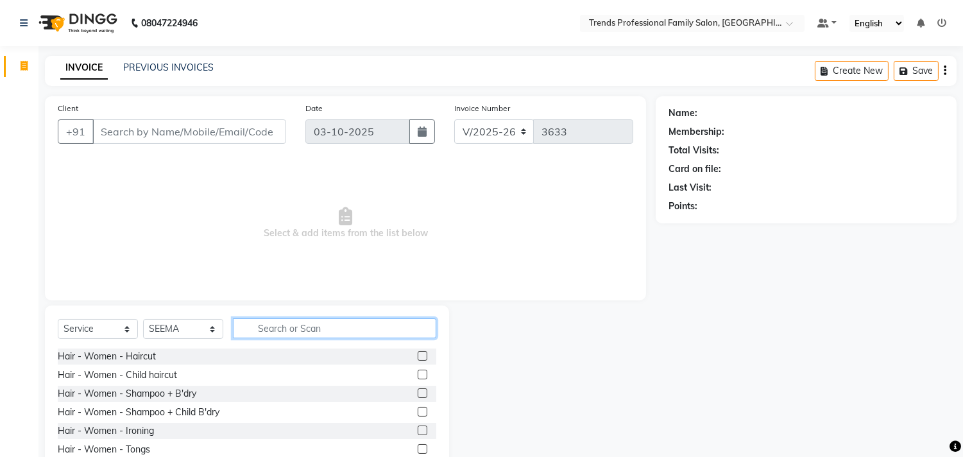
click at [268, 330] on input "text" at bounding box center [334, 328] width 203 height 20
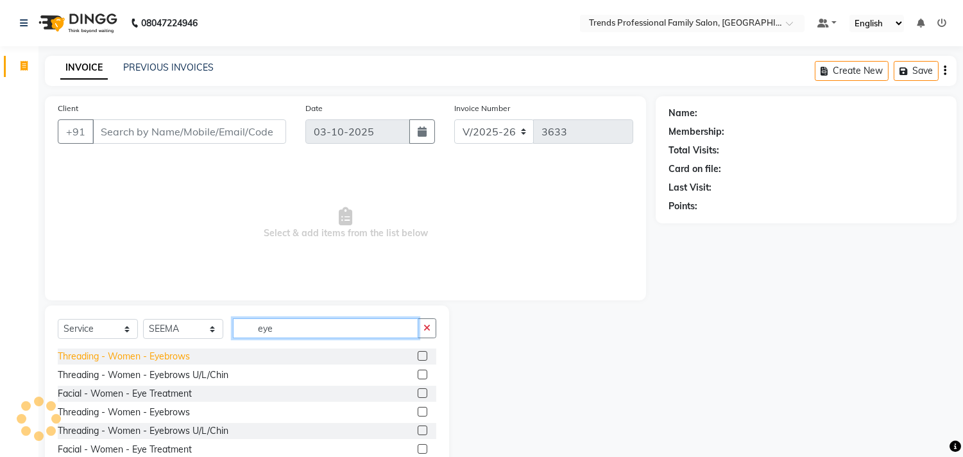
type input "eye"
click at [157, 355] on div "Threading - Women - Eyebrows" at bounding box center [124, 356] width 132 height 13
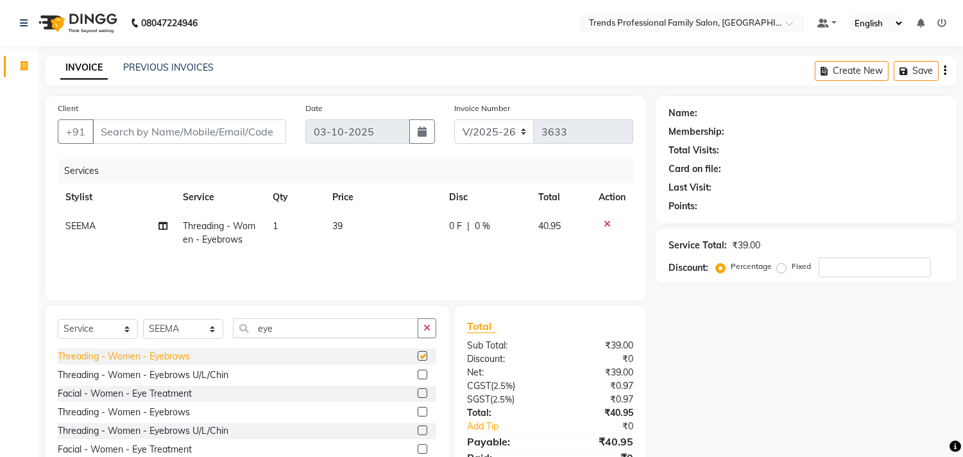
checkbox input "false"
click at [605, 225] on icon at bounding box center [607, 223] width 7 height 9
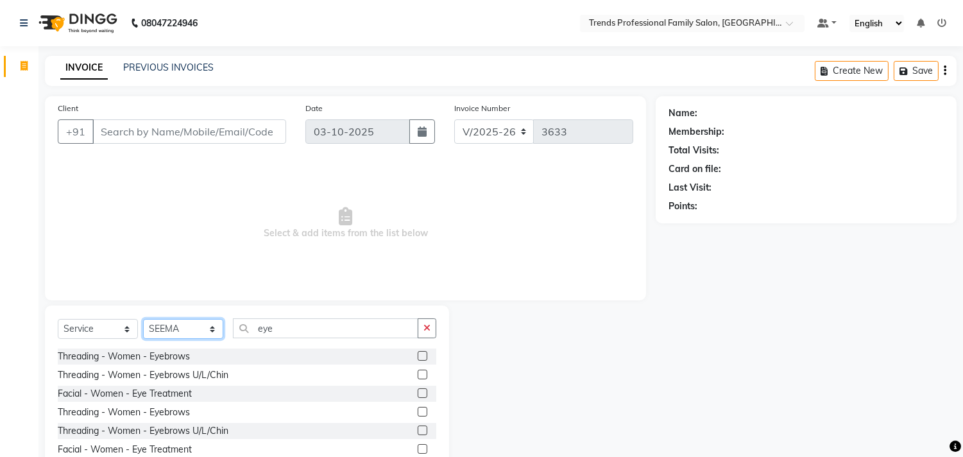
click at [210, 325] on select "Select Stylist AVANTHIKA [PERSON_NAME] [PERSON_NAME] [PERSON_NAME] RUSTHAM [PER…" at bounding box center [183, 329] width 80 height 20
select select "68140"
click at [143, 320] on select "Select Stylist AVANTHIKA [PERSON_NAME] [PERSON_NAME] [PERSON_NAME] RUSTHAM [PER…" at bounding box center [183, 329] width 80 height 20
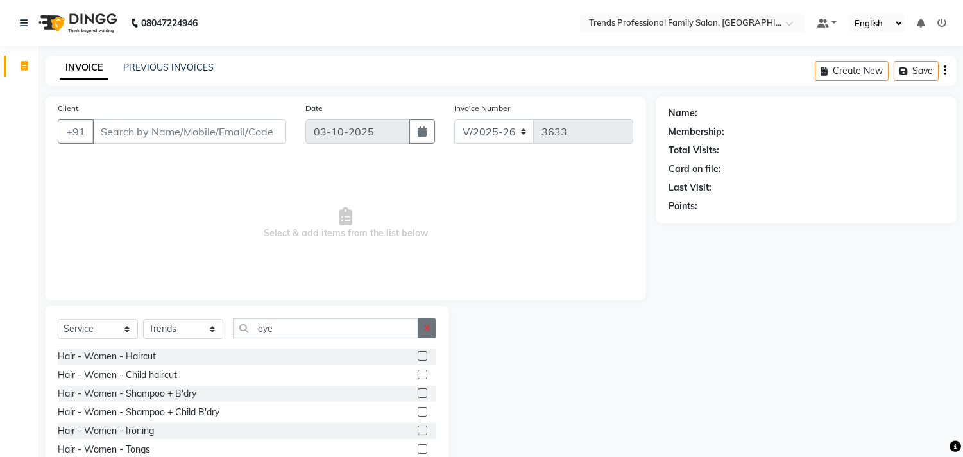
click at [431, 323] on button "button" at bounding box center [427, 328] width 19 height 20
click at [248, 326] on input "text" at bounding box center [334, 328] width 203 height 20
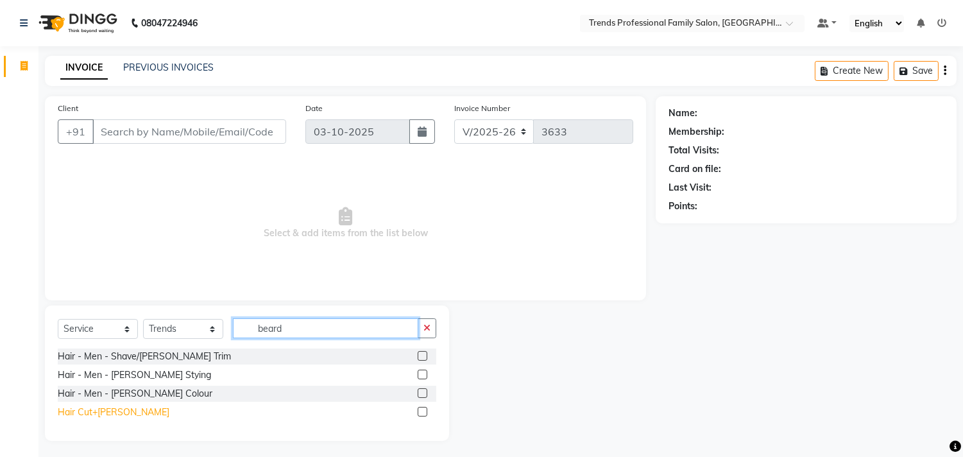
type input "beard"
click at [87, 413] on div "Hair Cut+[PERSON_NAME]" at bounding box center [114, 412] width 112 height 13
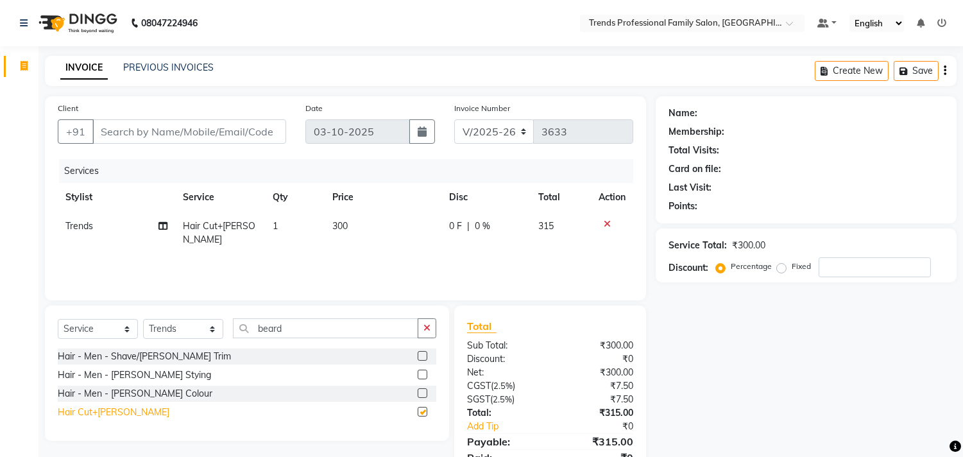
checkbox input "false"
click at [430, 329] on icon "button" at bounding box center [427, 327] width 7 height 9
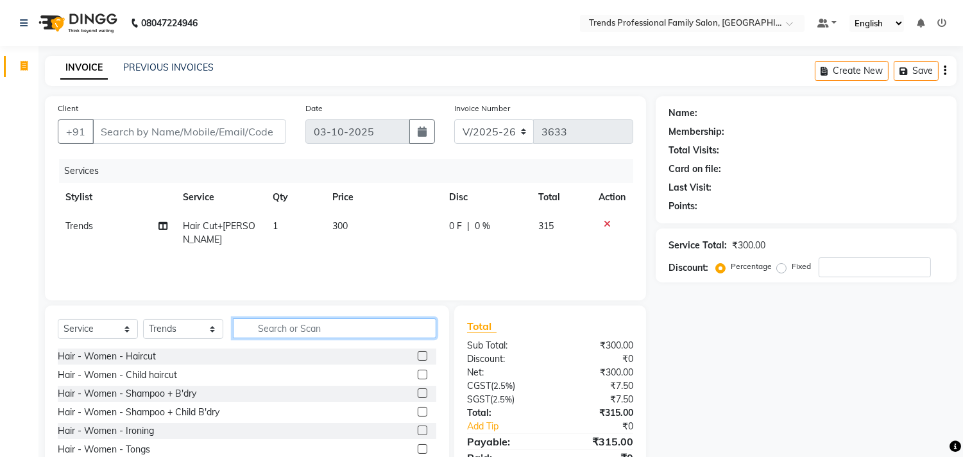
click at [251, 334] on input "text" at bounding box center [334, 328] width 203 height 20
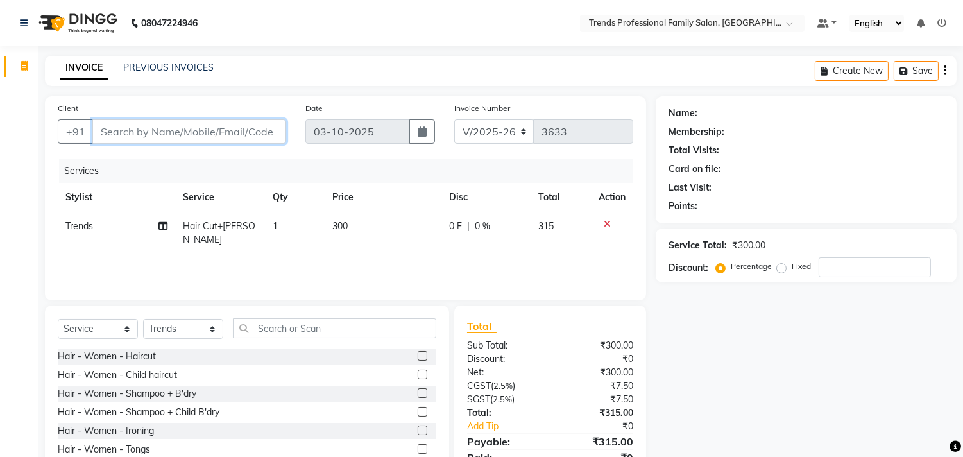
click at [123, 138] on input "Client" at bounding box center [189, 131] width 194 height 24
click at [183, 130] on input "Client" at bounding box center [189, 131] width 194 height 24
click at [116, 138] on input "Client" at bounding box center [189, 131] width 194 height 24
click at [105, 135] on input "Client" at bounding box center [189, 131] width 194 height 24
click at [107, 135] on input "Client" at bounding box center [189, 131] width 194 height 24
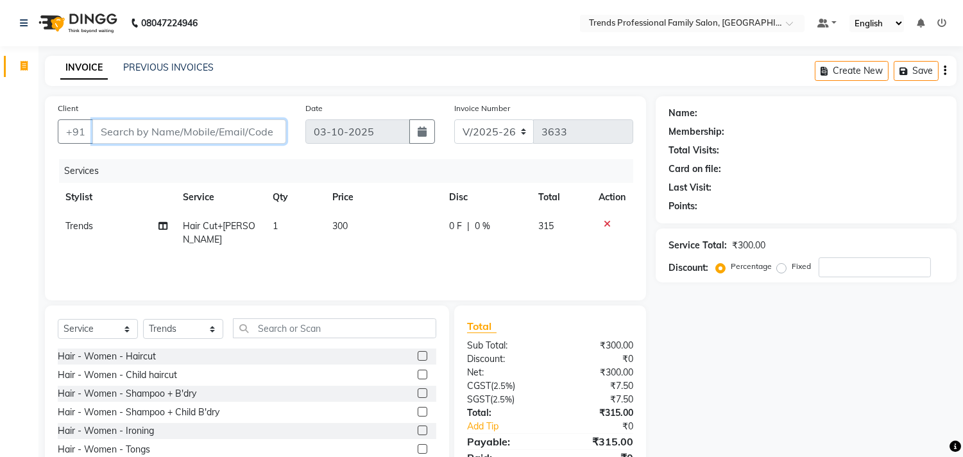
type input "7"
type input "0"
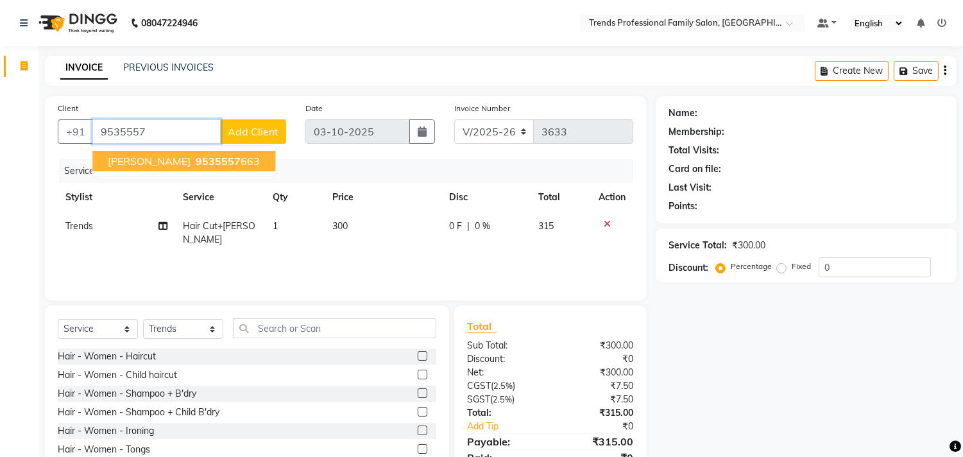
click at [151, 159] on span "[PERSON_NAME]" at bounding box center [149, 161] width 83 height 13
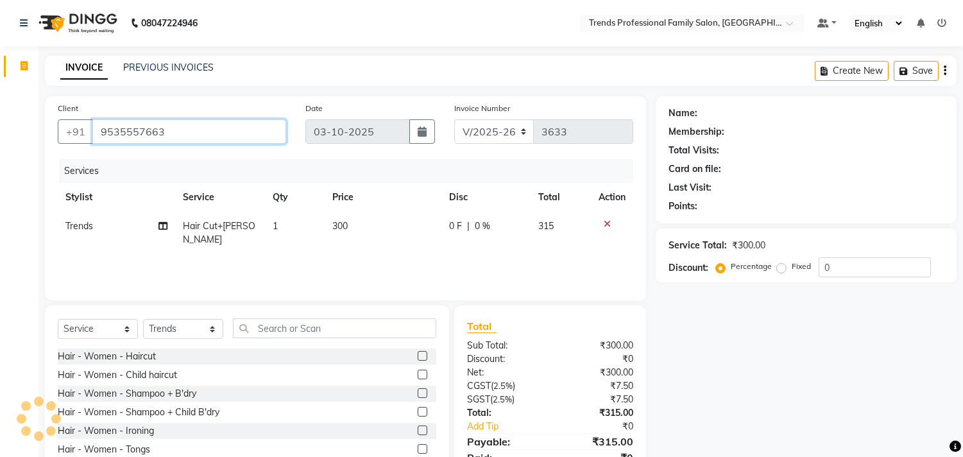
type input "9535557663"
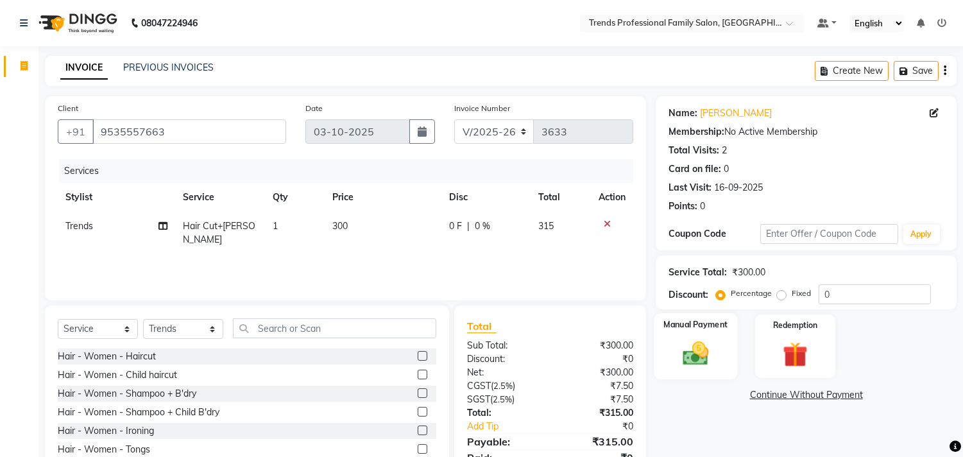
click at [698, 336] on div "Manual Payment" at bounding box center [696, 345] width 83 height 65
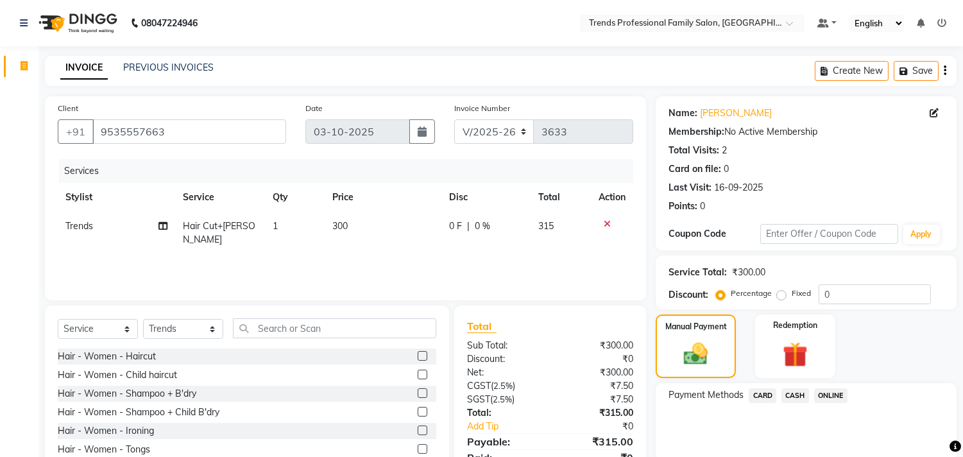
click at [830, 395] on span "ONLINE" at bounding box center [830, 395] width 33 height 15
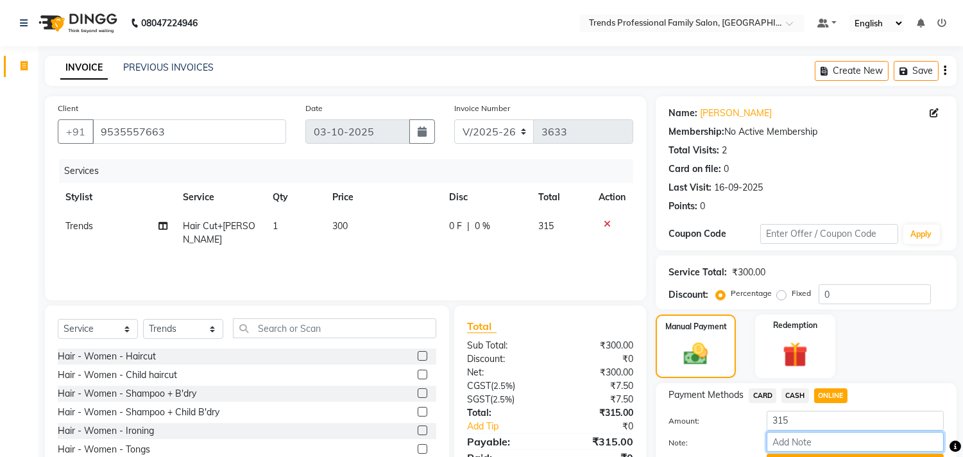
click at [820, 440] on input "Note:" at bounding box center [855, 442] width 177 height 20
type input "THANK YOU VISIT AGAIN"
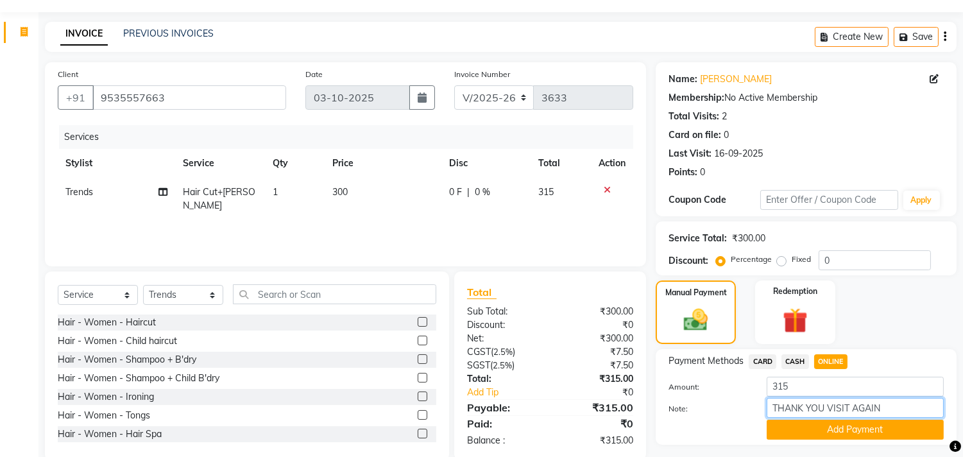
scroll to position [67, 0]
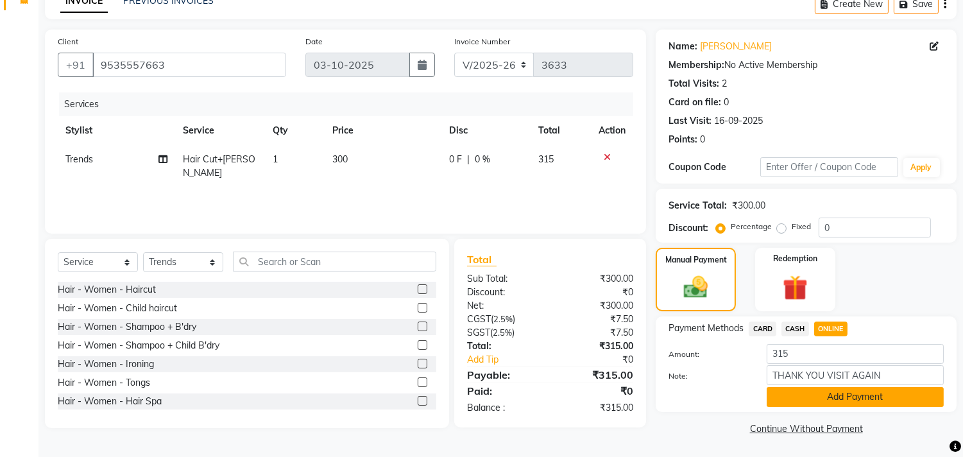
click at [844, 391] on button "Add Payment" at bounding box center [855, 397] width 177 height 20
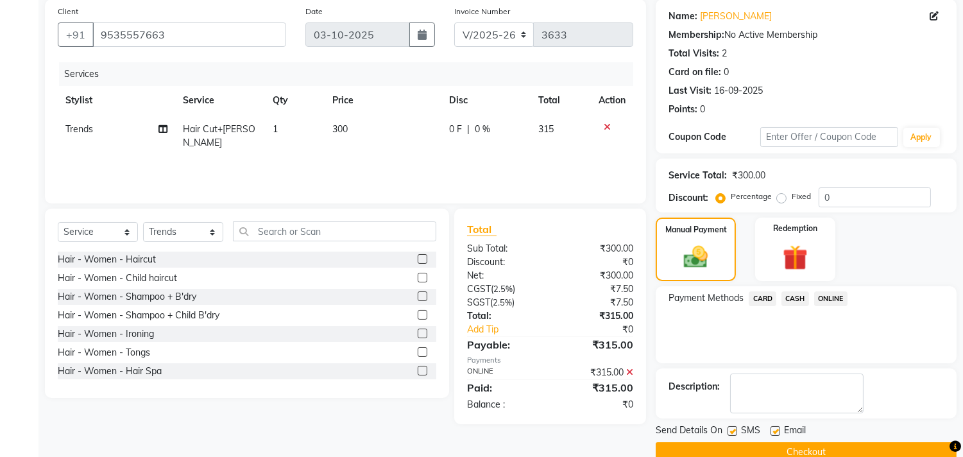
scroll to position [120, 0]
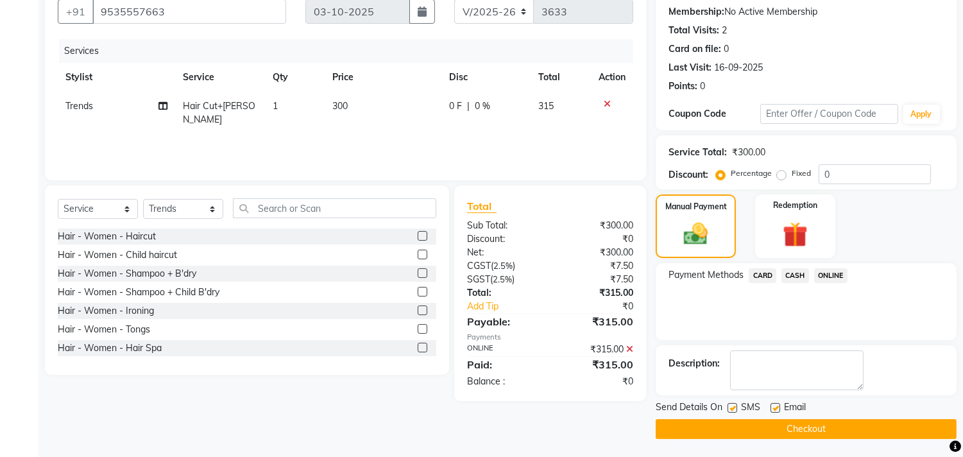
click at [771, 403] on label at bounding box center [776, 408] width 10 height 10
click at [771, 404] on input "checkbox" at bounding box center [775, 408] width 8 height 8
checkbox input "false"
drag, startPoint x: 817, startPoint y: 415, endPoint x: 818, endPoint y: 451, distance: 36.6
click at [818, 451] on main "INVOICE PREVIOUS INVOICES Create New Save Client [PHONE_NUMBER] Date [DATE] Inv…" at bounding box center [501, 197] width 925 height 522
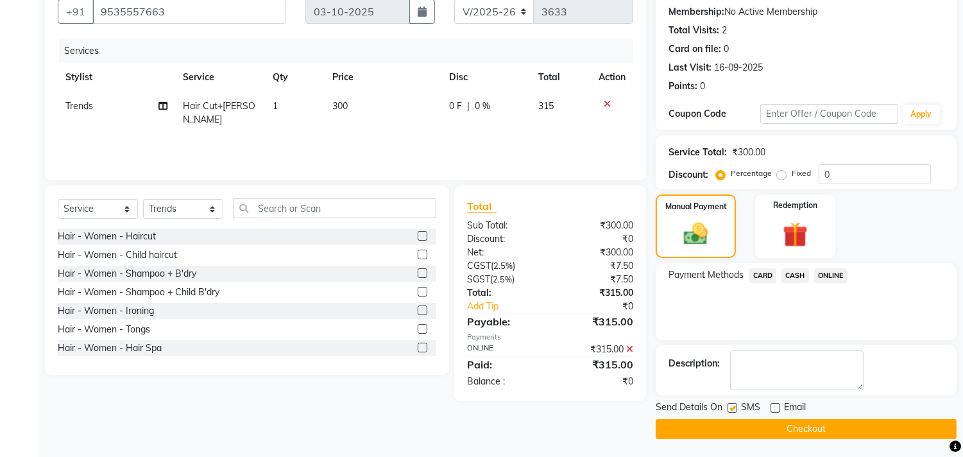
click at [816, 421] on button "Checkout" at bounding box center [806, 429] width 301 height 20
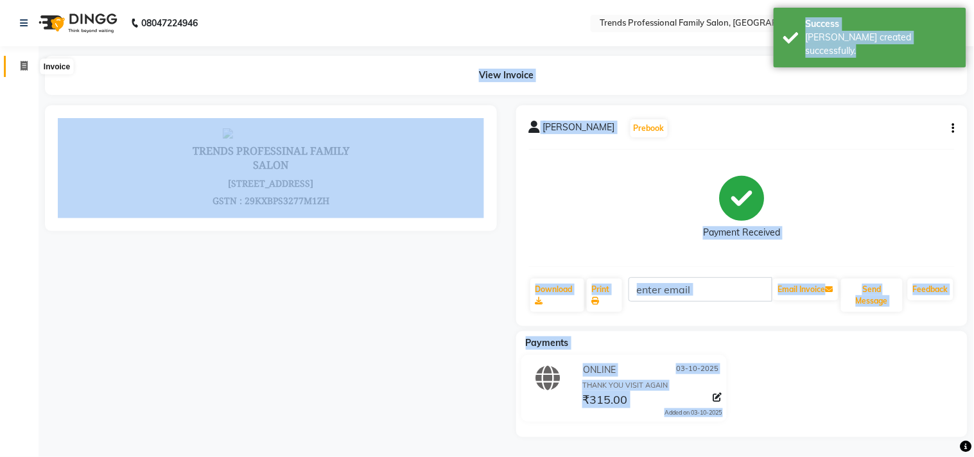
click at [23, 61] on icon at bounding box center [24, 66] width 7 height 10
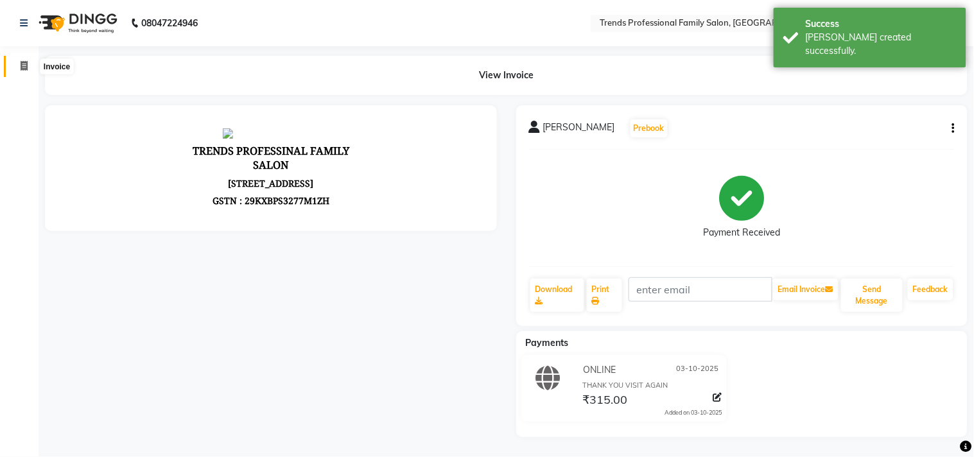
select select "service"
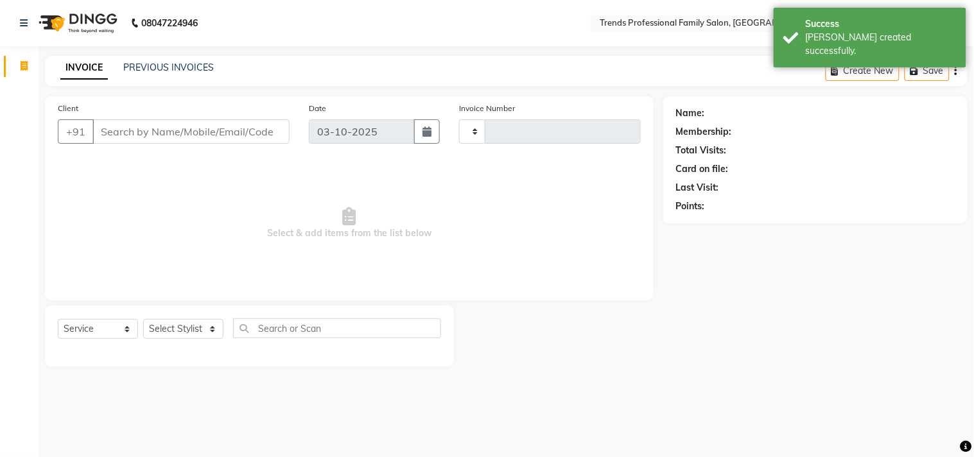
type input "3634"
select select "7345"
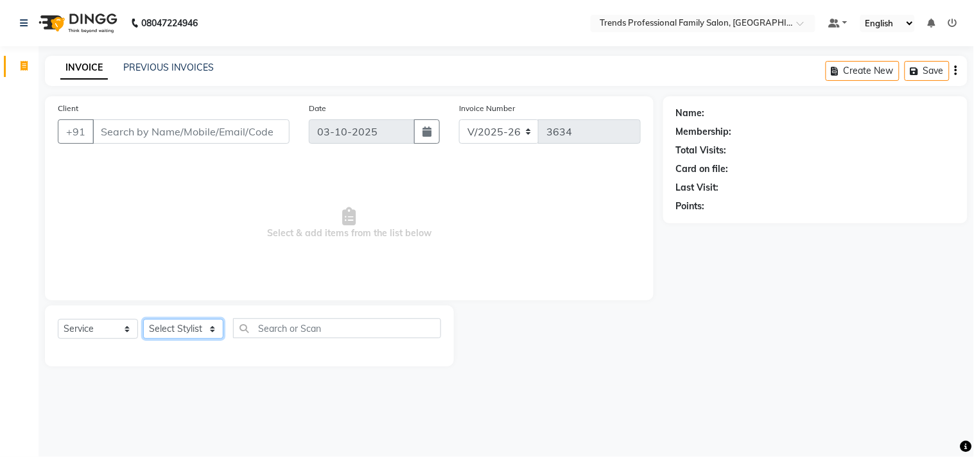
click at [190, 325] on select "Select Stylist AVANTHIKA [PERSON_NAME] [PERSON_NAME] [PERSON_NAME] RUSTHAM [PER…" at bounding box center [183, 329] width 80 height 20
select select "63524"
click at [143, 320] on select "Select Stylist AVANTHIKA [PERSON_NAME] [PERSON_NAME] [PERSON_NAME] RUSTHAM [PER…" at bounding box center [183, 329] width 80 height 20
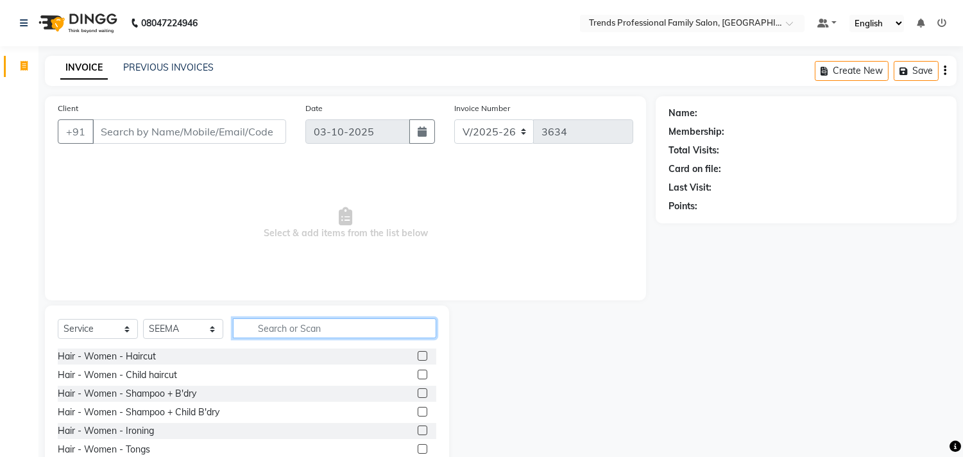
click at [280, 325] on input "text" at bounding box center [334, 328] width 203 height 20
type input "clean"
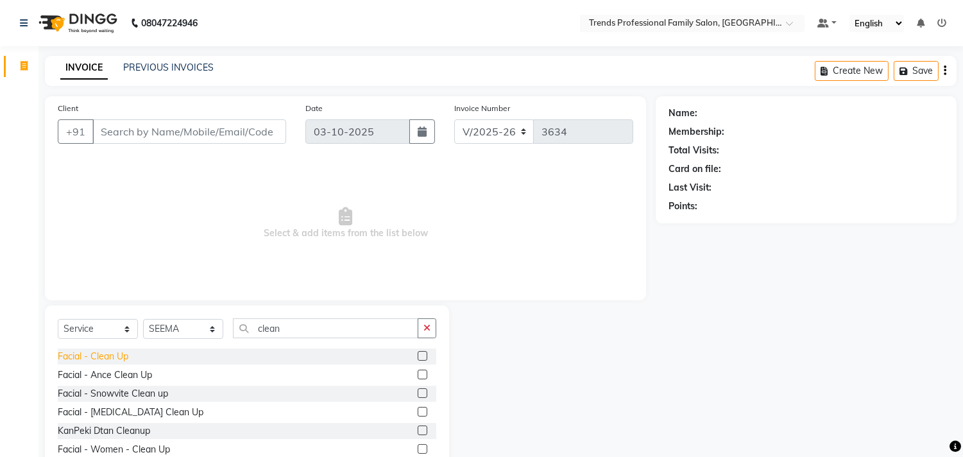
click at [104, 357] on div "Facial - Clean Up" at bounding box center [93, 356] width 71 height 13
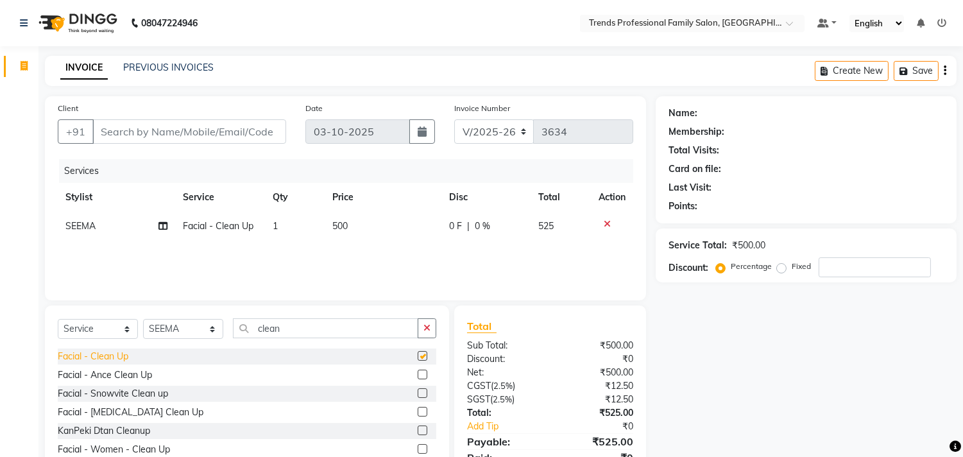
checkbox input "false"
click at [160, 132] on input "Client" at bounding box center [189, 131] width 194 height 24
type input "8"
type input "0"
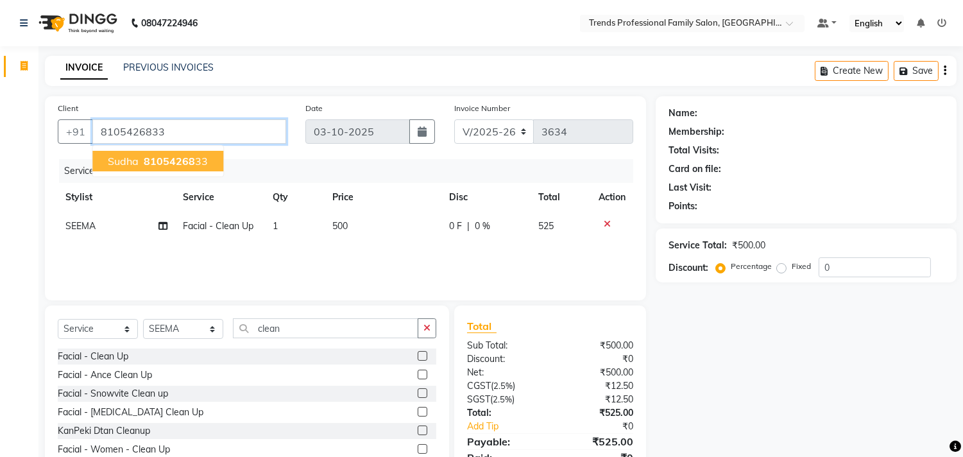
type input "8105426833"
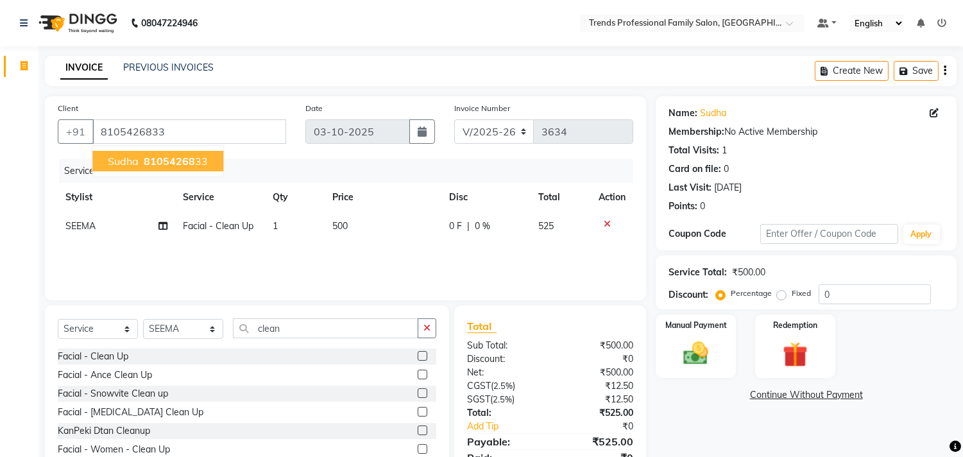
click at [150, 162] on span "81054268" at bounding box center [169, 161] width 51 height 13
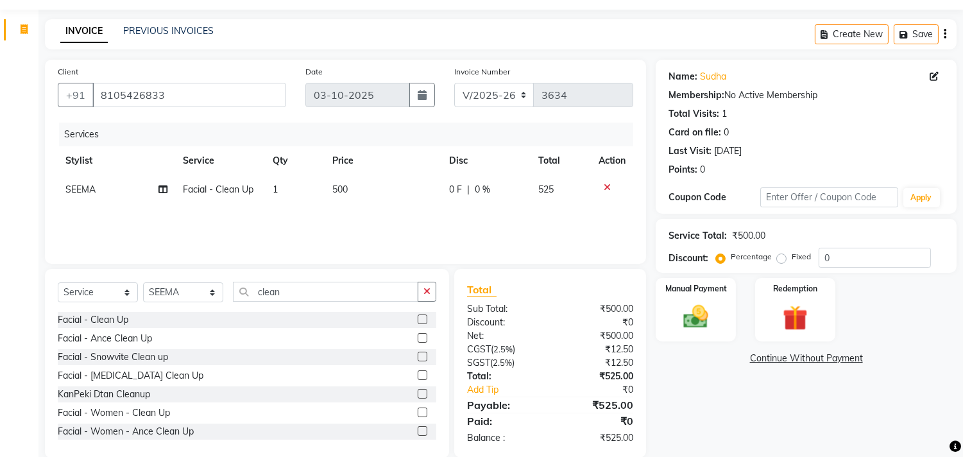
scroll to position [56, 0]
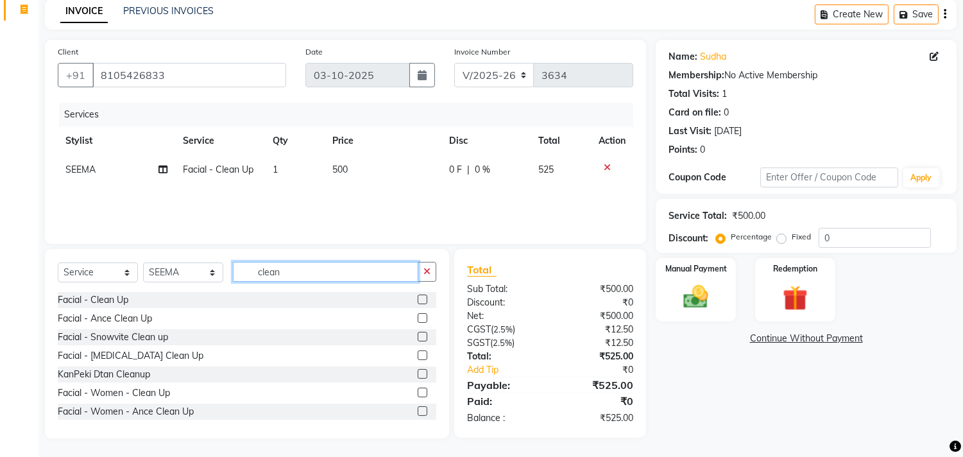
click at [289, 268] on input "clean" at bounding box center [325, 272] width 185 height 20
type input "c"
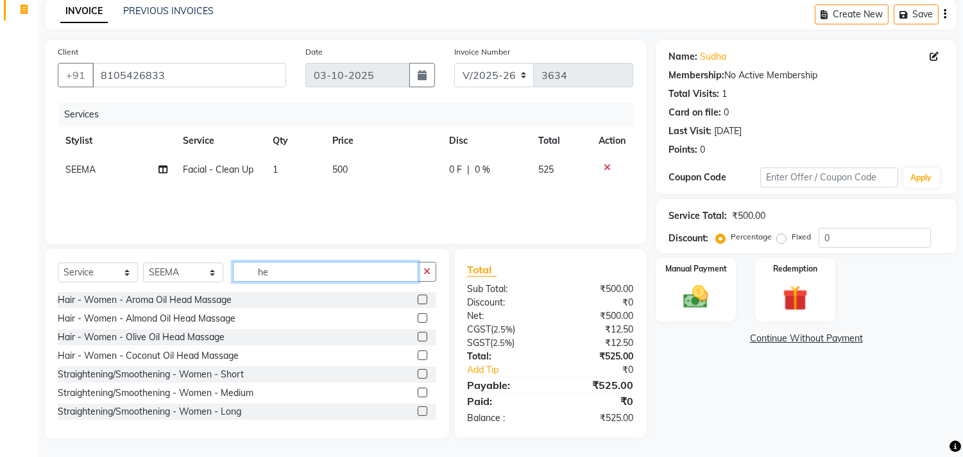
type input "h"
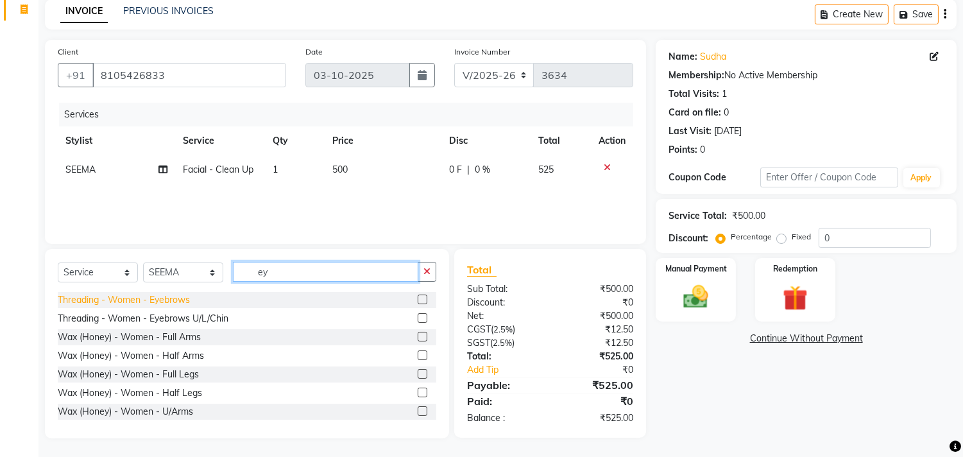
type input "ey"
click at [156, 293] on div "Threading - Women - Eyebrows" at bounding box center [124, 299] width 132 height 13
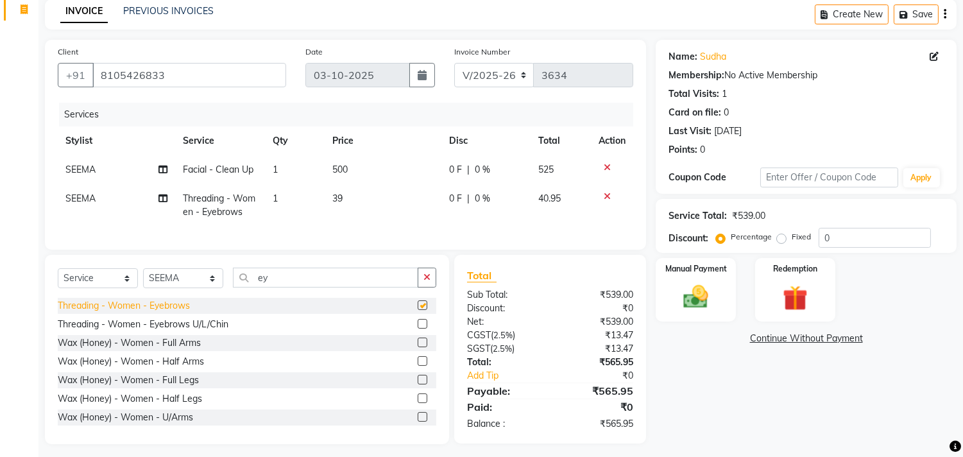
checkbox input "false"
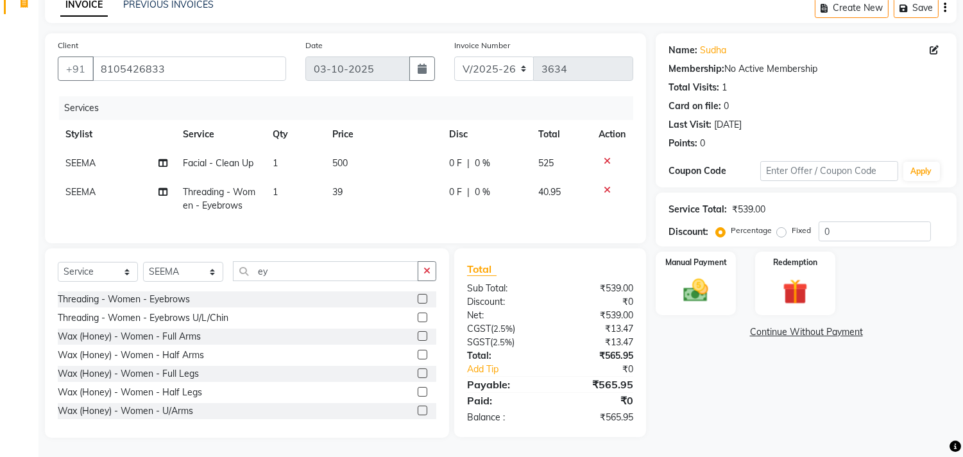
scroll to position [73, 0]
click at [701, 276] on img at bounding box center [696, 291] width 42 height 30
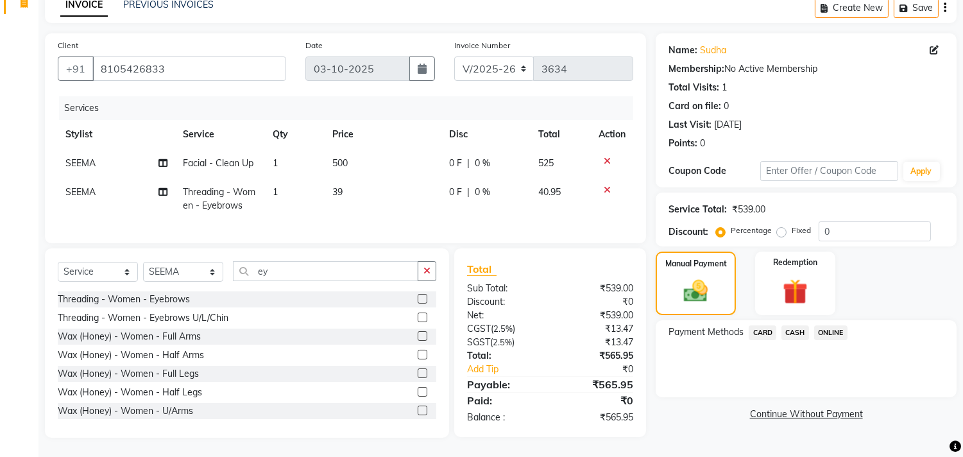
click at [830, 325] on span "ONLINE" at bounding box center [830, 332] width 33 height 15
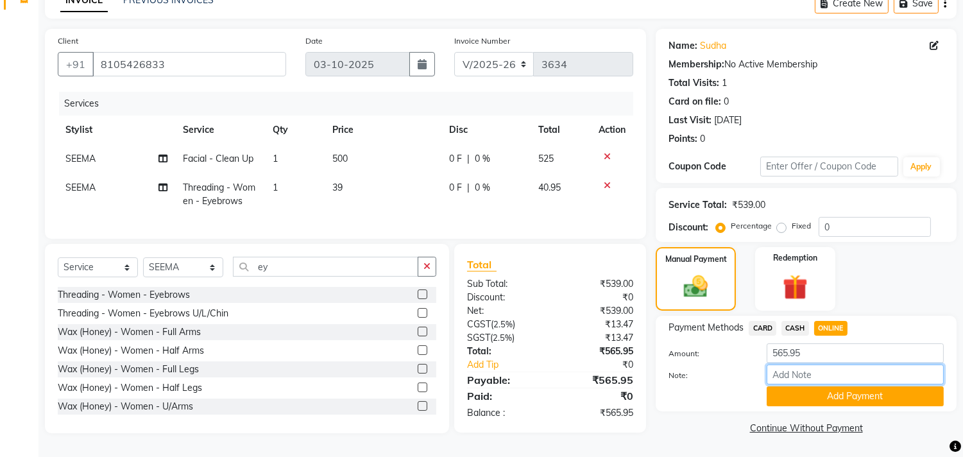
click at [805, 365] on input "Note:" at bounding box center [855, 375] width 177 height 20
type input "THANK YOU VISIT AGAIN"
click at [813, 389] on button "Add Payment" at bounding box center [855, 396] width 177 height 20
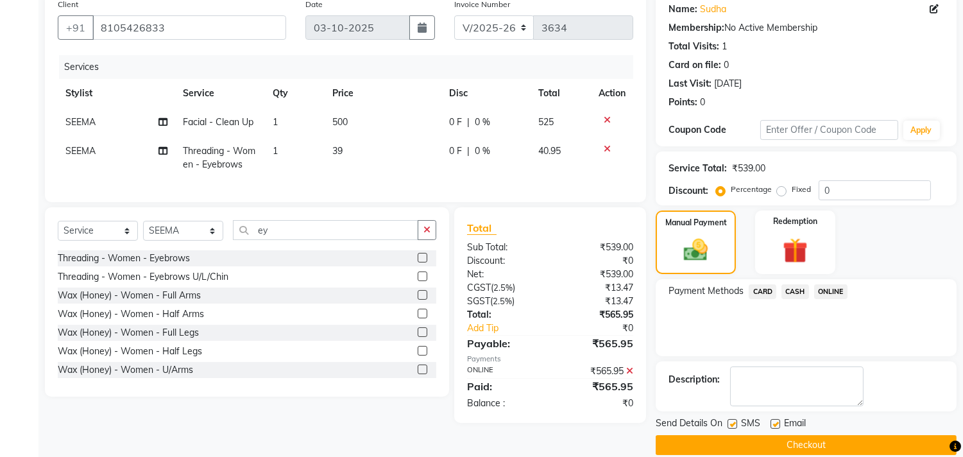
scroll to position [120, 0]
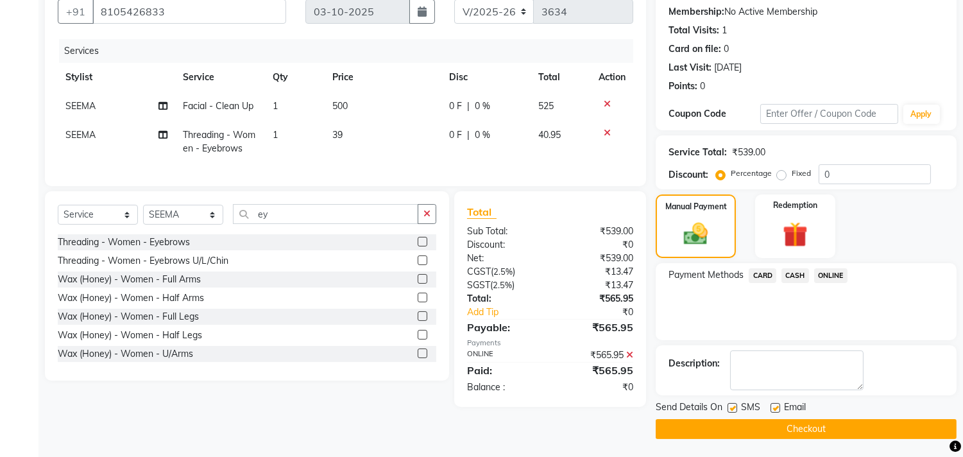
click at [780, 408] on label at bounding box center [776, 408] width 10 height 10
click at [779, 408] on input "checkbox" at bounding box center [775, 408] width 8 height 8
checkbox input "false"
click at [761, 427] on button "Checkout" at bounding box center [806, 429] width 301 height 20
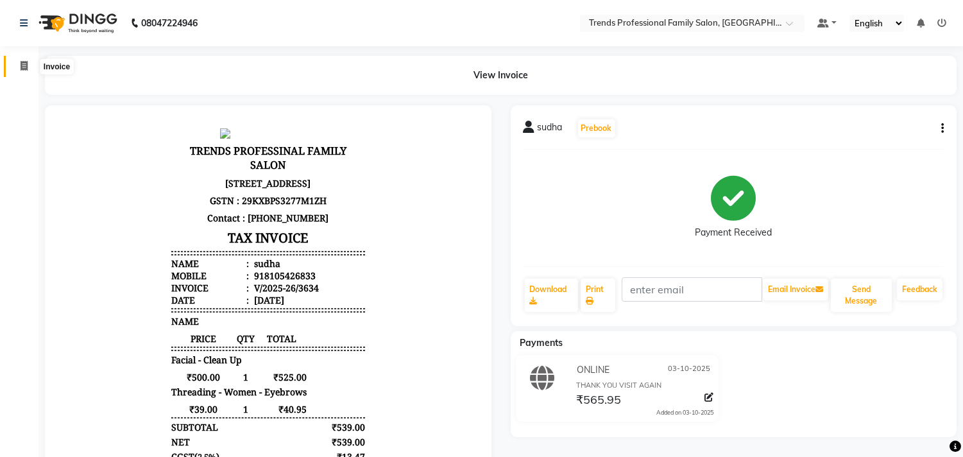
click at [21, 65] on icon at bounding box center [24, 66] width 7 height 10
select select "service"
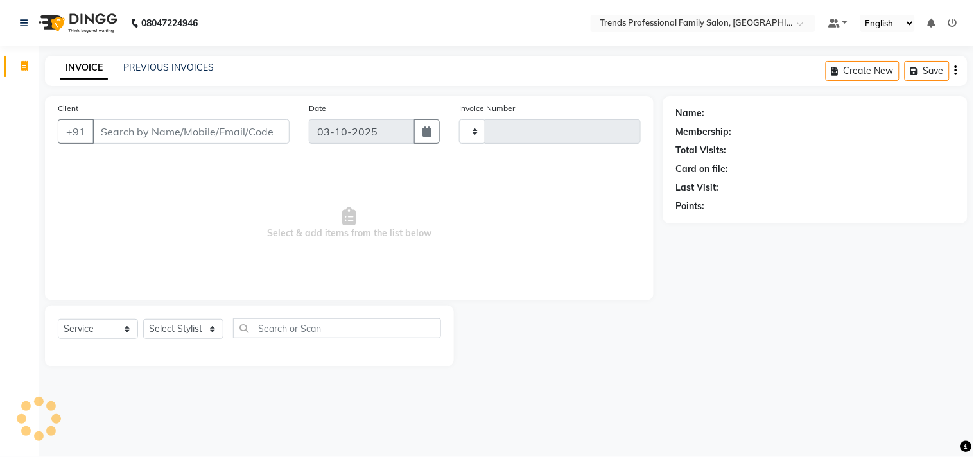
type input "3635"
select select "7345"
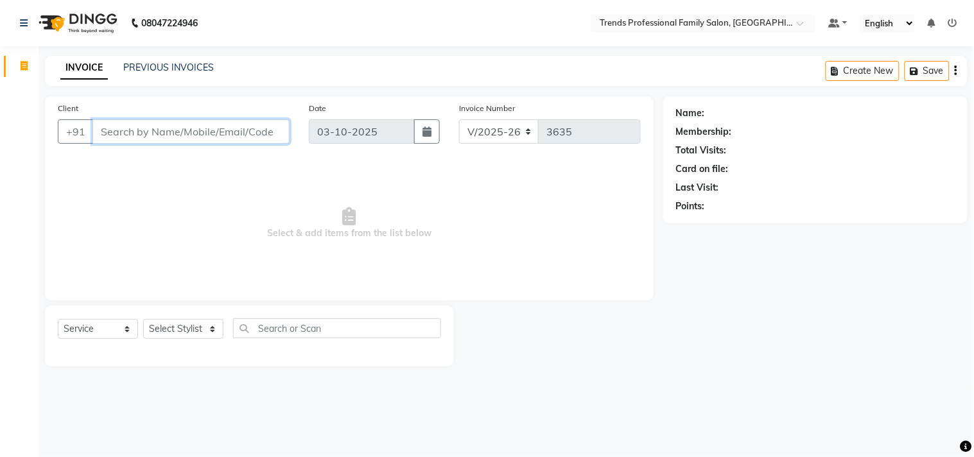
drag, startPoint x: 198, startPoint y: 141, endPoint x: 201, endPoint y: 132, distance: 9.5
click at [199, 140] on input "Client" at bounding box center [190, 131] width 197 height 24
click at [155, 322] on select "Select Stylist AVANTHIKA [PERSON_NAME] [PERSON_NAME] [PERSON_NAME] RUSTHAM [PER…" at bounding box center [183, 329] width 80 height 20
click at [143, 320] on select "Select Stylist AVANTHIKA [PERSON_NAME] [PERSON_NAME] [PERSON_NAME] RUSTHAM [PER…" at bounding box center [183, 329] width 80 height 20
click at [182, 332] on select "Select Stylist AVANTHIKA [PERSON_NAME] [PERSON_NAME] [PERSON_NAME] RUSTHAM [PER…" at bounding box center [183, 329] width 80 height 20
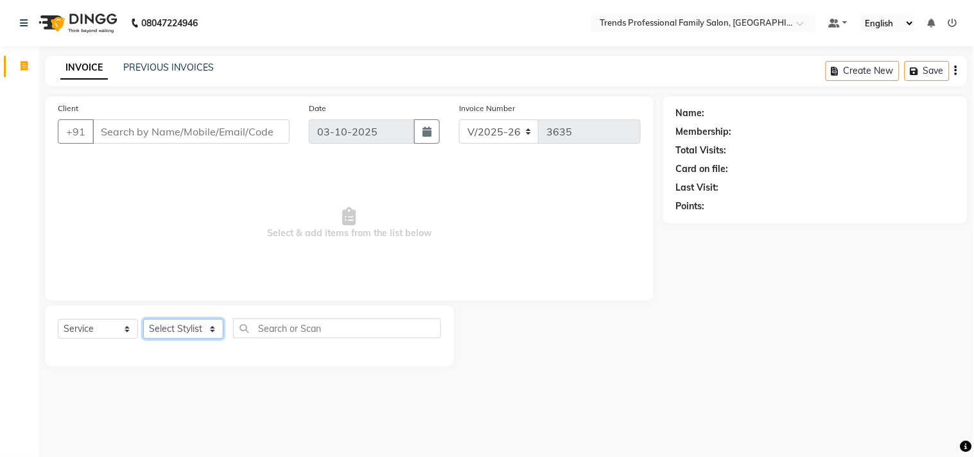
select select "63521"
click at [143, 320] on select "Select Stylist AVANTHIKA [PERSON_NAME] [PERSON_NAME] [PERSON_NAME] RUSTHAM [PER…" at bounding box center [183, 329] width 80 height 20
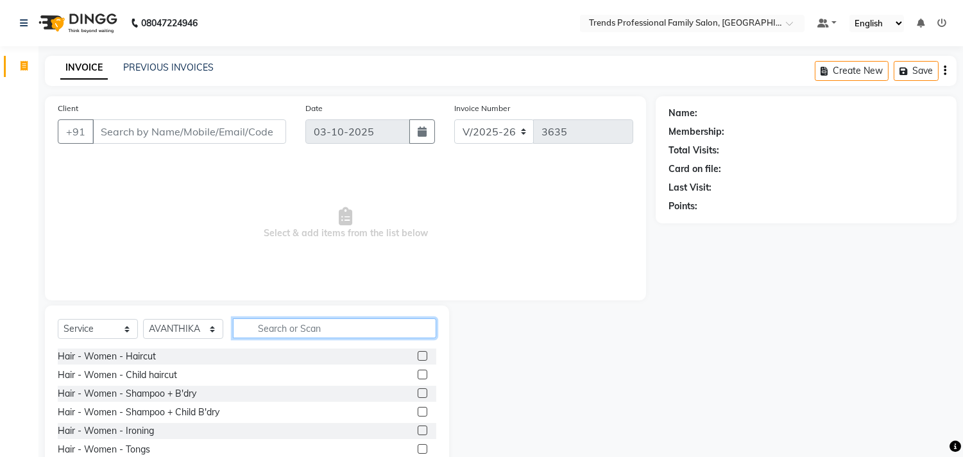
click at [272, 326] on input "text" at bounding box center [334, 328] width 203 height 20
type input "kanpeki"
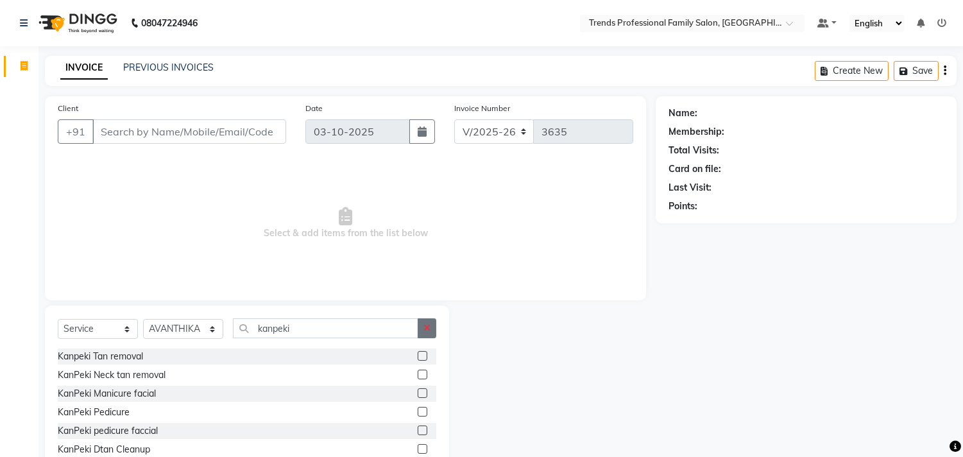
click at [429, 322] on button "button" at bounding box center [427, 328] width 19 height 20
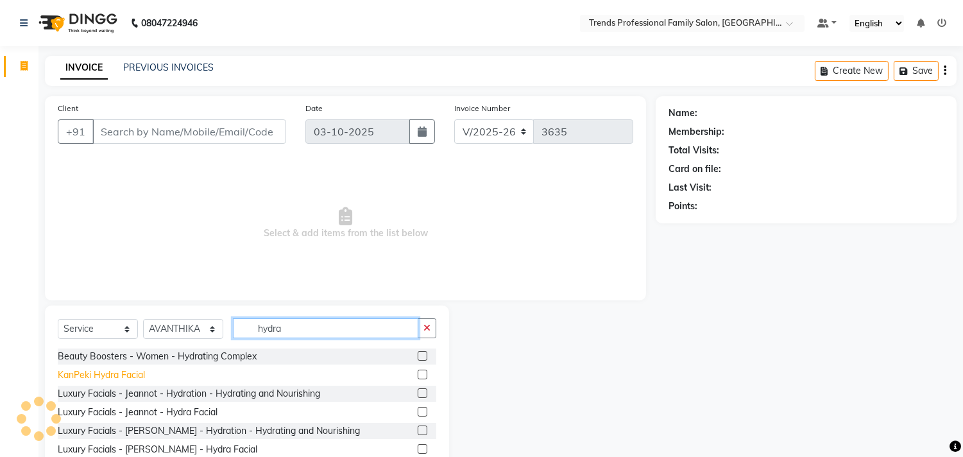
type input "hydra"
click at [135, 381] on div "KanPeki Hydra Facial" at bounding box center [101, 374] width 87 height 13
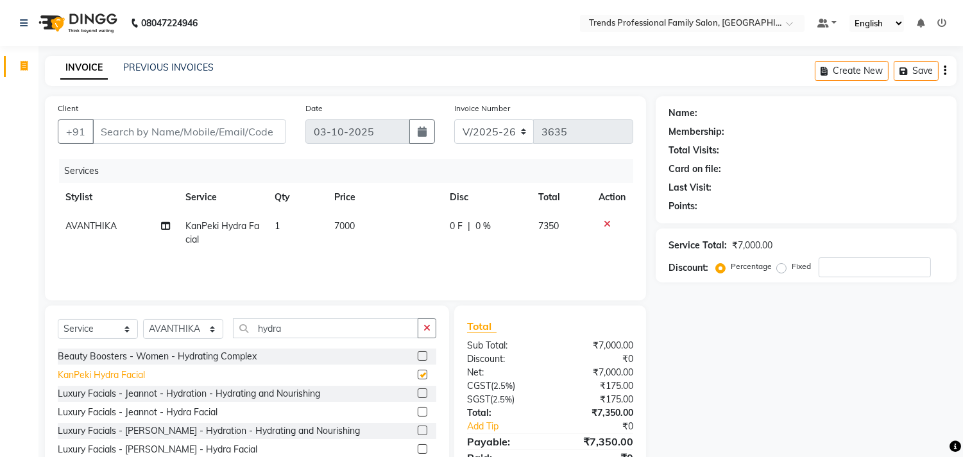
checkbox input "false"
click at [184, 395] on div "Luxury Facials - Jeannot - Hydration - Hydrating and Nourishing" at bounding box center [189, 393] width 262 height 13
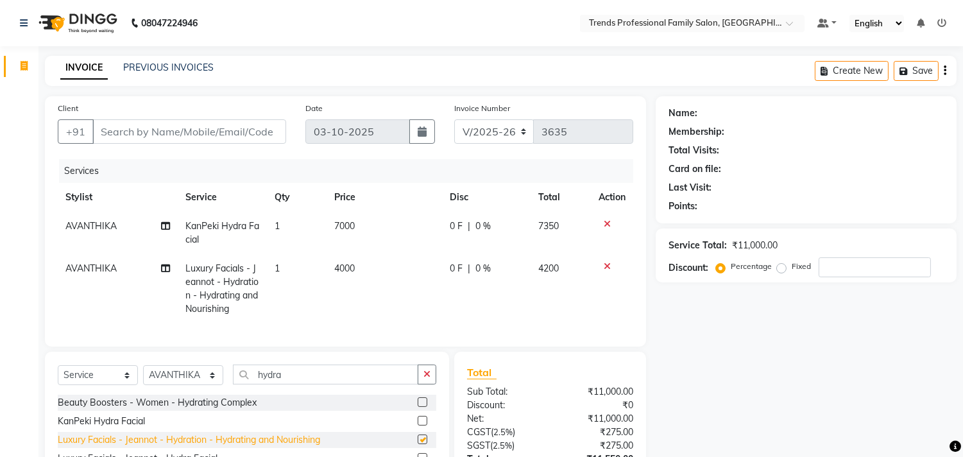
checkbox input "false"
click at [601, 222] on div at bounding box center [612, 223] width 27 height 9
click at [608, 218] on td at bounding box center [612, 233] width 42 height 42
click at [601, 221] on div at bounding box center [612, 223] width 27 height 9
click at [602, 221] on div at bounding box center [612, 223] width 27 height 9
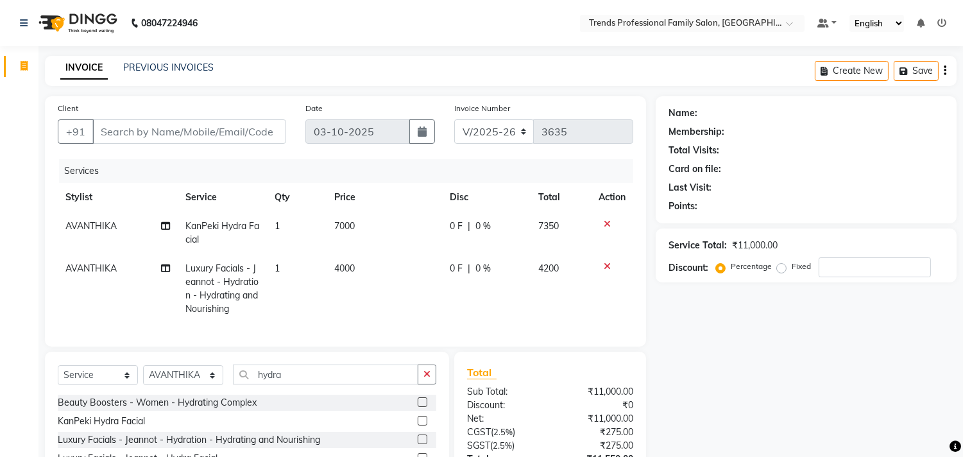
click at [608, 223] on icon at bounding box center [607, 223] width 7 height 9
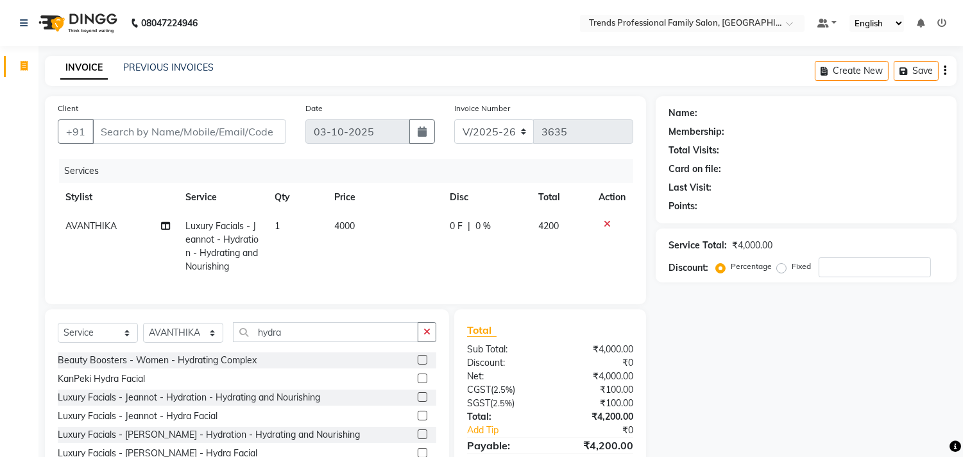
click at [494, 223] on div "0 F | 0 %" at bounding box center [486, 225] width 73 height 13
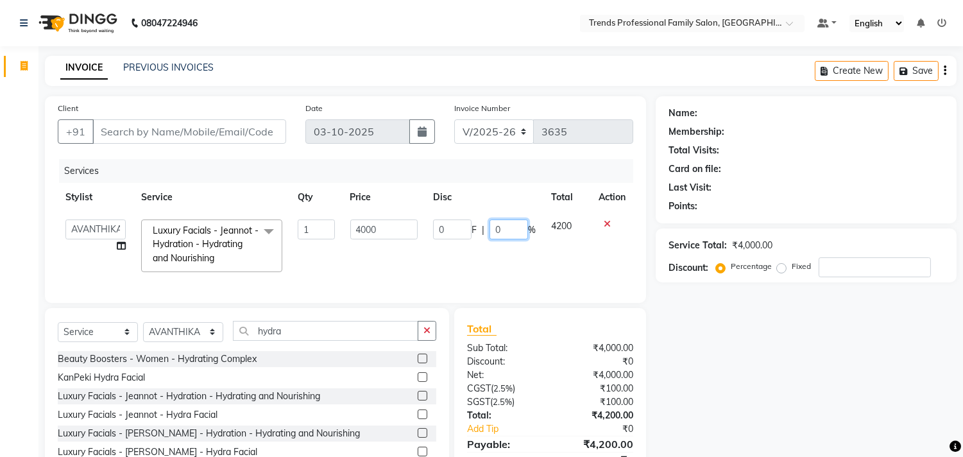
click at [495, 223] on input "0" at bounding box center [509, 229] width 39 height 20
click at [518, 227] on input "0" at bounding box center [509, 229] width 39 height 20
type input "30"
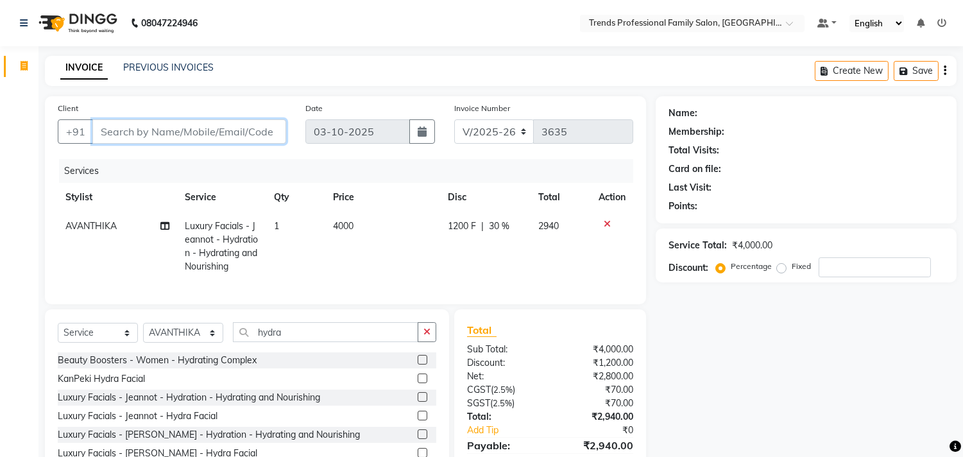
click at [206, 135] on input "Client" at bounding box center [189, 131] width 194 height 24
click at [108, 126] on input "Client" at bounding box center [189, 131] width 194 height 24
click at [148, 137] on input "Client" at bounding box center [189, 131] width 194 height 24
type input "9"
type input "0"
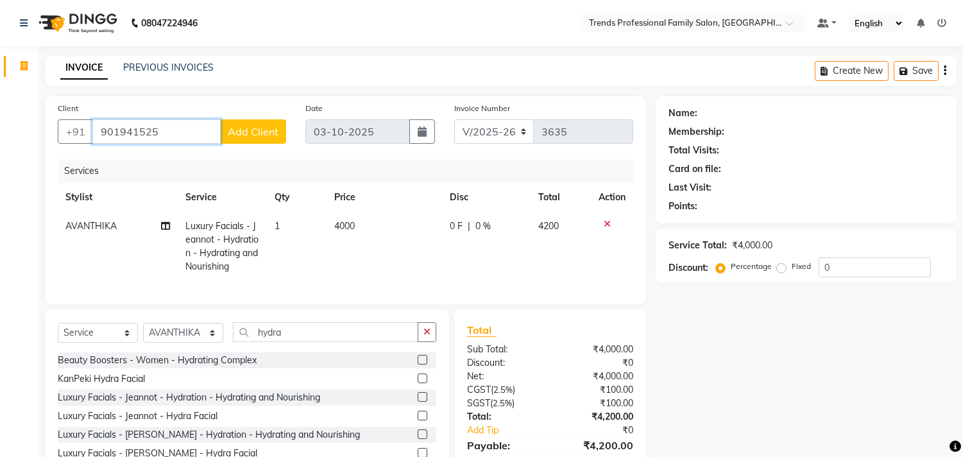
click at [144, 136] on input "901941525" at bounding box center [156, 131] width 128 height 24
type input "9019415825"
click at [254, 127] on span "Add Client" at bounding box center [253, 131] width 51 height 13
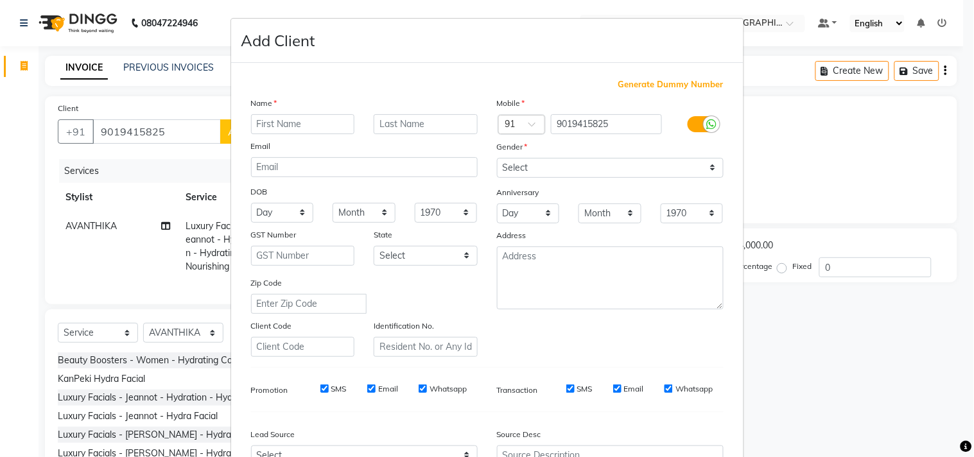
click at [254, 127] on input "text" at bounding box center [303, 124] width 104 height 20
click at [251, 127] on input "kaif" at bounding box center [303, 124] width 104 height 20
type input "momahadkaif"
click at [497, 167] on select "Select [DEMOGRAPHIC_DATA] [DEMOGRAPHIC_DATA] Other Prefer Not To Say" at bounding box center [610, 168] width 227 height 20
select select "[DEMOGRAPHIC_DATA]"
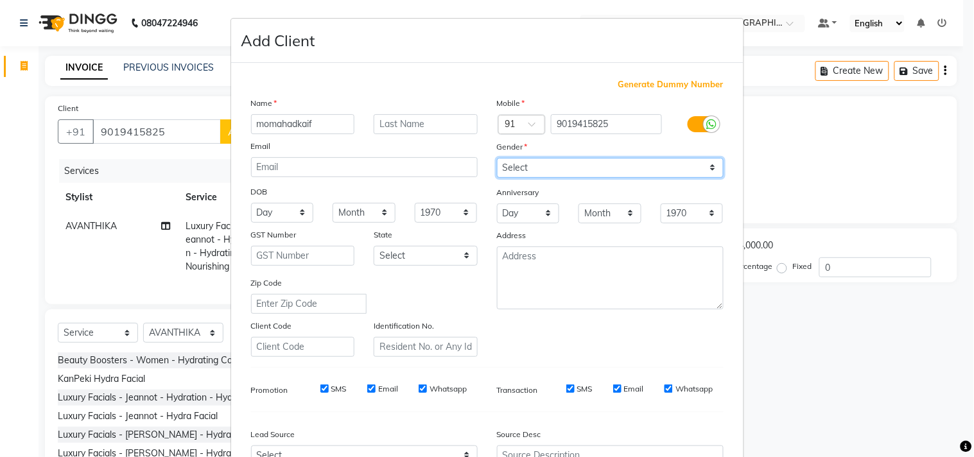
click at [497, 158] on select "Select [DEMOGRAPHIC_DATA] [DEMOGRAPHIC_DATA] Other Prefer Not To Say" at bounding box center [610, 168] width 227 height 20
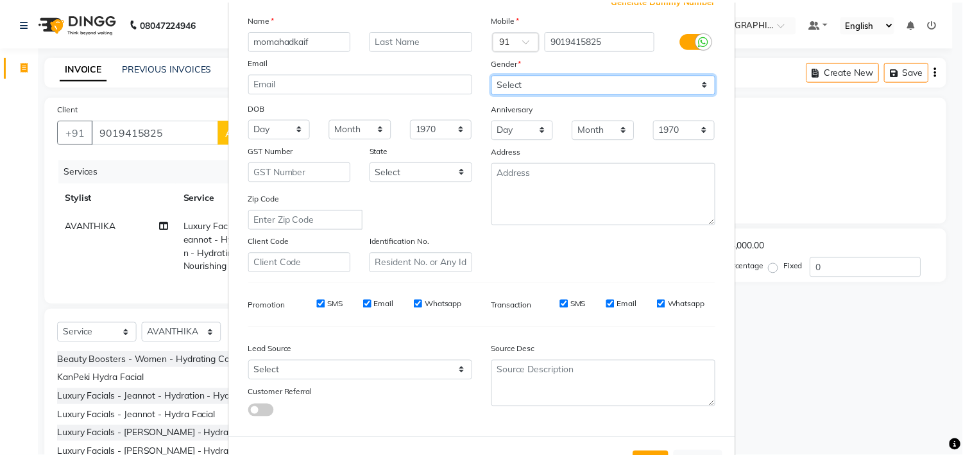
scroll to position [136, 0]
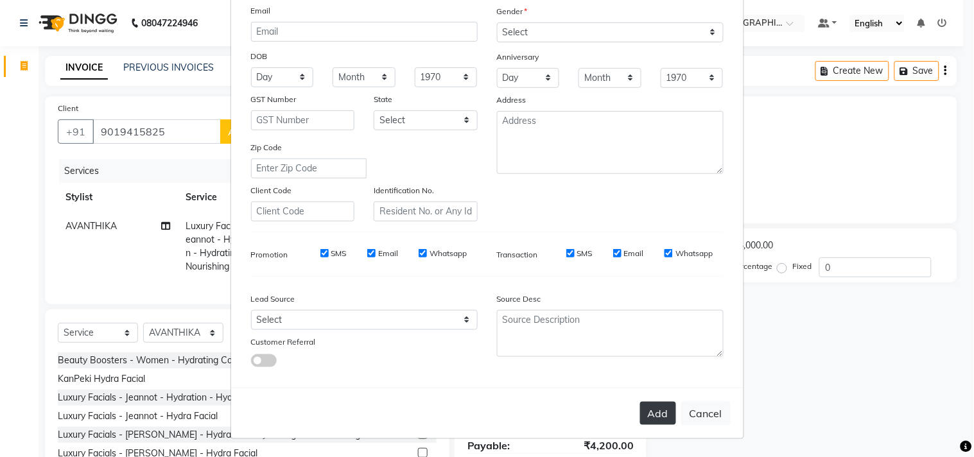
click at [640, 405] on button "Add" at bounding box center [658, 413] width 36 height 23
select select
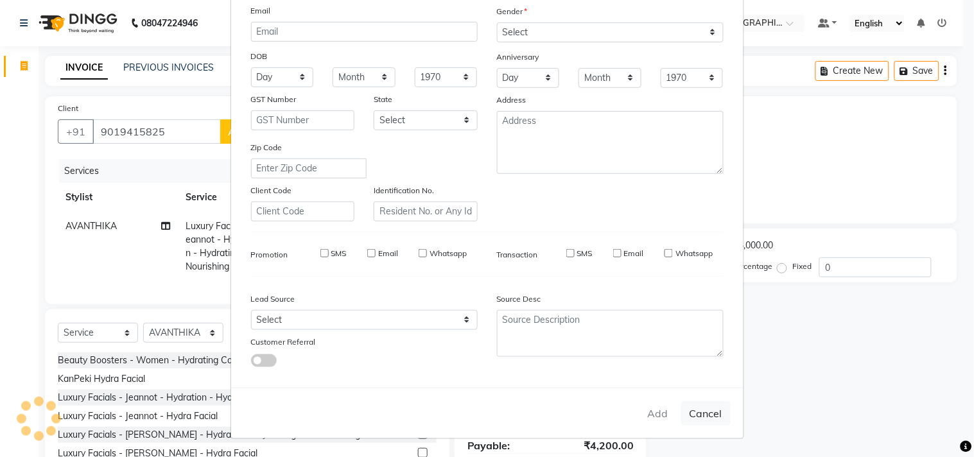
select select
checkbox input "false"
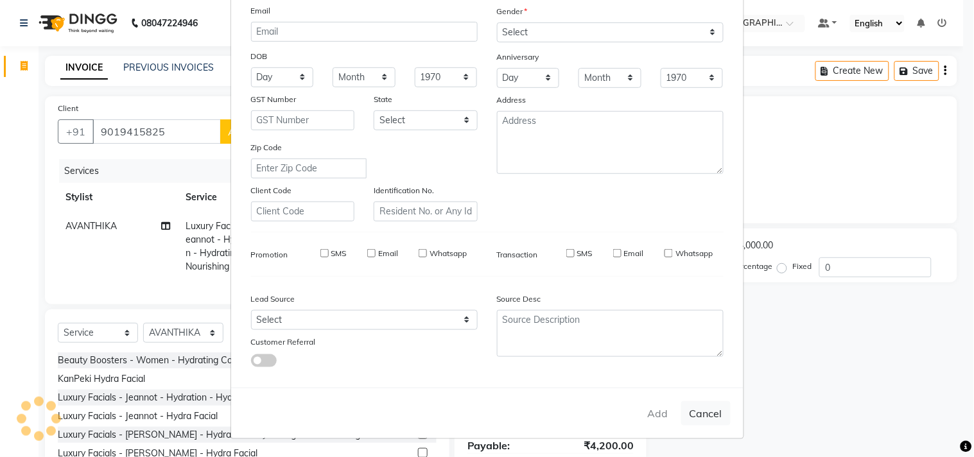
checkbox input "false"
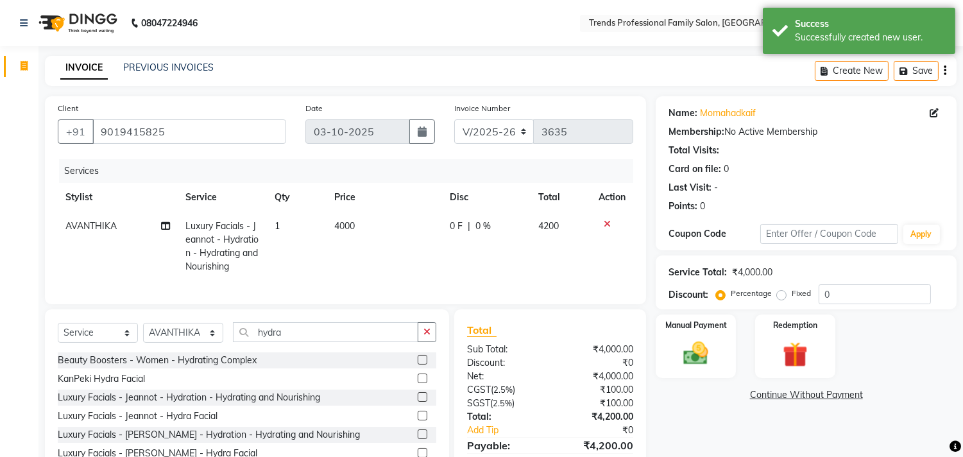
click at [499, 222] on div "0 F | 0 %" at bounding box center [486, 225] width 73 height 13
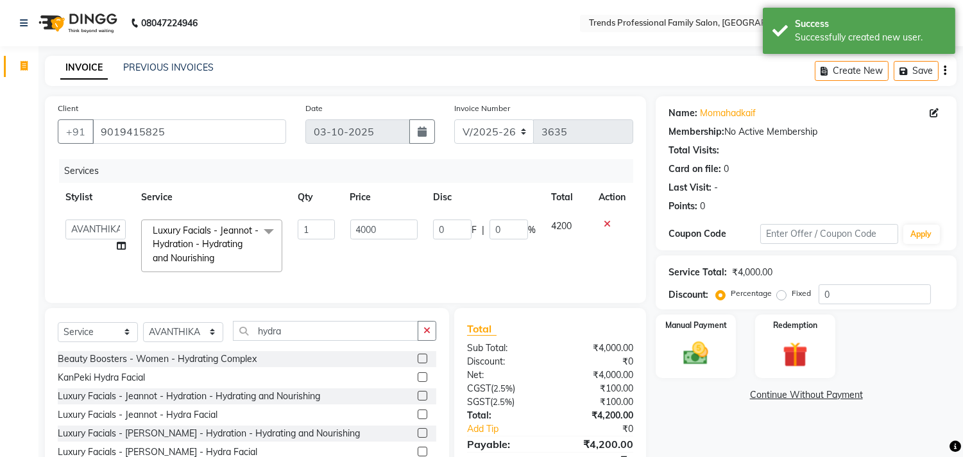
click at [502, 218] on td "0 F | 0 %" at bounding box center [485, 246] width 118 height 68
click at [508, 221] on input "0" at bounding box center [509, 229] width 39 height 20
type input "30"
click at [563, 78] on div "INVOICE PREVIOUS INVOICES Create New Save" at bounding box center [501, 71] width 912 height 30
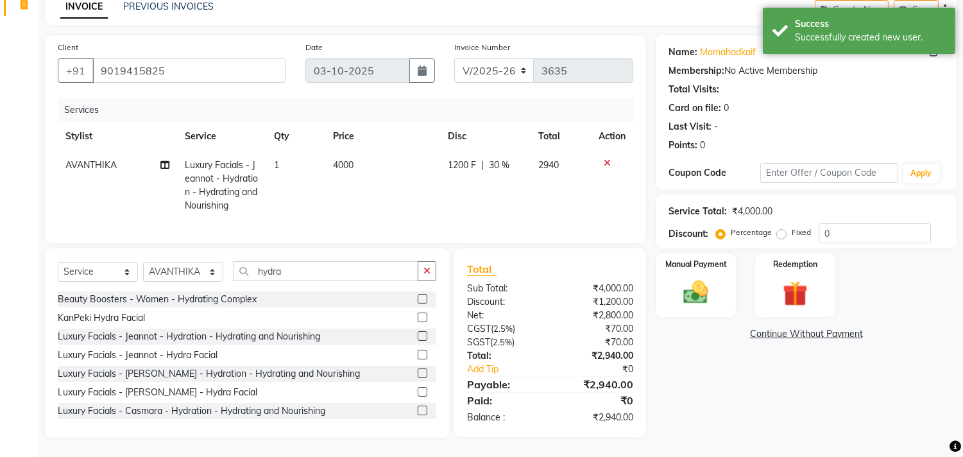
scroll to position [72, 0]
click at [247, 42] on div "Client [PHONE_NUMBER]" at bounding box center [172, 66] width 248 height 53
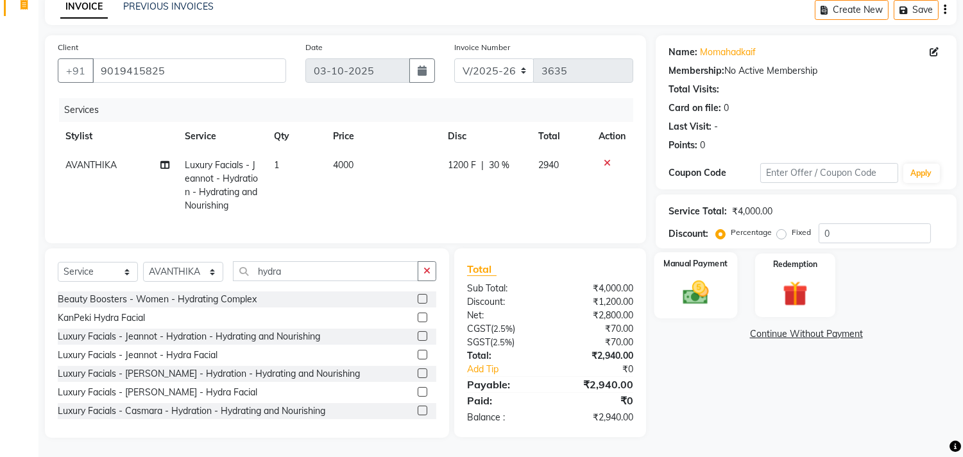
click at [692, 293] on img at bounding box center [696, 293] width 42 height 30
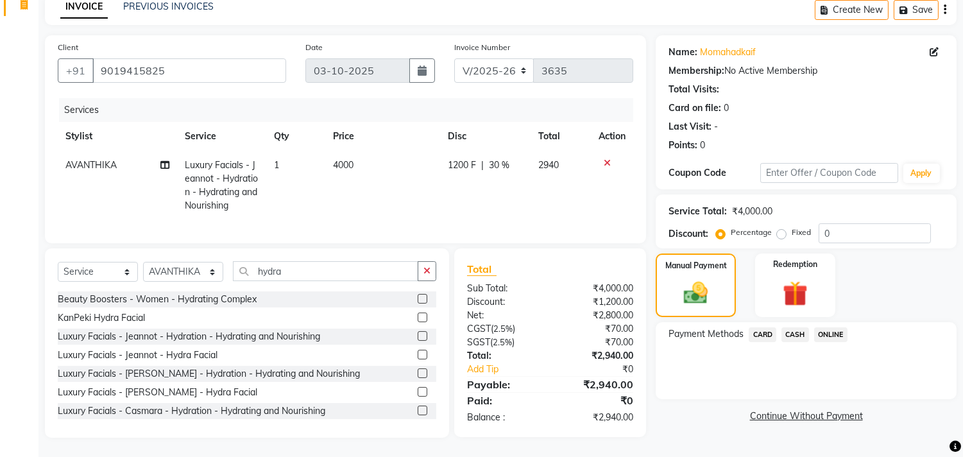
click at [833, 327] on span "ONLINE" at bounding box center [830, 334] width 33 height 15
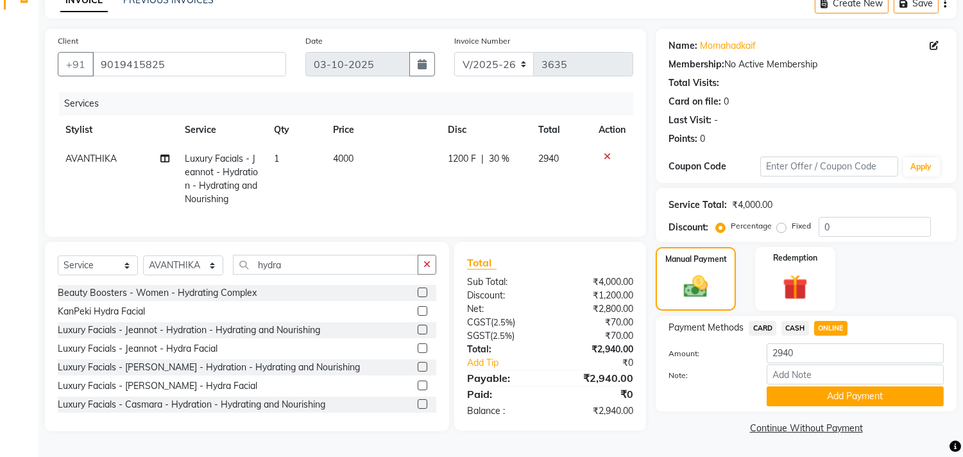
click at [803, 322] on span "CASH" at bounding box center [796, 328] width 28 height 15
click at [811, 344] on input "2940" at bounding box center [855, 353] width 177 height 20
type input "2930"
click at [823, 399] on button "Add Payment" at bounding box center [855, 396] width 177 height 20
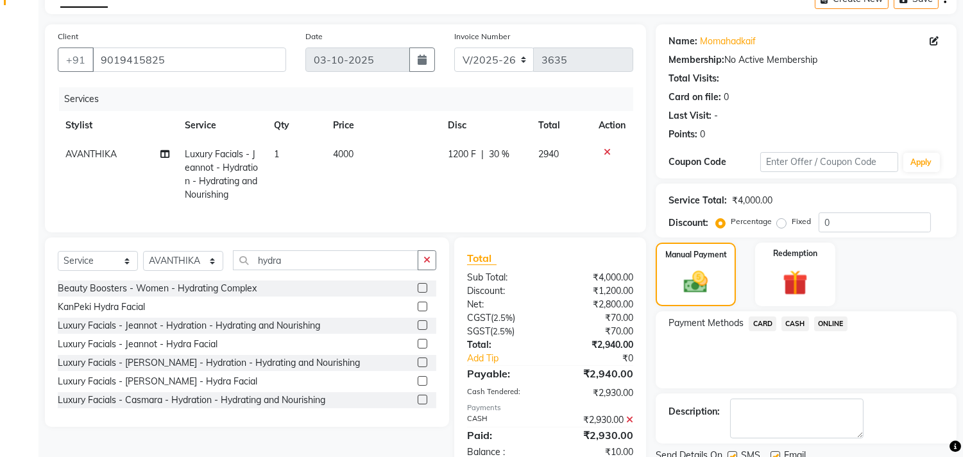
click at [831, 322] on span "ONLINE" at bounding box center [830, 323] width 33 height 15
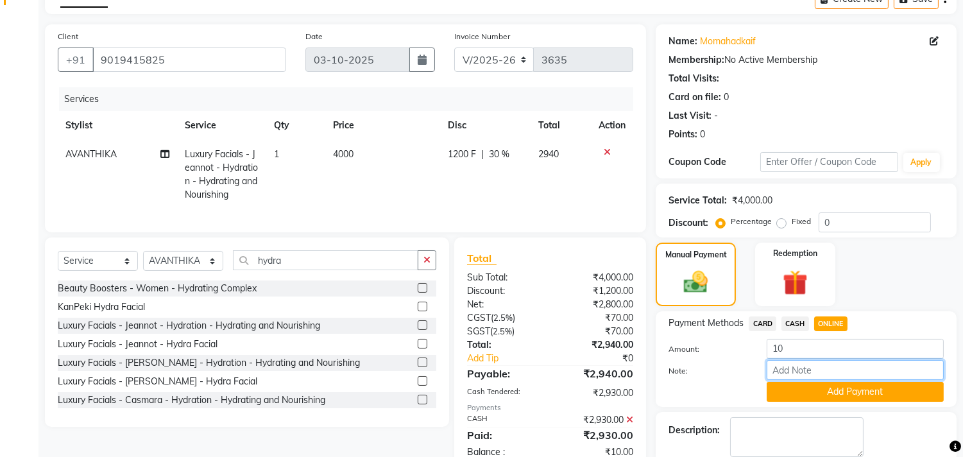
click at [805, 375] on input "Note:" at bounding box center [855, 370] width 177 height 20
type input "THANK YOU VISIT AGAIN"
click at [836, 395] on button "Add Payment" at bounding box center [855, 392] width 177 height 20
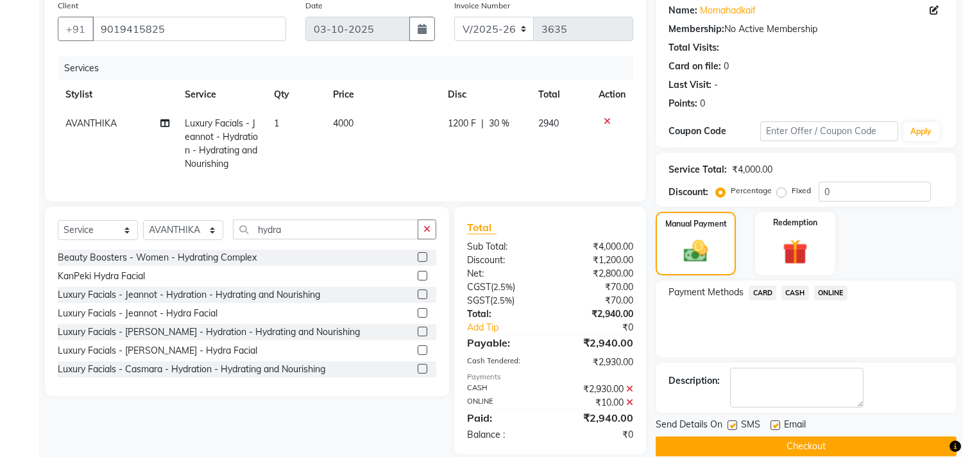
scroll to position [130, 0]
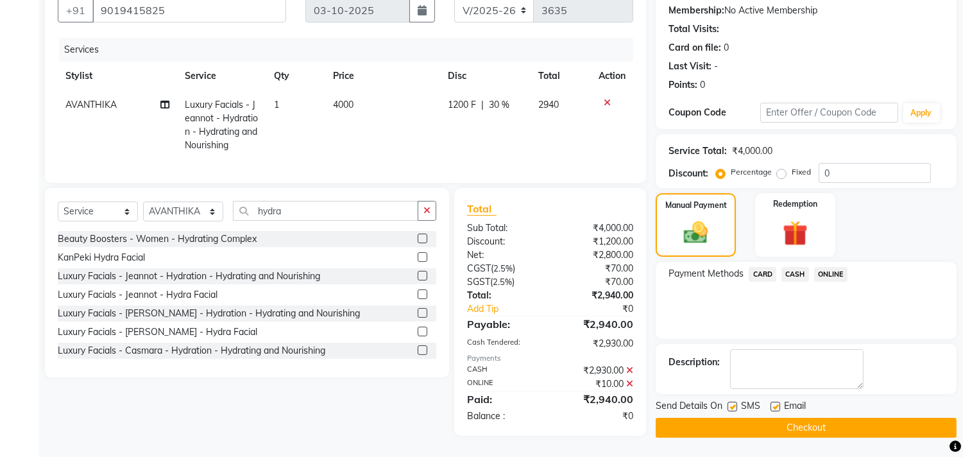
click at [775, 402] on label at bounding box center [776, 407] width 10 height 10
click at [775, 403] on input "checkbox" at bounding box center [775, 407] width 8 height 8
checkbox input "false"
click at [775, 418] on button "Checkout" at bounding box center [806, 428] width 301 height 20
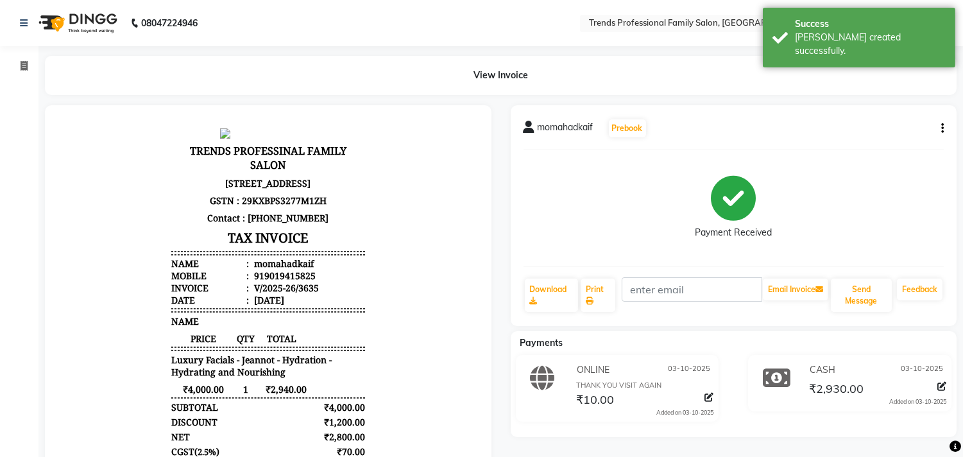
select select "service"
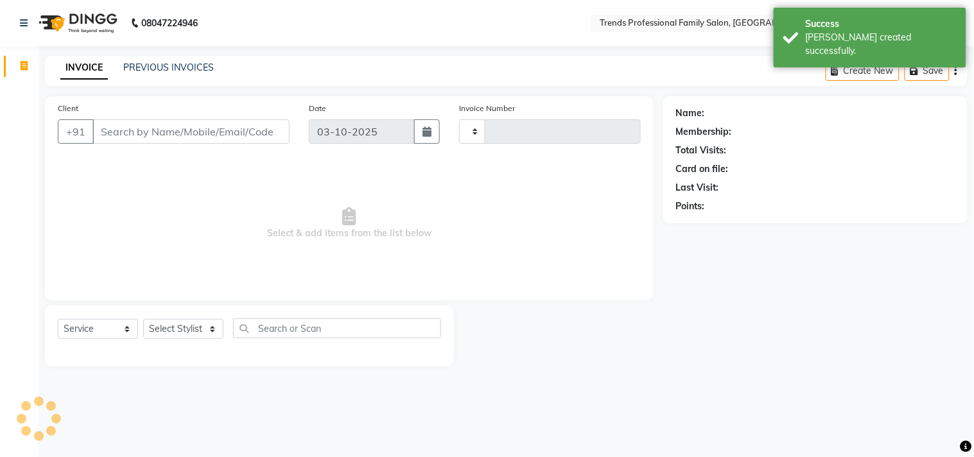
type input "3636"
select select "7345"
